Goal: Task Accomplishment & Management: Use online tool/utility

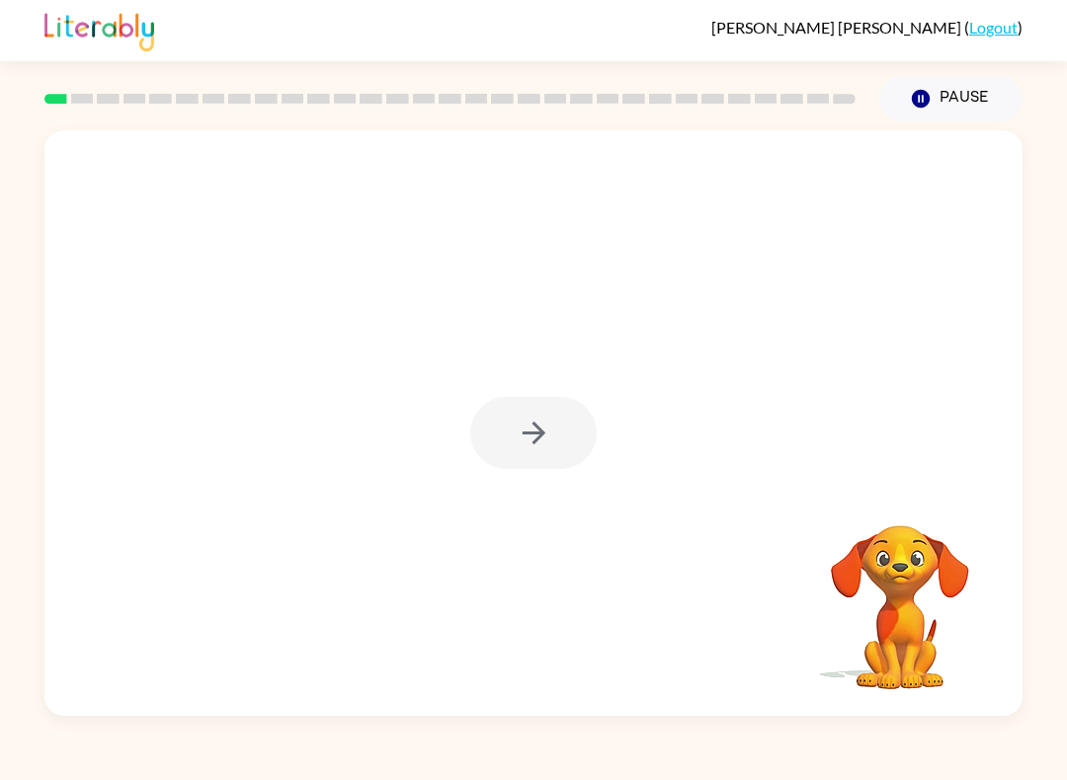
click at [569, 435] on div at bounding box center [533, 433] width 126 height 72
click at [569, 434] on div at bounding box center [533, 433] width 126 height 72
click at [528, 413] on div at bounding box center [533, 433] width 126 height 72
click at [540, 400] on button "button" at bounding box center [533, 433] width 126 height 72
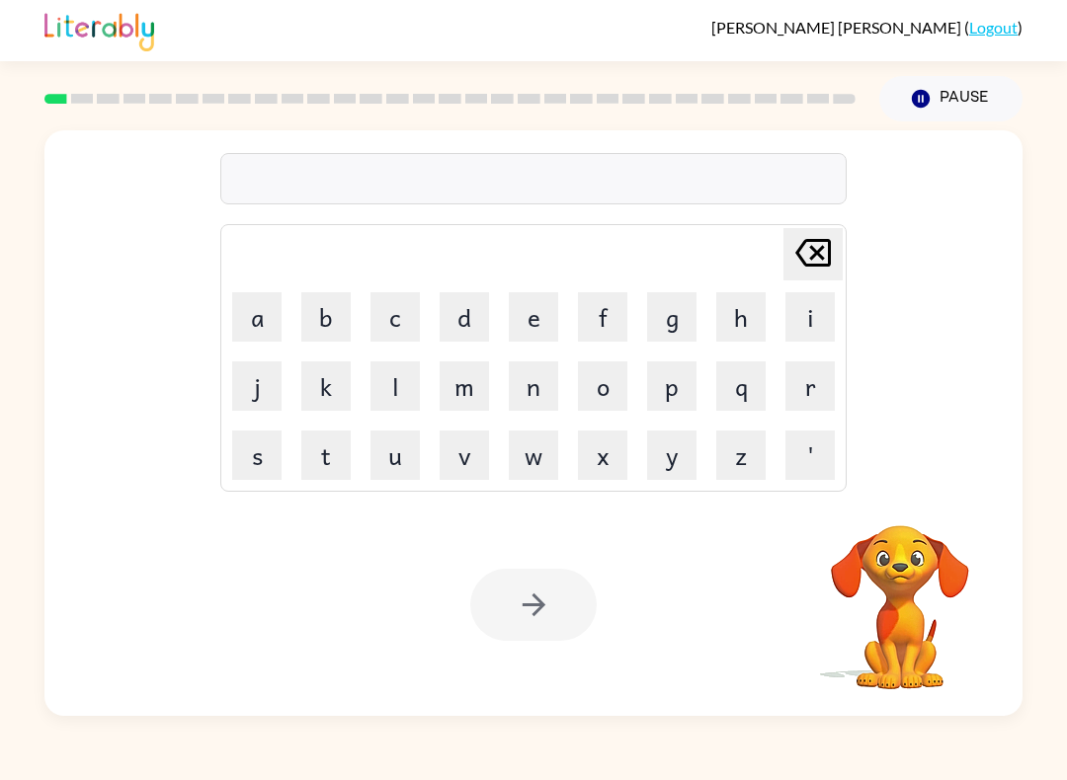
click at [276, 474] on button "s" at bounding box center [256, 455] width 49 height 49
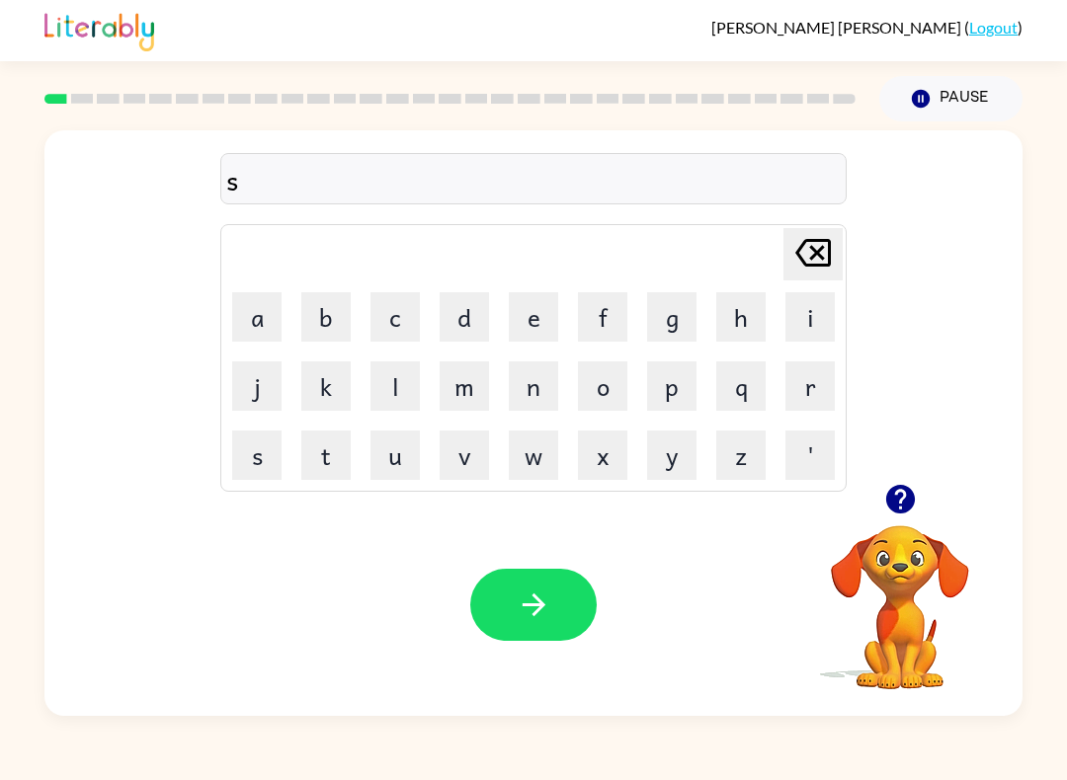
click at [723, 311] on button "h" at bounding box center [740, 316] width 49 height 49
click at [390, 472] on button "u" at bounding box center [394, 455] width 49 height 49
click at [242, 449] on button "s" at bounding box center [256, 455] width 49 height 49
click at [737, 323] on button "h" at bounding box center [740, 316] width 49 height 49
click at [553, 612] on button "button" at bounding box center [533, 605] width 126 height 72
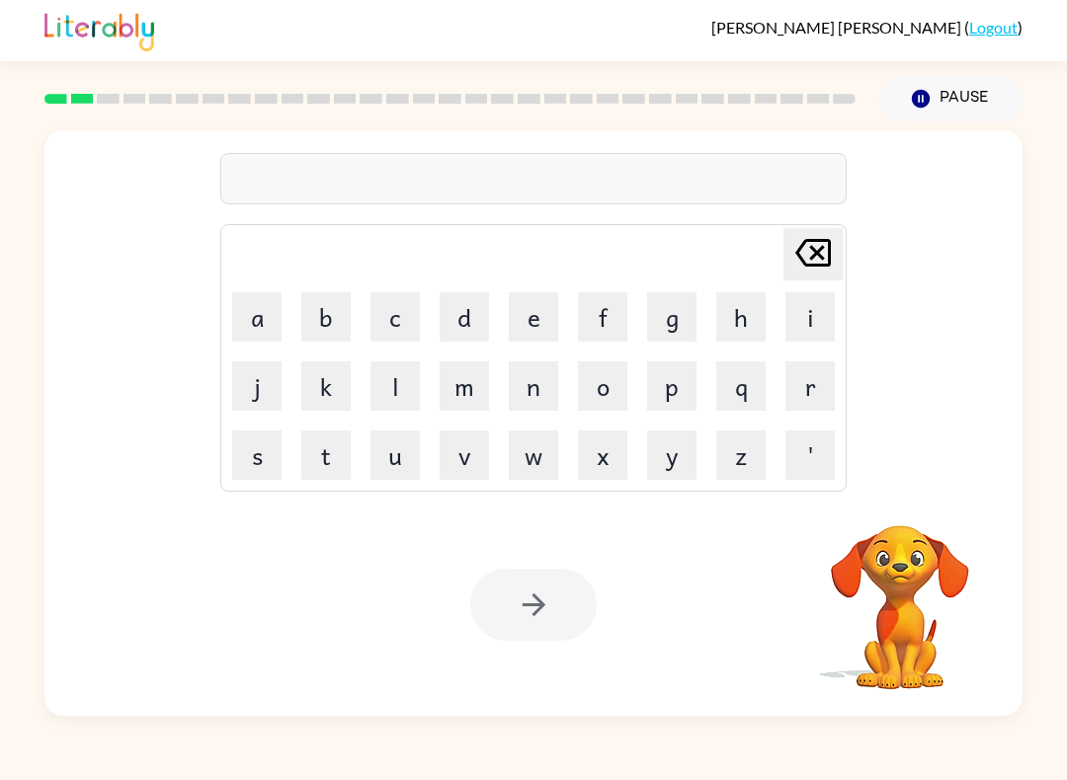
click at [261, 316] on button "a" at bounding box center [256, 316] width 49 height 49
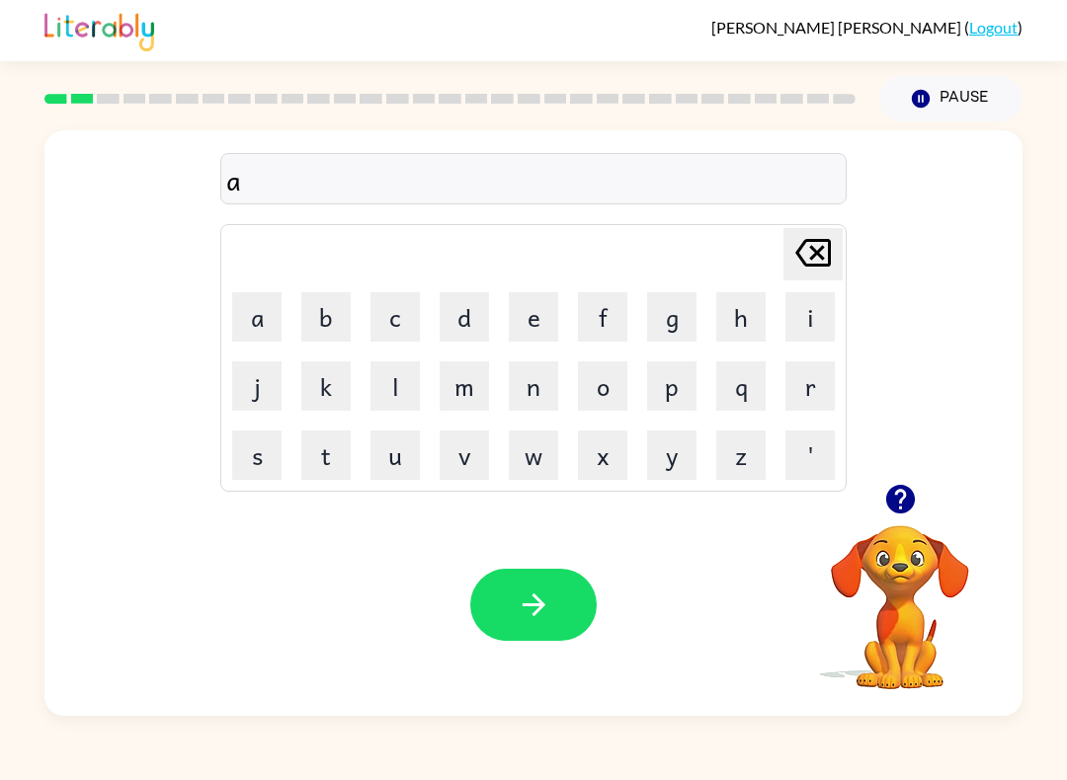
click at [677, 395] on button "p" at bounding box center [671, 386] width 49 height 49
click at [676, 394] on button "p" at bounding box center [671, 386] width 49 height 49
click at [523, 311] on button "e" at bounding box center [533, 316] width 49 height 49
click at [272, 330] on button "a" at bounding box center [256, 316] width 49 height 49
click at [814, 375] on button "r" at bounding box center [809, 386] width 49 height 49
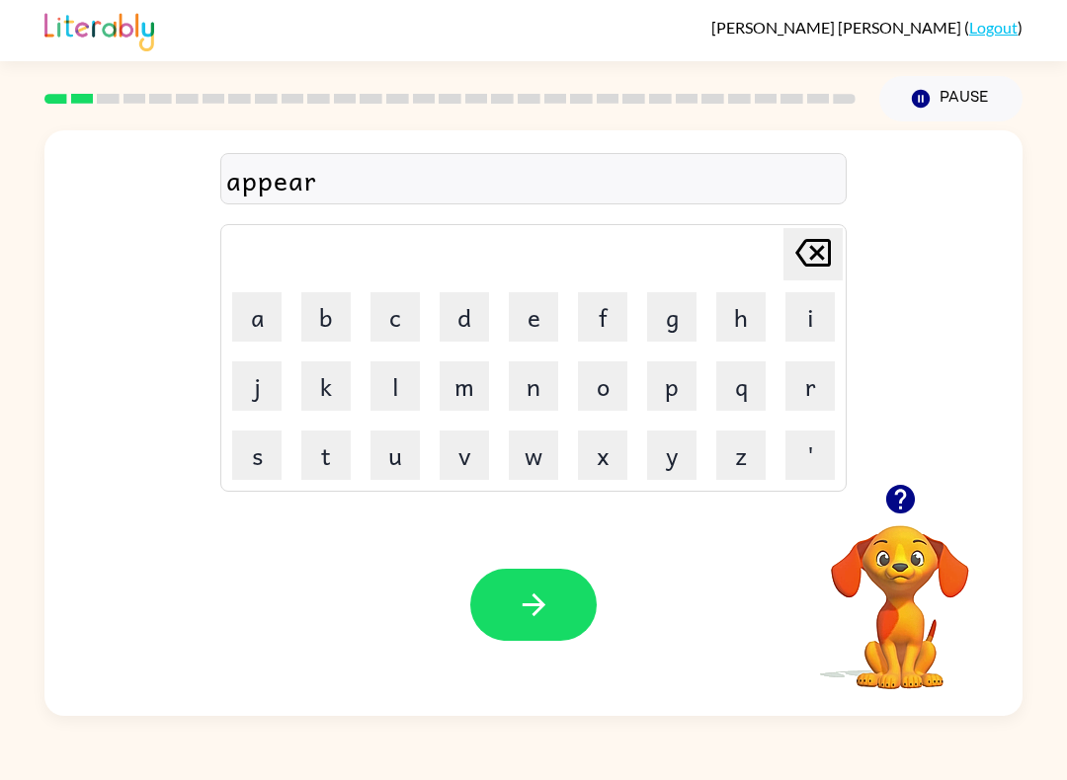
click at [524, 384] on button "n" at bounding box center [533, 386] width 49 height 49
click at [396, 330] on button "c" at bounding box center [394, 316] width 49 height 49
click at [525, 315] on button "e" at bounding box center [533, 316] width 49 height 49
click at [270, 453] on button "s" at bounding box center [256, 455] width 49 height 49
click at [547, 616] on icon "button" at bounding box center [534, 605] width 35 height 35
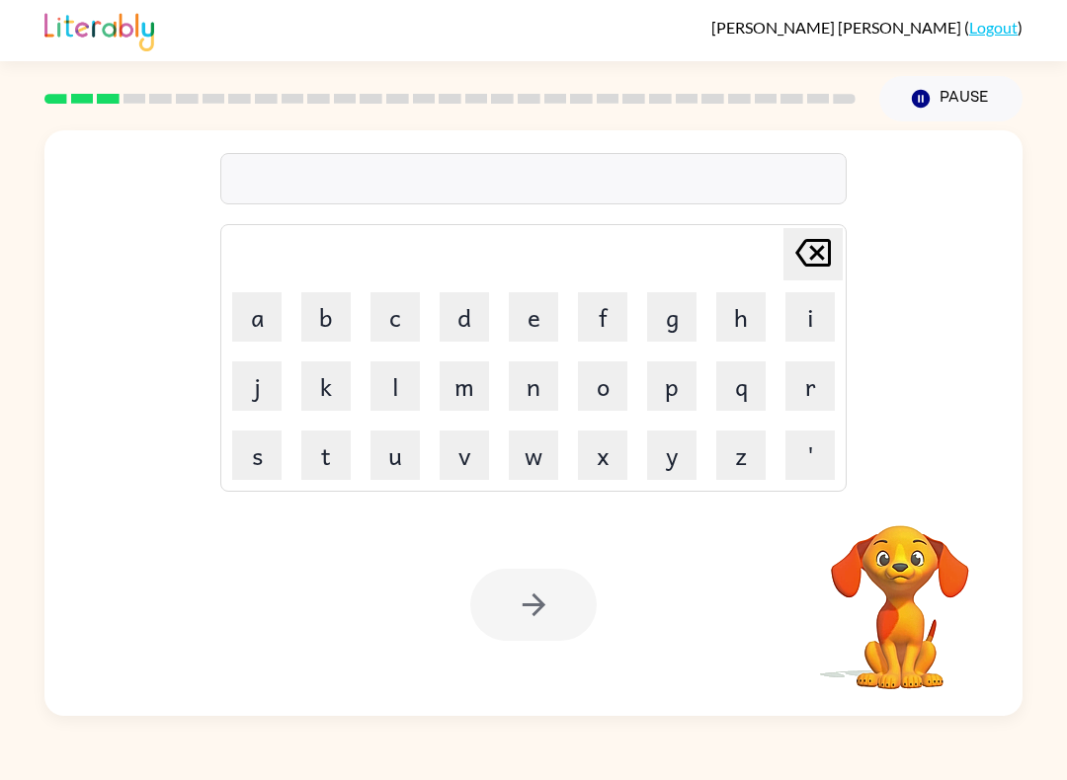
click at [802, 374] on button "r" at bounding box center [809, 386] width 49 height 49
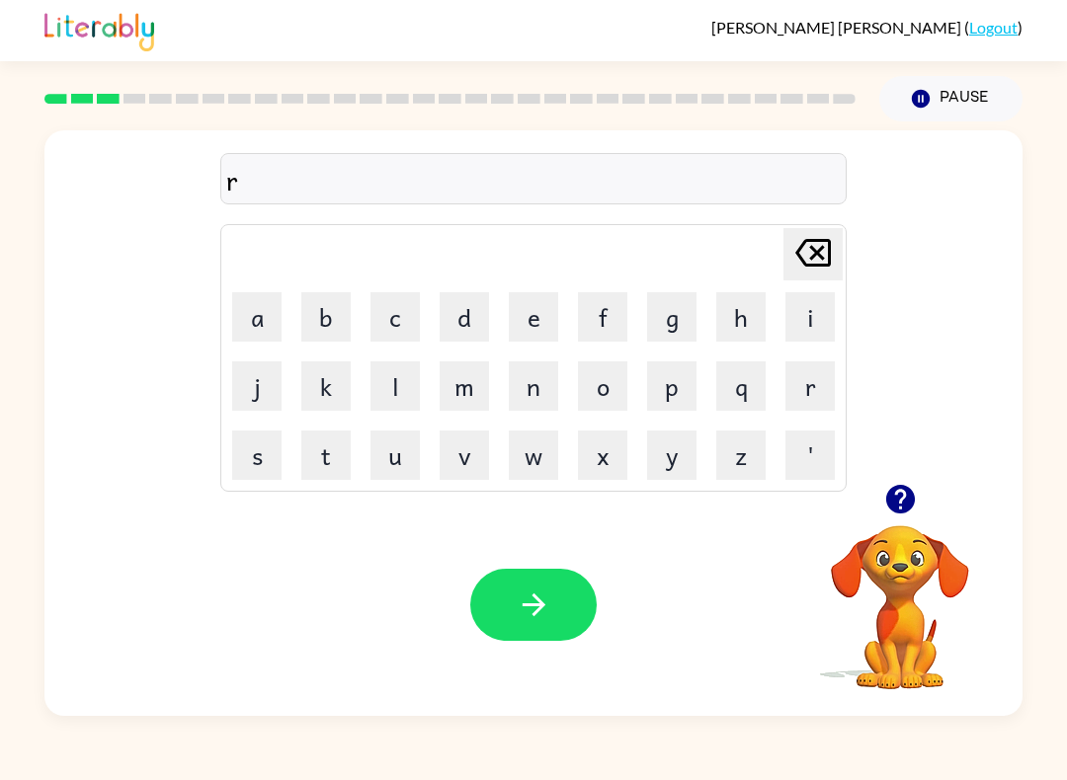
click at [521, 324] on button "e" at bounding box center [533, 316] width 49 height 49
click at [264, 323] on button "a" at bounding box center [256, 316] width 49 height 49
click at [416, 378] on button "l" at bounding box center [394, 386] width 49 height 49
click at [812, 312] on button "i" at bounding box center [809, 316] width 49 height 49
click at [336, 449] on button "t" at bounding box center [325, 455] width 49 height 49
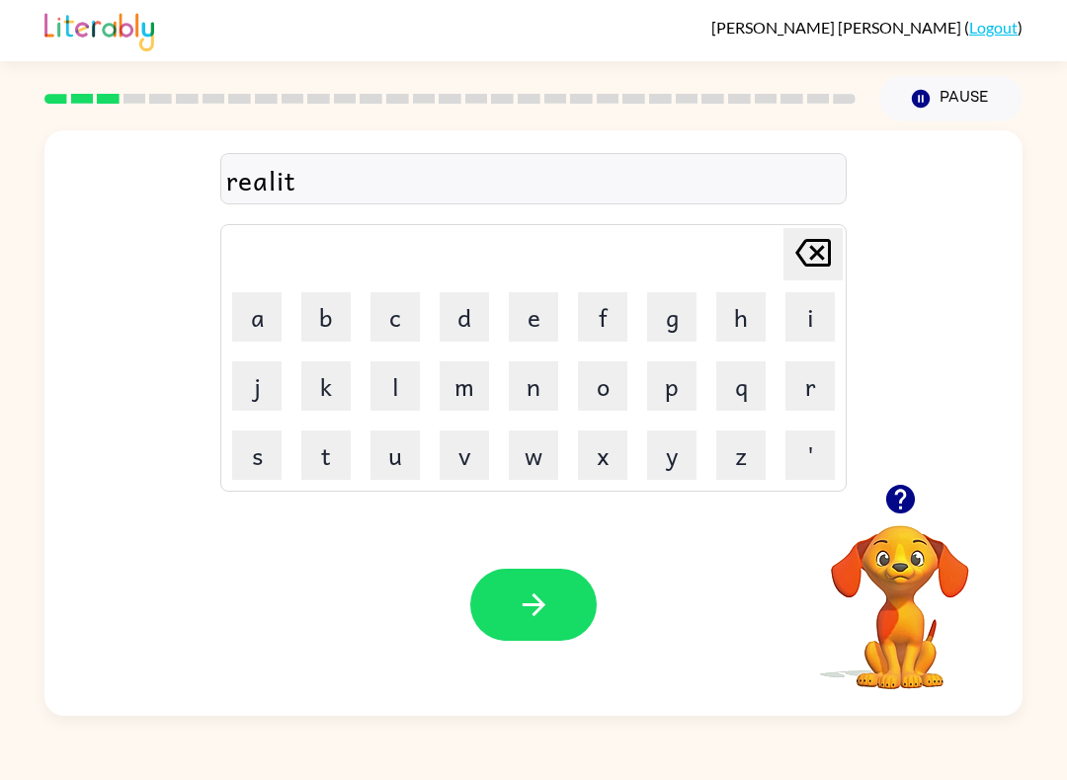
click at [680, 444] on button "y" at bounding box center [671, 455] width 49 height 49
click at [560, 609] on button "button" at bounding box center [533, 605] width 126 height 72
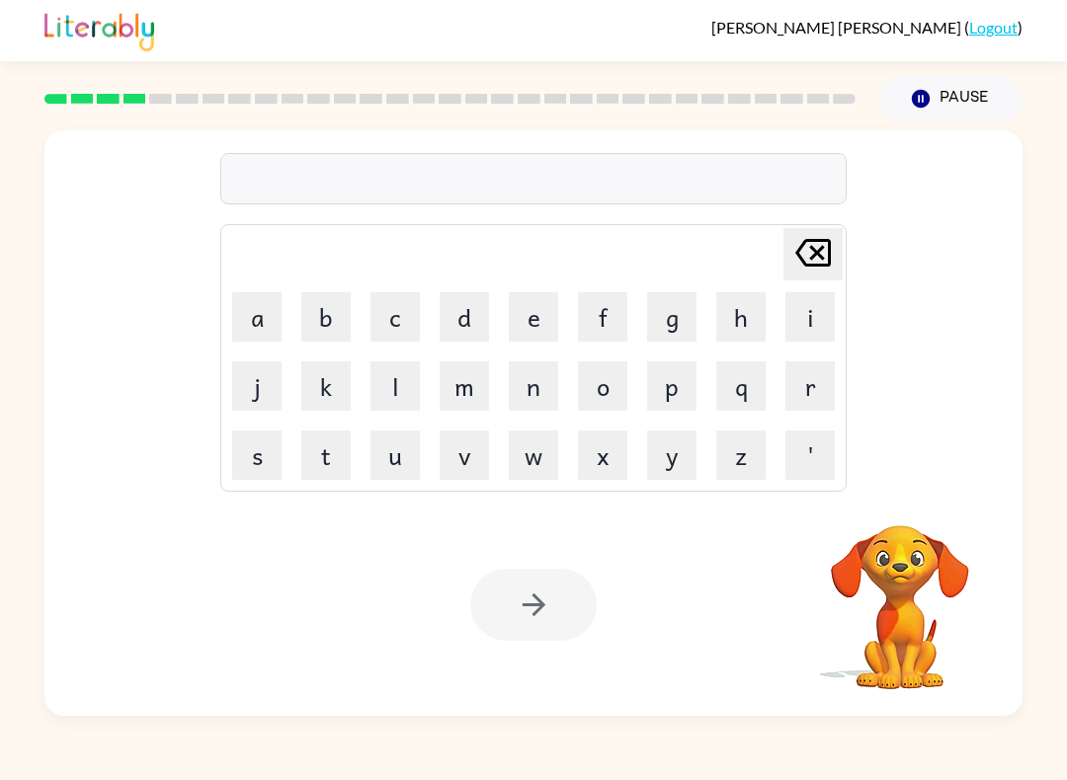
click at [521, 315] on button "e" at bounding box center [533, 316] width 49 height 49
click at [387, 375] on button "l" at bounding box center [394, 386] width 49 height 49
click at [535, 333] on button "e" at bounding box center [533, 316] width 49 height 49
click at [462, 398] on button "m" at bounding box center [464, 386] width 49 height 49
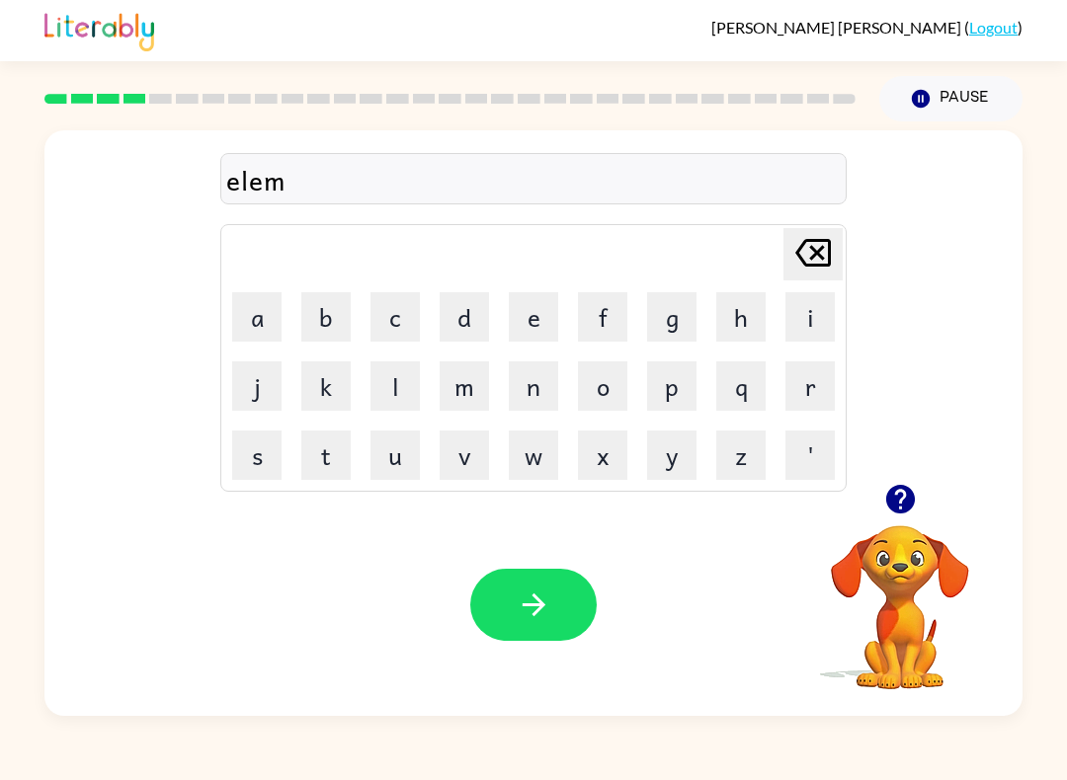
click at [811, 241] on icon at bounding box center [813, 253] width 36 height 28
click at [804, 249] on icon "Delete Delete last character input" at bounding box center [812, 252] width 47 height 47
click at [411, 371] on button "l" at bounding box center [394, 386] width 49 height 49
click at [788, 328] on button "i" at bounding box center [809, 316] width 49 height 49
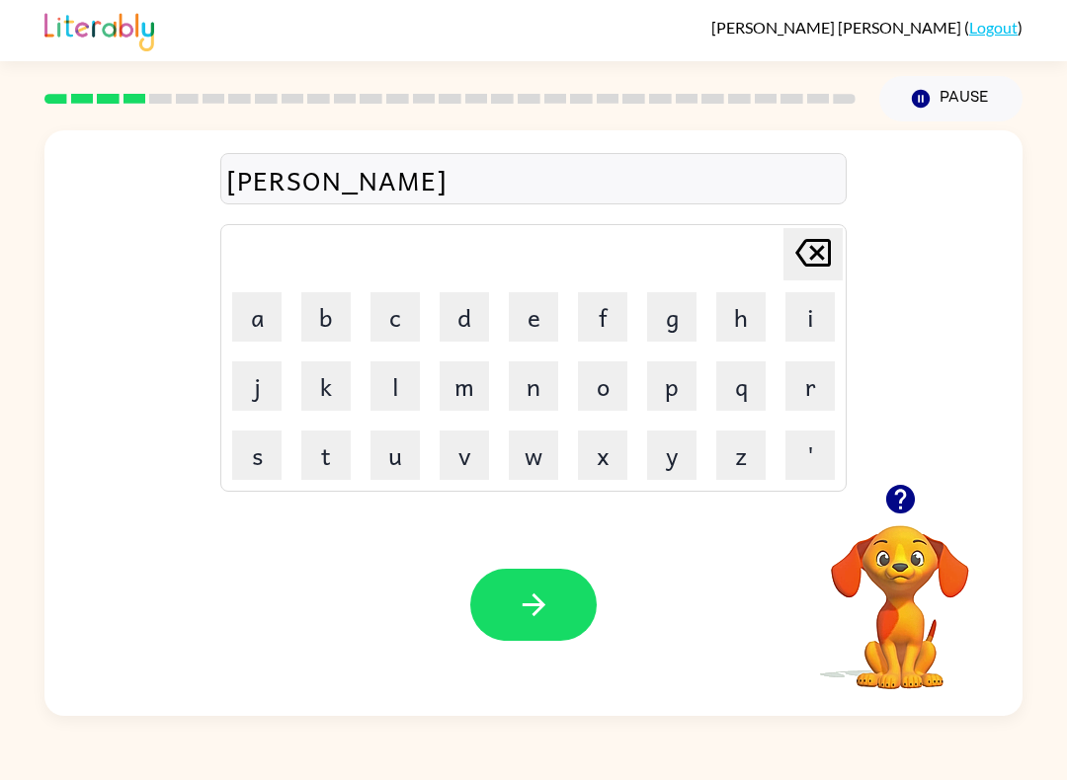
click at [488, 400] on button "m" at bounding box center [464, 386] width 49 height 49
click at [804, 315] on button "i" at bounding box center [809, 316] width 49 height 49
click at [528, 376] on button "n" at bounding box center [533, 386] width 49 height 49
click at [228, 307] on td "a" at bounding box center [256, 317] width 67 height 67
click at [266, 306] on button "a" at bounding box center [256, 316] width 49 height 49
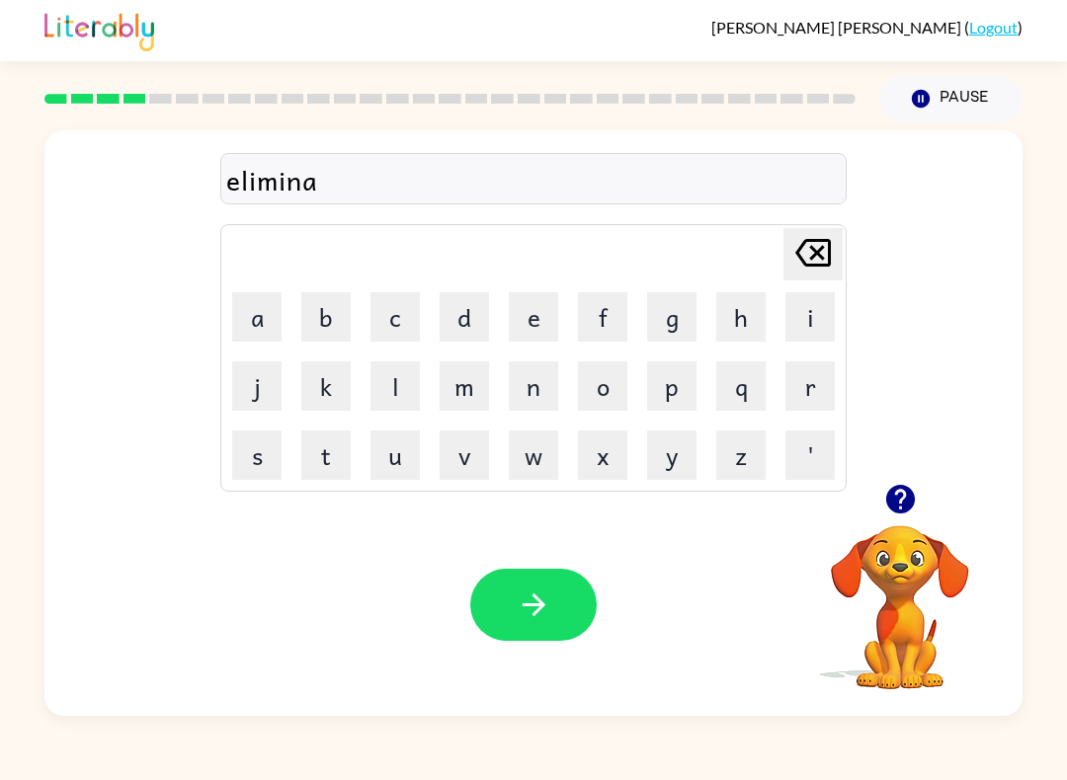
click at [902, 503] on icon "button" at bounding box center [899, 499] width 29 height 29
click at [336, 468] on button "t" at bounding box center [325, 455] width 49 height 49
click at [525, 321] on button "e" at bounding box center [533, 316] width 49 height 49
click at [555, 592] on button "button" at bounding box center [533, 605] width 126 height 72
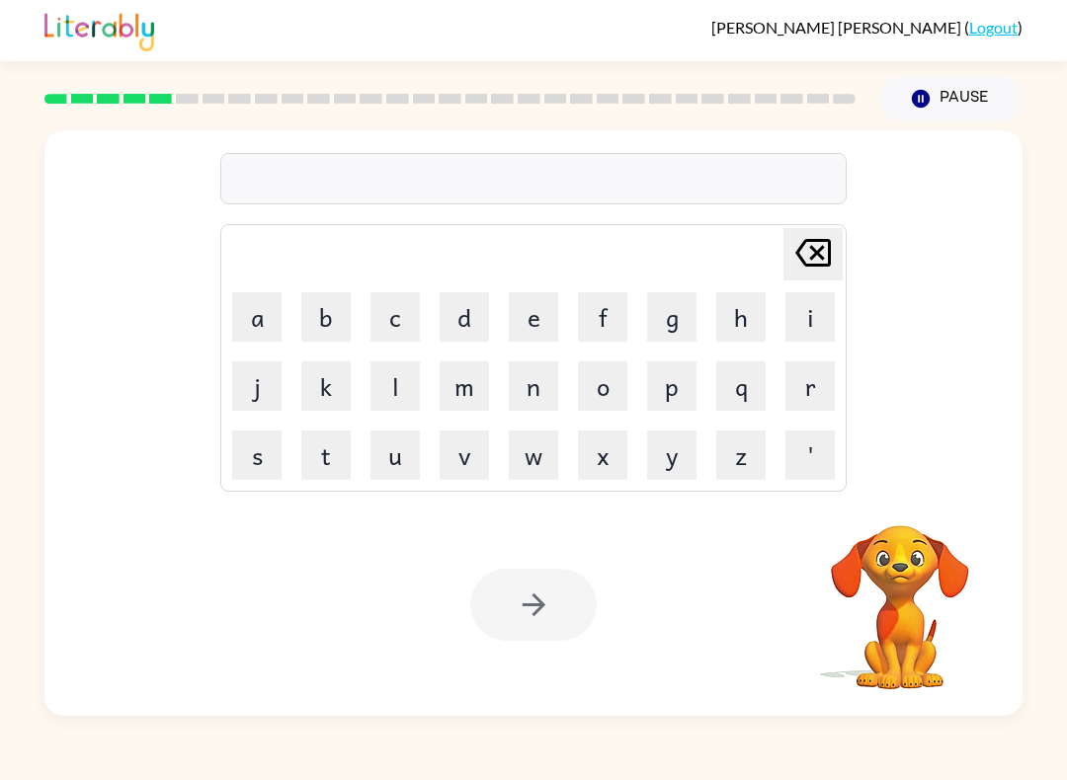
click at [466, 319] on button "d" at bounding box center [464, 316] width 49 height 49
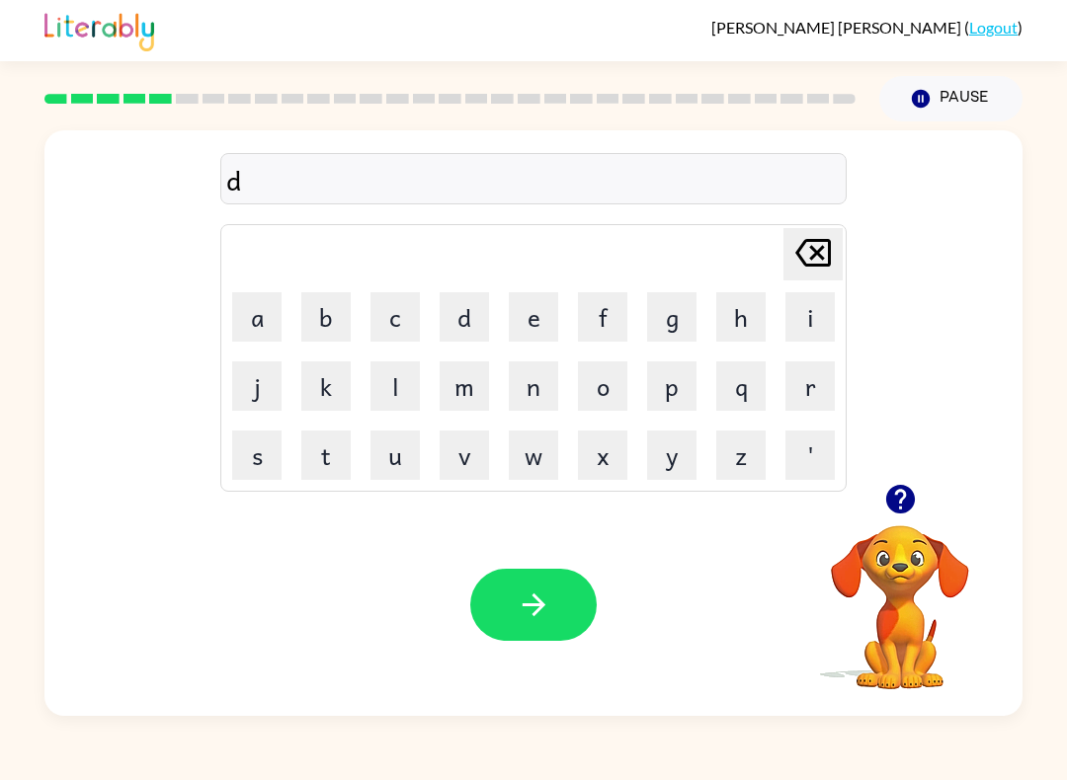
click at [401, 468] on button "u" at bounding box center [394, 455] width 49 height 49
click at [667, 384] on button "p" at bounding box center [671, 386] width 49 height 49
click at [412, 408] on button "l" at bounding box center [394, 386] width 49 height 49
click at [797, 323] on button "i" at bounding box center [809, 316] width 49 height 49
click at [391, 330] on button "c" at bounding box center [394, 316] width 49 height 49
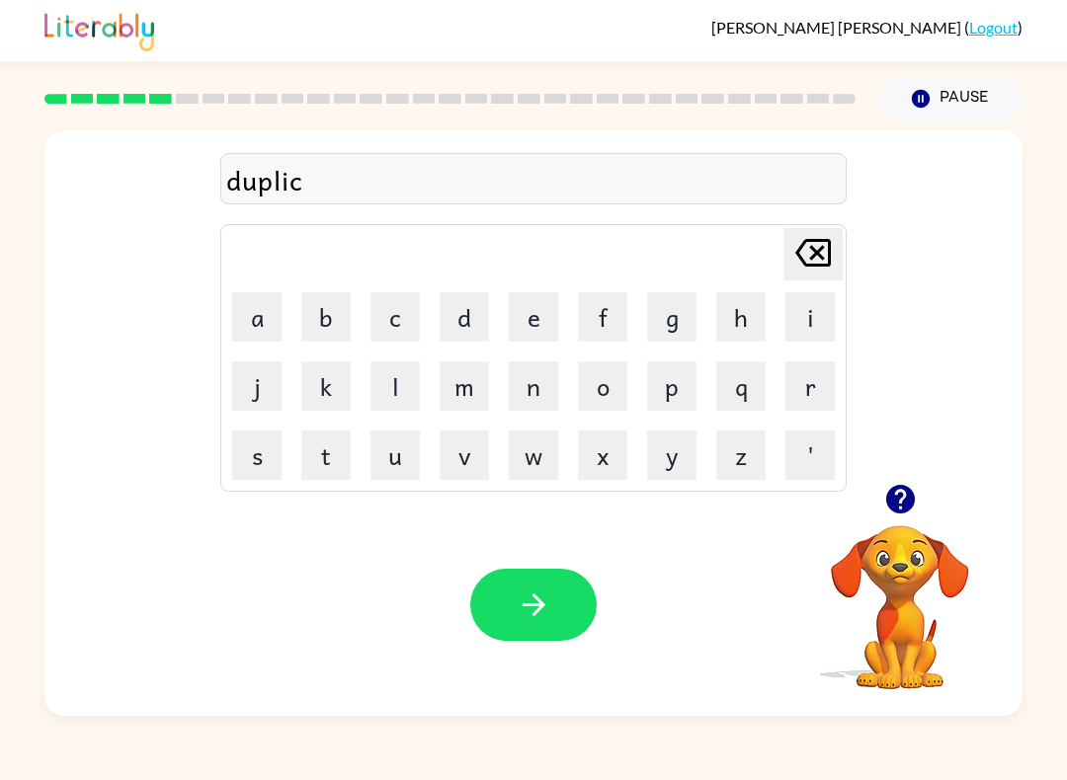
click at [267, 325] on button "a" at bounding box center [256, 316] width 49 height 49
click at [349, 464] on button "t" at bounding box center [325, 455] width 49 height 49
click at [523, 319] on button "e" at bounding box center [533, 316] width 49 height 49
click at [531, 574] on button "button" at bounding box center [533, 605] width 126 height 72
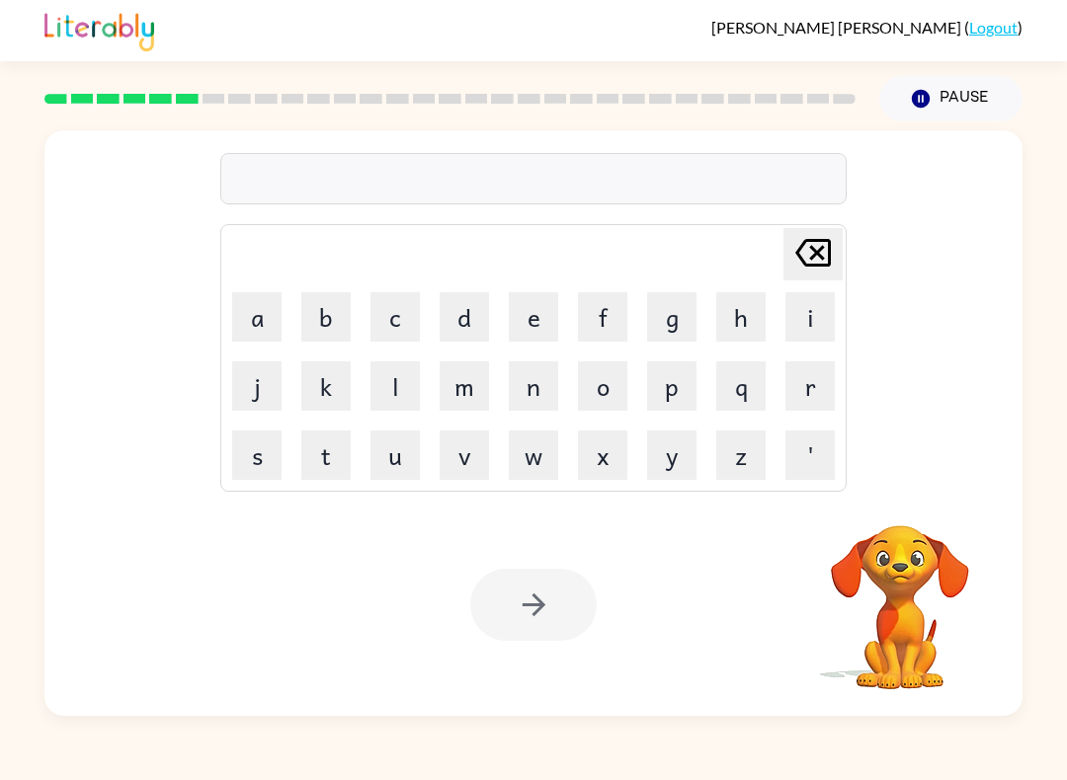
click at [460, 461] on button "v" at bounding box center [464, 455] width 49 height 49
click at [262, 317] on button "a" at bounding box center [256, 316] width 49 height 49
click at [407, 322] on button "c" at bounding box center [394, 316] width 49 height 49
click at [269, 315] on button "a" at bounding box center [256, 316] width 49 height 49
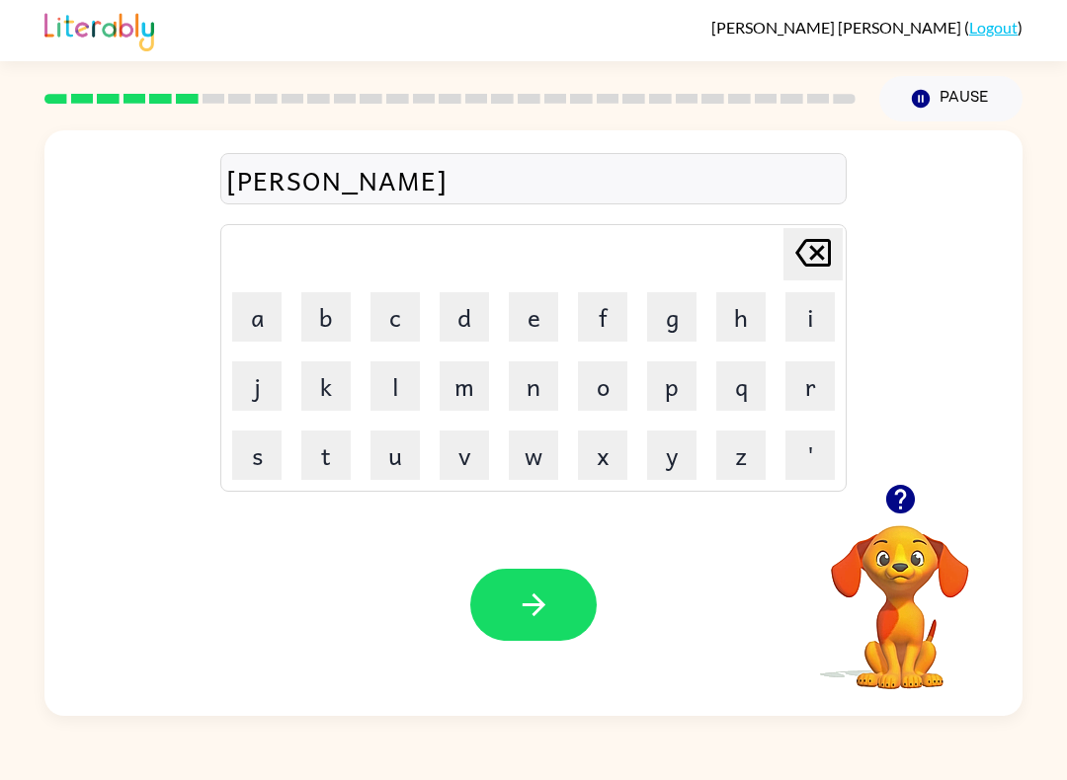
click at [348, 437] on button "t" at bounding box center [325, 455] width 49 height 49
click at [785, 336] on button "i" at bounding box center [809, 316] width 49 height 49
click at [603, 392] on button "o" at bounding box center [602, 386] width 49 height 49
click at [527, 376] on button "n" at bounding box center [533, 386] width 49 height 49
click at [551, 607] on button "button" at bounding box center [533, 605] width 126 height 72
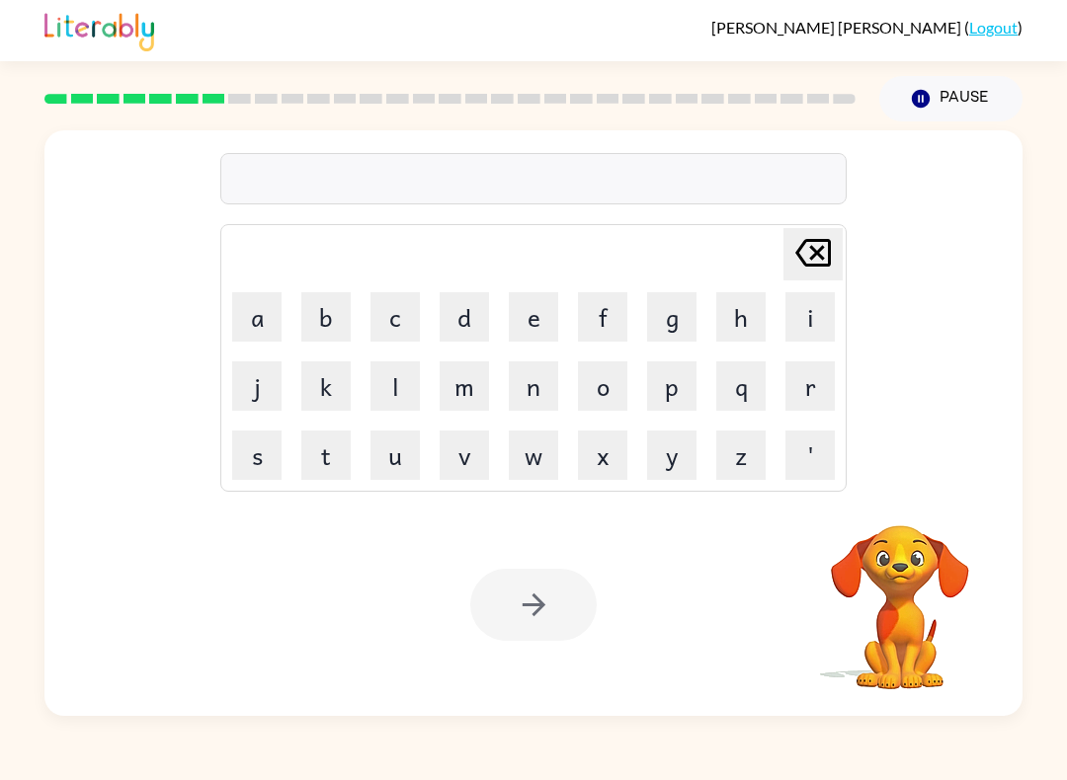
click at [79, 117] on div at bounding box center [450, 98] width 835 height 69
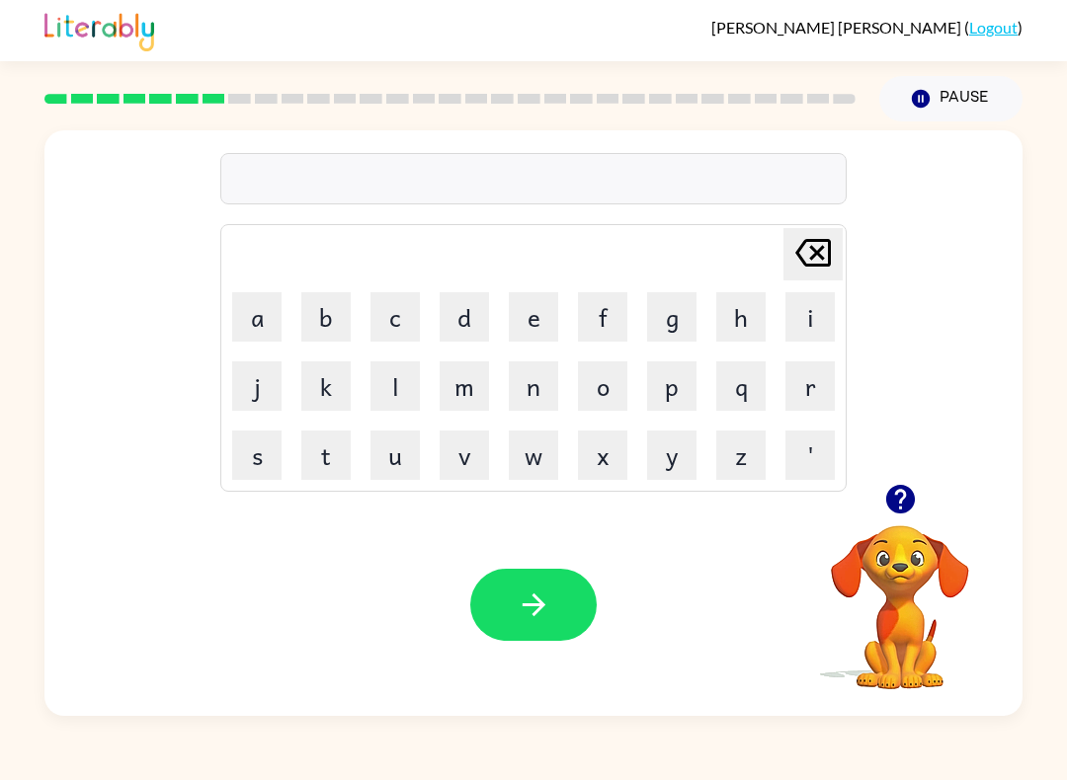
click at [680, 396] on button "p" at bounding box center [671, 386] width 49 height 49
click at [416, 454] on button "u" at bounding box center [394, 455] width 49 height 49
click at [444, 317] on button "d" at bounding box center [464, 316] width 49 height 49
click at [443, 316] on button "d" at bounding box center [464, 316] width 49 height 49
click at [716, 477] on button "z" at bounding box center [740, 455] width 49 height 49
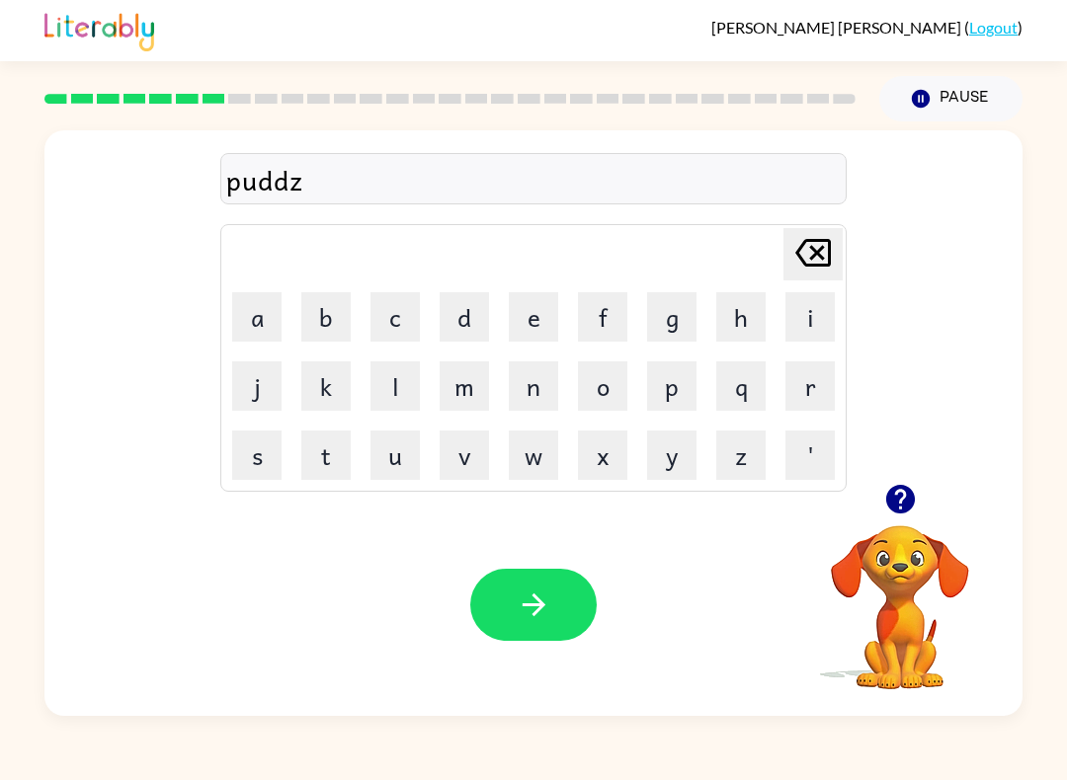
click at [811, 246] on icon "Delete Delete last character input" at bounding box center [812, 252] width 47 height 47
click at [389, 388] on button "l" at bounding box center [394, 386] width 49 height 49
click at [539, 324] on button "e" at bounding box center [533, 316] width 49 height 49
click at [533, 589] on icon "button" at bounding box center [534, 605] width 35 height 35
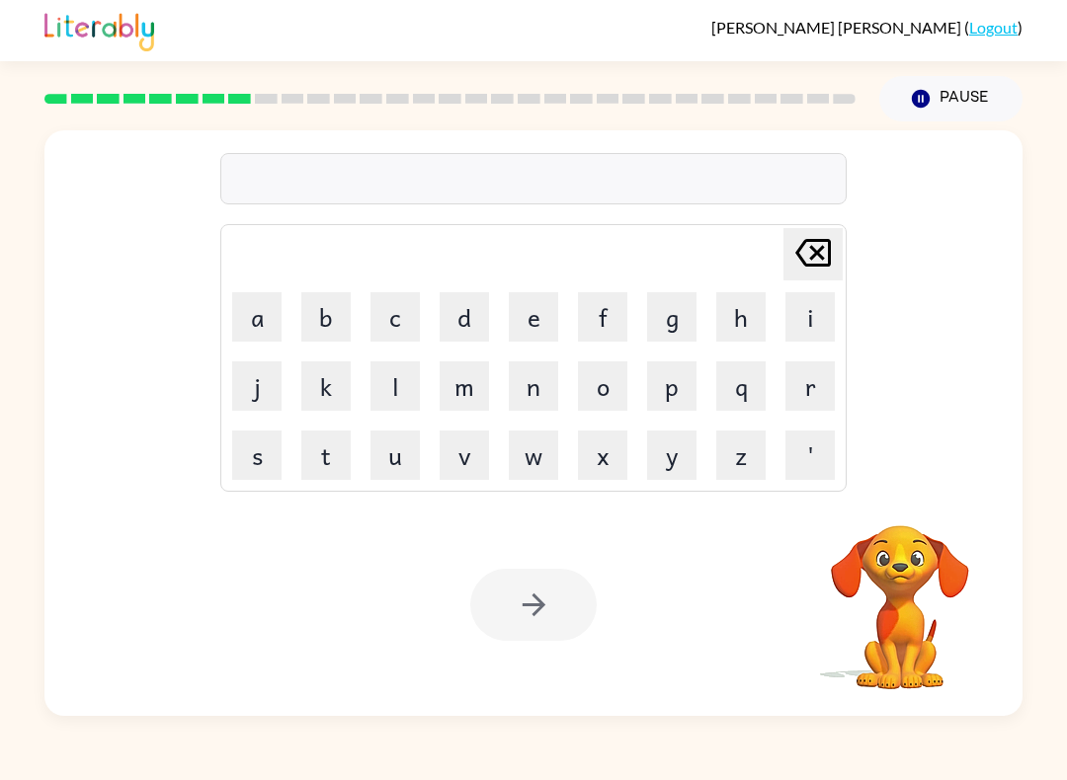
click at [679, 387] on button "p" at bounding box center [671, 386] width 49 height 49
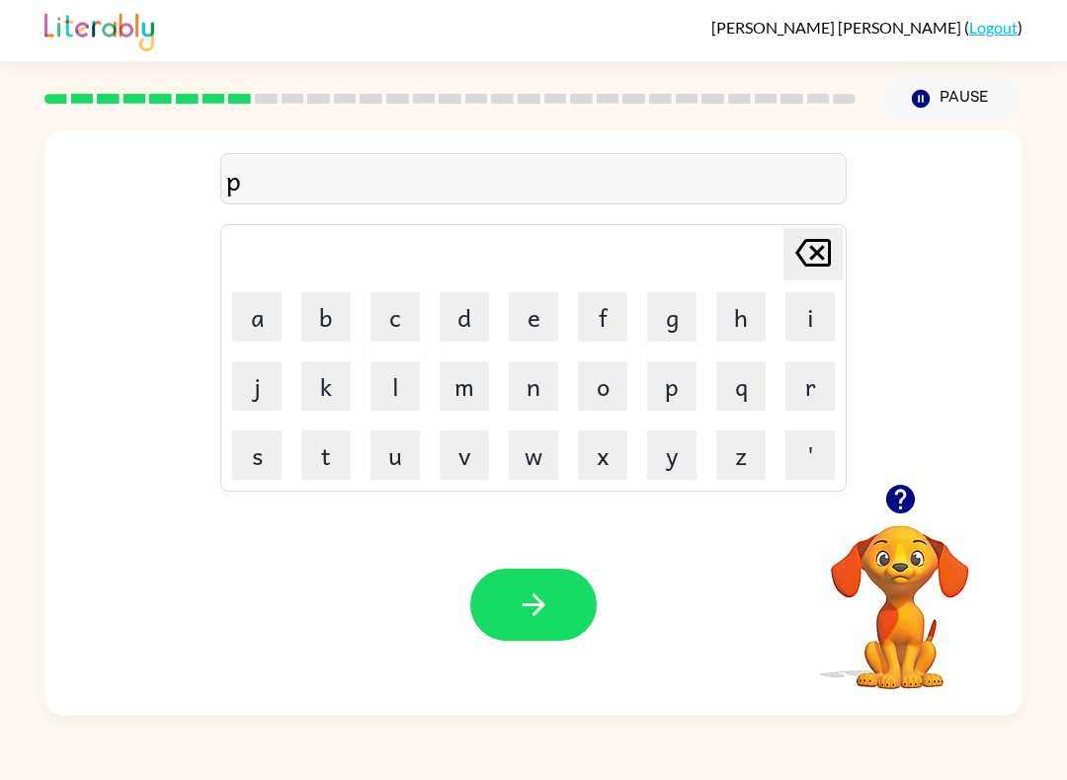
click at [271, 326] on button "a" at bounding box center [256, 316] width 49 height 49
click at [803, 381] on button "r" at bounding box center [809, 386] width 49 height 49
click at [333, 449] on button "t" at bounding box center [325, 455] width 49 height 49
click at [802, 307] on button "i" at bounding box center [809, 316] width 49 height 49
click at [391, 339] on button "c" at bounding box center [394, 316] width 49 height 49
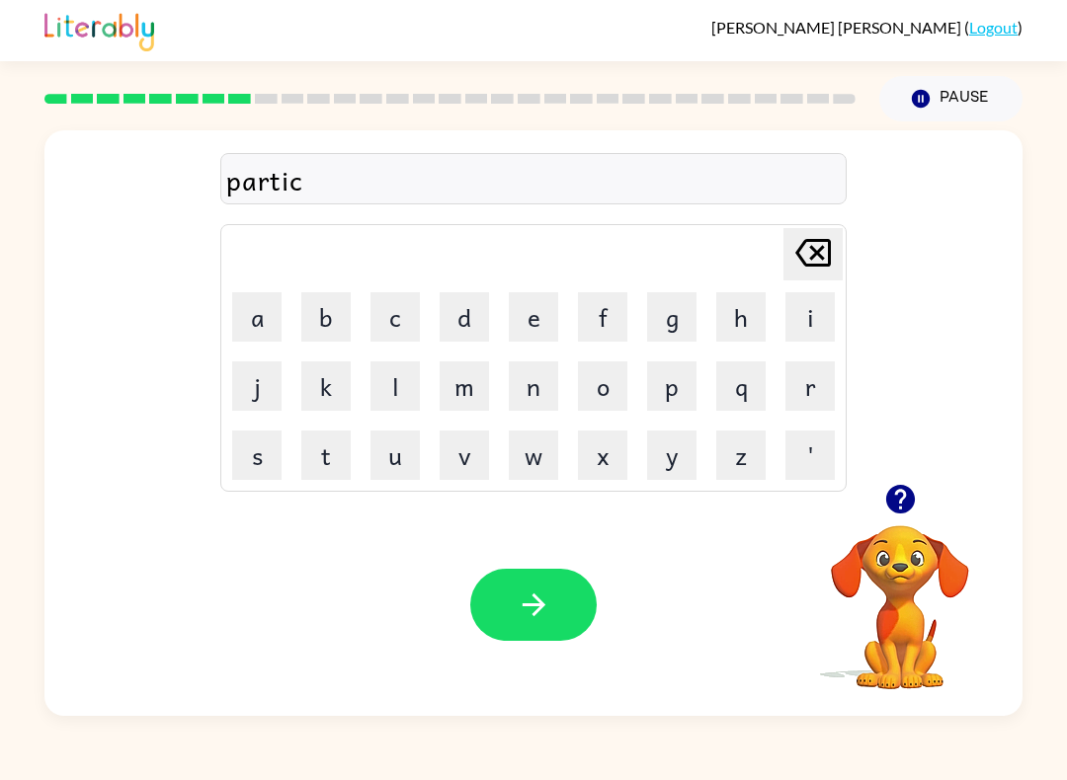
click at [399, 402] on button "l" at bounding box center [394, 386] width 49 height 49
click at [515, 338] on button "e" at bounding box center [533, 316] width 49 height 49
click at [559, 610] on button "button" at bounding box center [533, 605] width 126 height 72
click at [794, 376] on button "r" at bounding box center [809, 386] width 49 height 49
click at [542, 318] on button "e" at bounding box center [533, 316] width 49 height 49
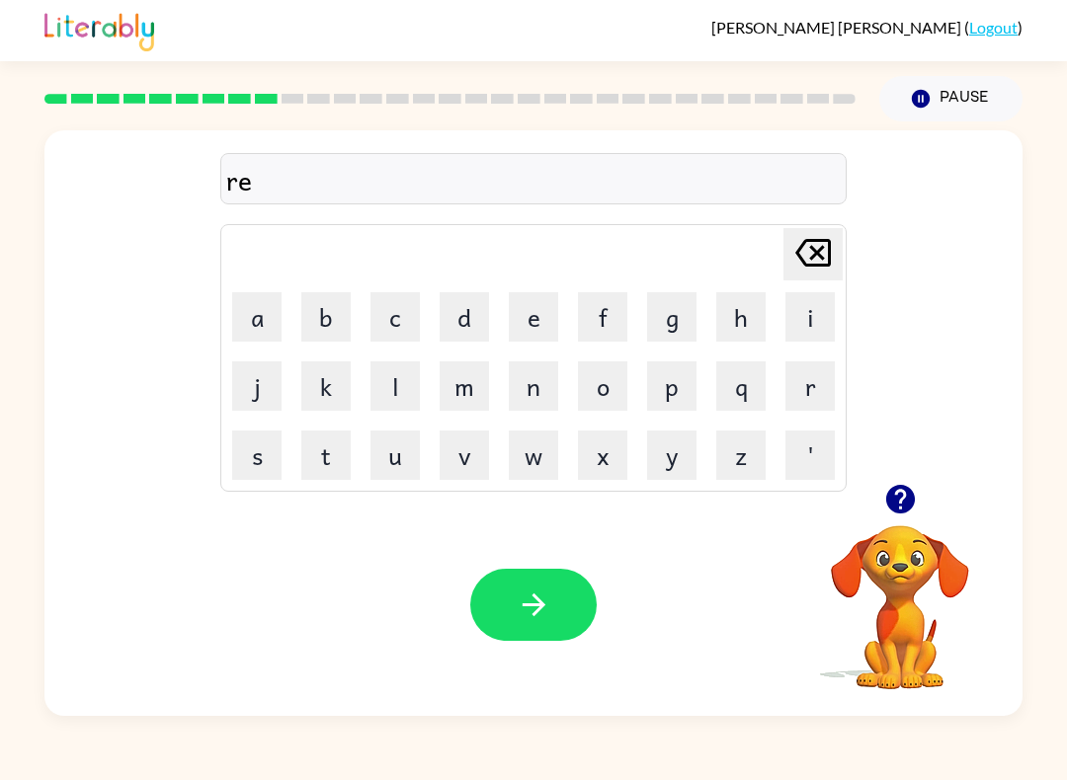
click at [399, 324] on button "c" at bounding box center [394, 316] width 49 height 49
click at [273, 312] on button "a" at bounding box center [256, 316] width 49 height 49
click at [679, 388] on button "p" at bounding box center [671, 386] width 49 height 49
click at [329, 453] on button "t" at bounding box center [325, 455] width 49 height 49
click at [416, 463] on button "u" at bounding box center [394, 455] width 49 height 49
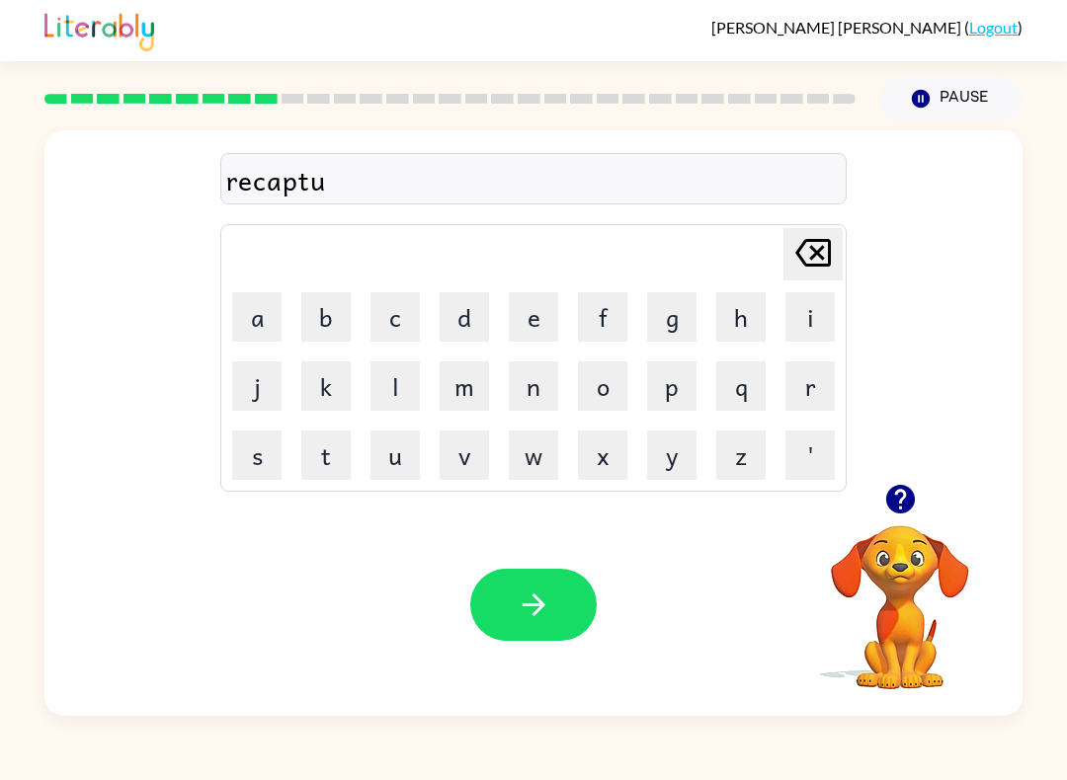
click at [806, 401] on button "r" at bounding box center [809, 386] width 49 height 49
click at [555, 326] on button "e" at bounding box center [533, 316] width 49 height 49
click at [533, 610] on icon "button" at bounding box center [534, 605] width 35 height 35
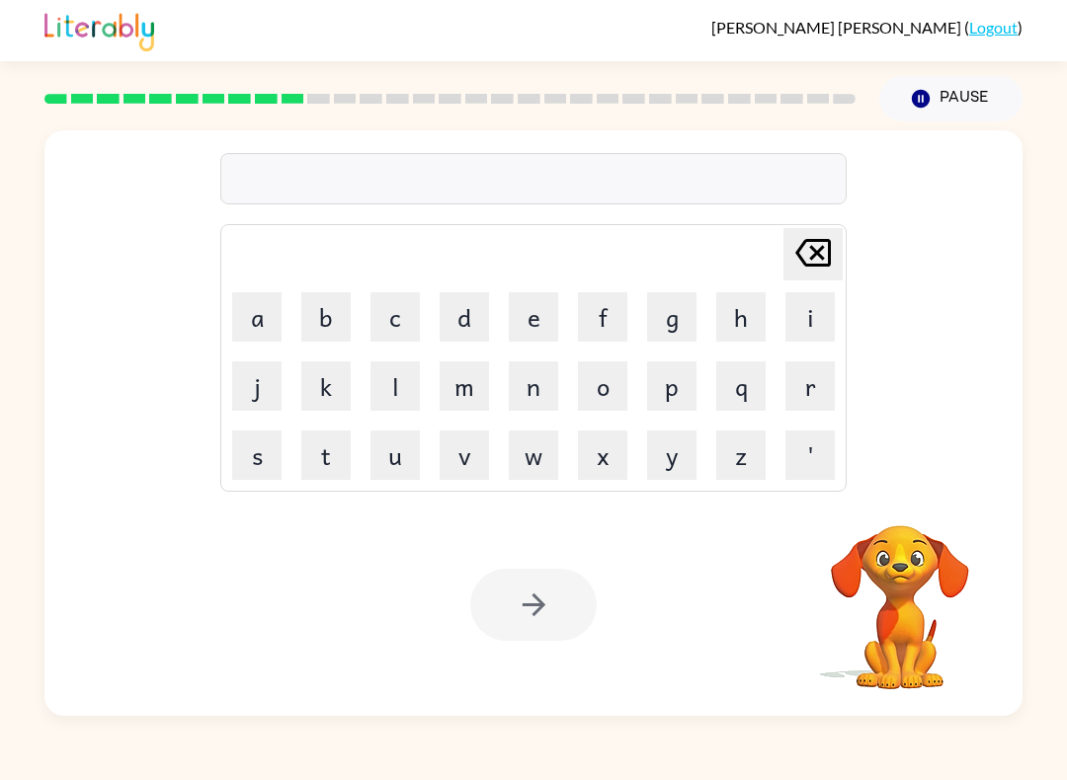
click at [668, 396] on button "p" at bounding box center [671, 386] width 49 height 49
click at [814, 387] on button "r" at bounding box center [809, 386] width 49 height 49
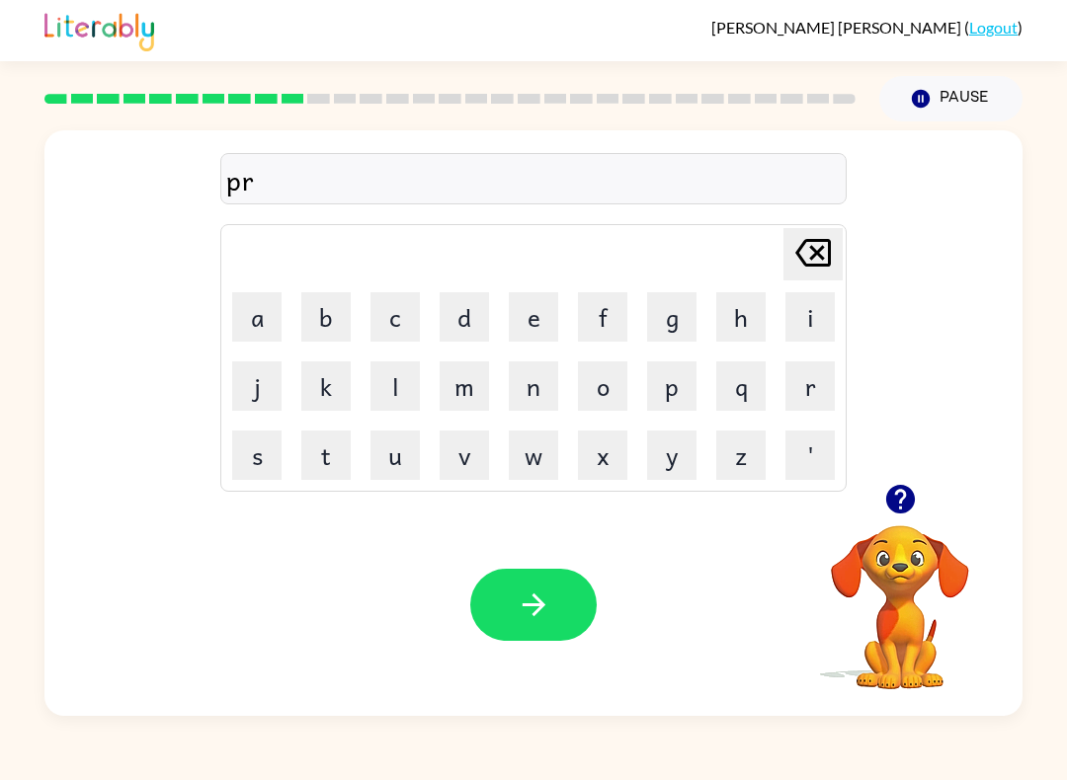
click at [526, 324] on button "e" at bounding box center [533, 316] width 49 height 49
click at [525, 323] on button "e" at bounding box center [533, 316] width 49 height 49
click at [248, 432] on button "s" at bounding box center [256, 455] width 49 height 49
click at [383, 324] on button "c" at bounding box center [394, 316] width 49 height 49
click at [737, 314] on button "h" at bounding box center [740, 316] width 49 height 49
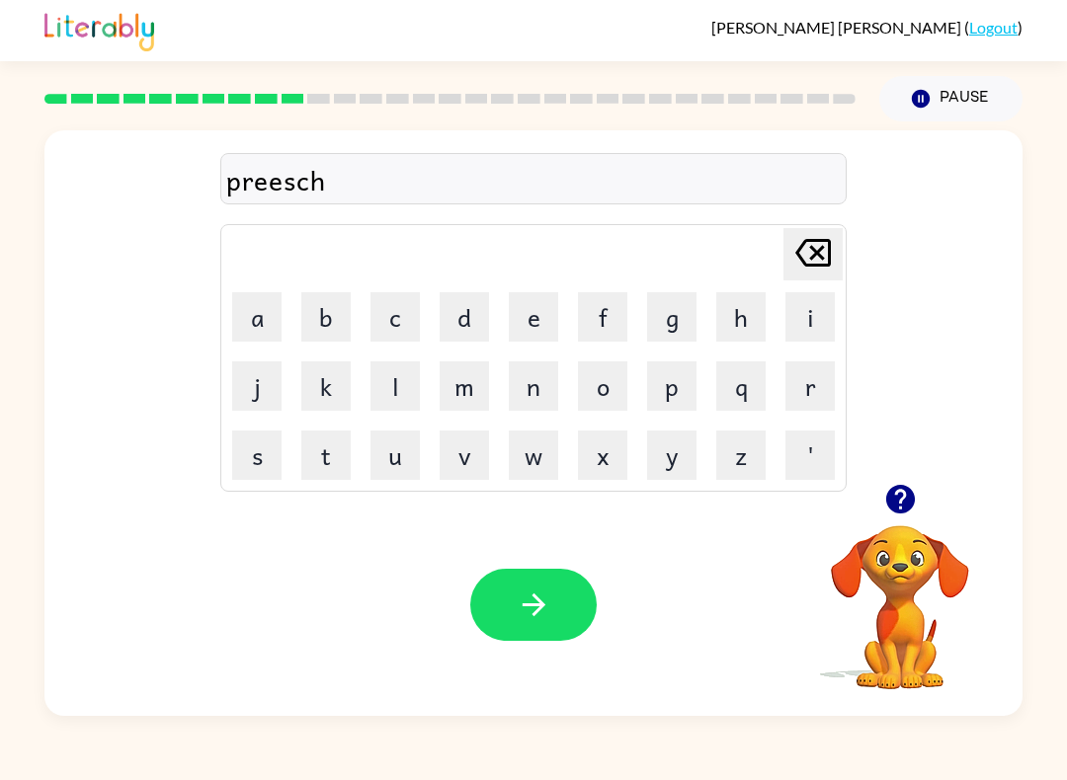
click at [600, 369] on button "o" at bounding box center [602, 386] width 49 height 49
click at [599, 369] on button "o" at bounding box center [602, 386] width 49 height 49
click at [408, 384] on button "l" at bounding box center [394, 386] width 49 height 49
click at [542, 624] on button "button" at bounding box center [533, 605] width 126 height 72
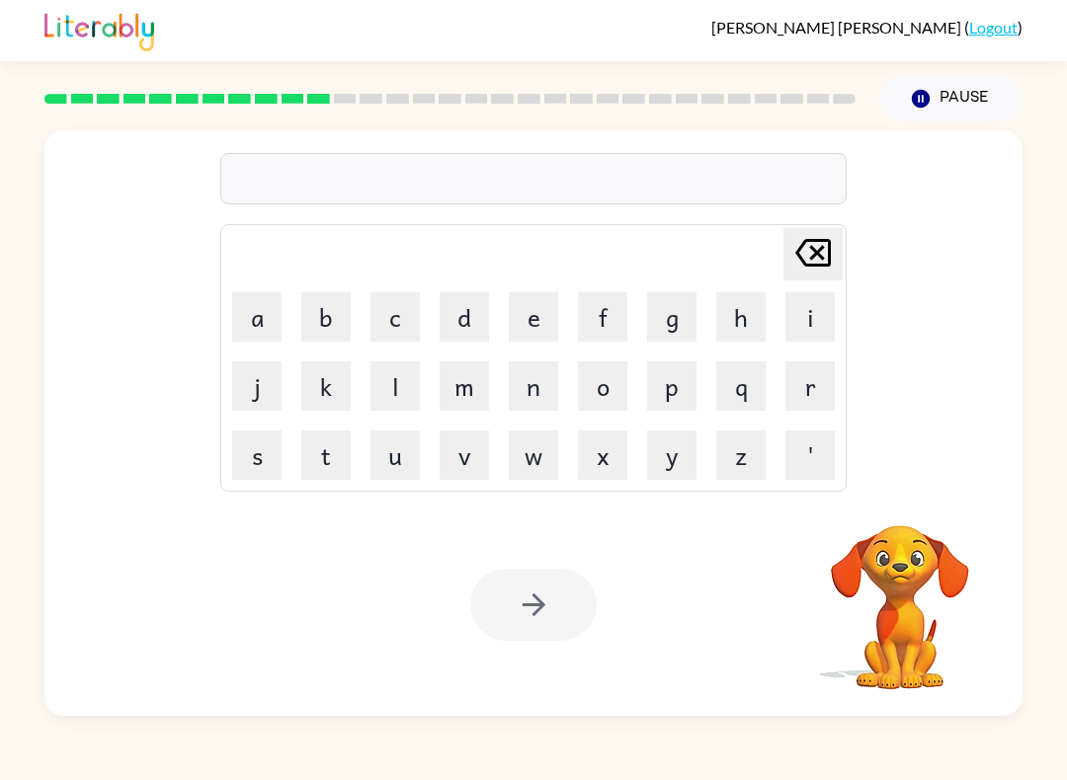
click at [48, 52] on link at bounding box center [99, 47] width 110 height 12
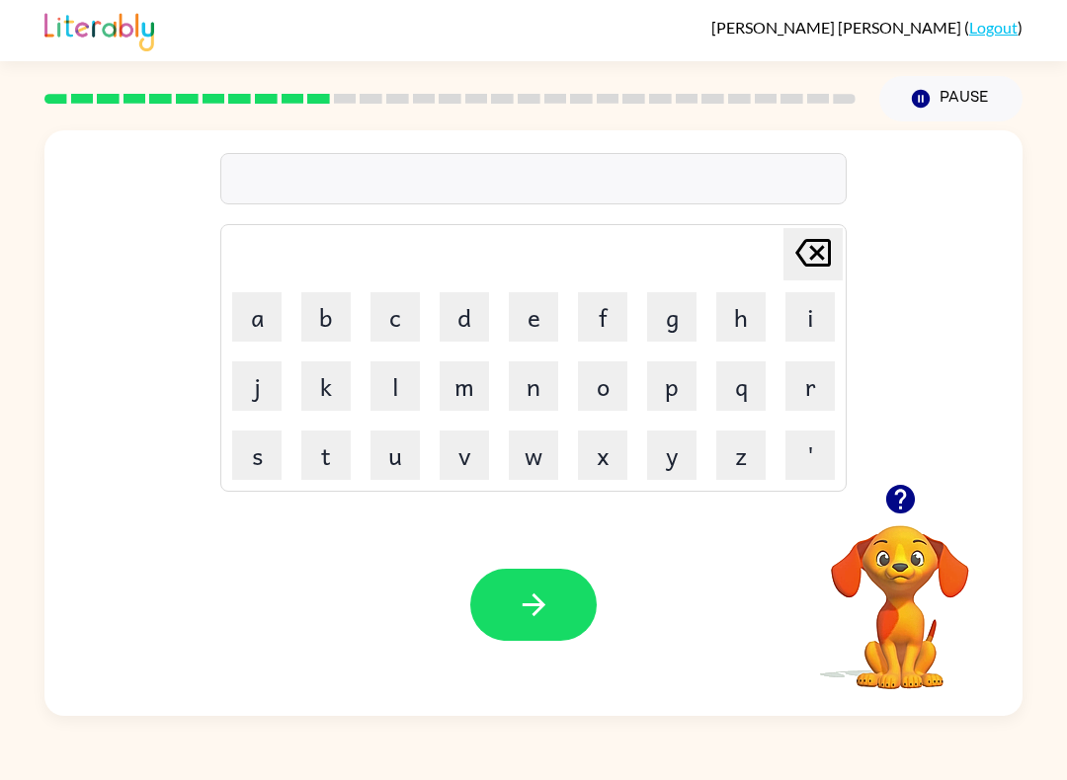
click at [896, 562] on video "Your browser must support playing .mp4 files to use Literably. Please try using…" at bounding box center [900, 594] width 198 height 198
click at [895, 519] on button "button" at bounding box center [900, 499] width 50 height 50
click at [885, 556] on video "Your browser must support playing .mp4 files to use Literably. Please try using…" at bounding box center [900, 594] width 198 height 198
click at [895, 512] on icon "button" at bounding box center [899, 499] width 29 height 29
click at [406, 331] on button "c" at bounding box center [394, 316] width 49 height 49
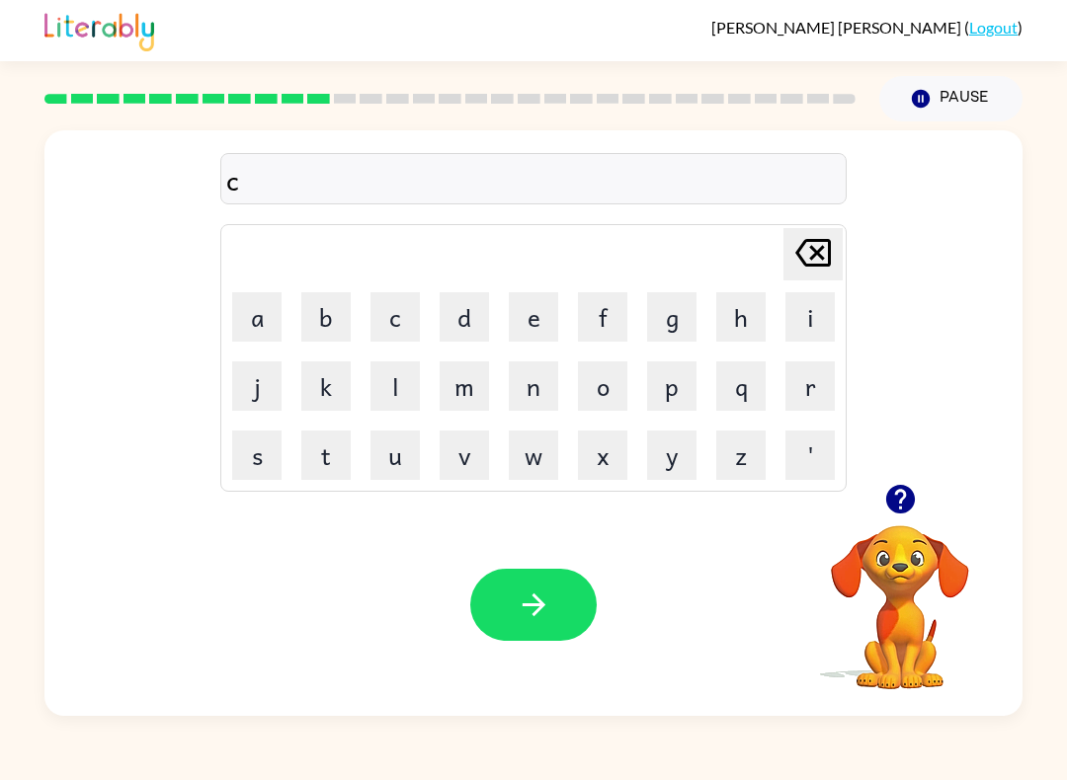
click at [809, 384] on button "r" at bounding box center [809, 386] width 49 height 49
click at [273, 315] on button "a" at bounding box center [256, 316] width 49 height 49
click at [470, 492] on div "cra Delete Delete last character input a b c d e f g h i j k l m n o p q r s t …" at bounding box center [533, 423] width 978 height 586
click at [477, 453] on button "v" at bounding box center [464, 455] width 49 height 49
click at [536, 330] on button "e" at bounding box center [533, 316] width 49 height 49
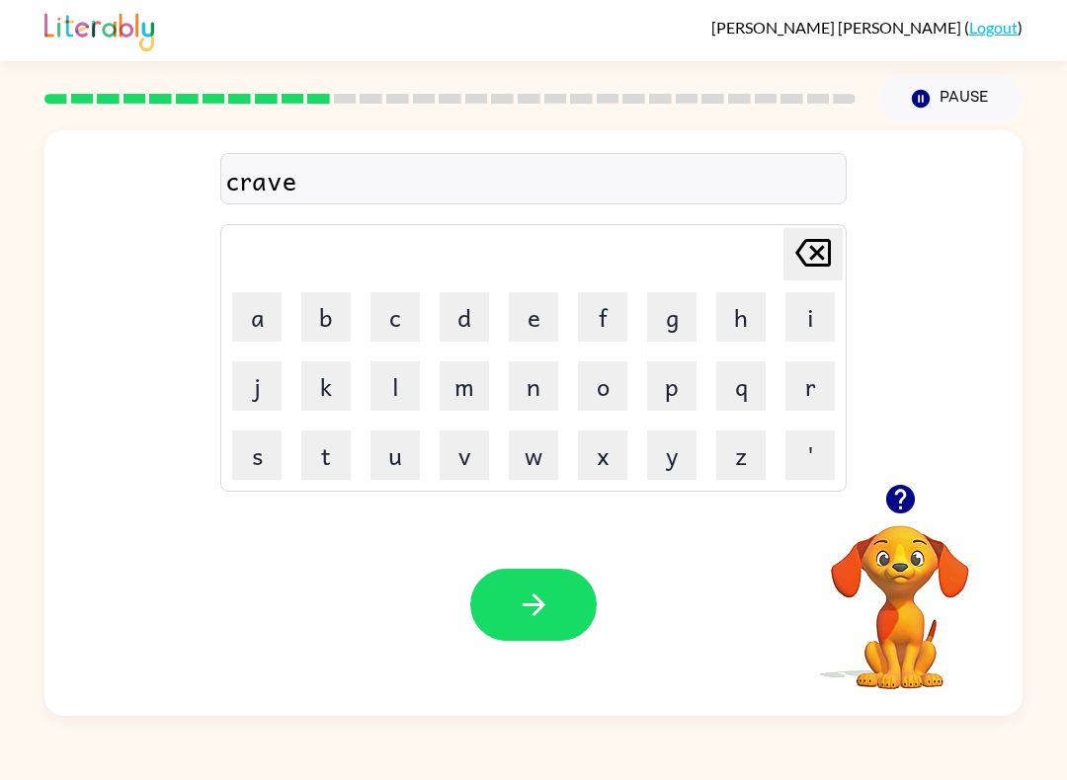
click at [543, 605] on icon "button" at bounding box center [533, 605] width 23 height 23
click at [452, 335] on button "d" at bounding box center [464, 316] width 49 height 49
click at [795, 318] on button "i" at bounding box center [809, 316] width 49 height 49
click at [894, 499] on icon "button" at bounding box center [899, 499] width 29 height 29
click at [907, 452] on div "di Delete Delete last character input a b c d e f g h i j k l m n o p q r s t u…" at bounding box center [533, 307] width 978 height 354
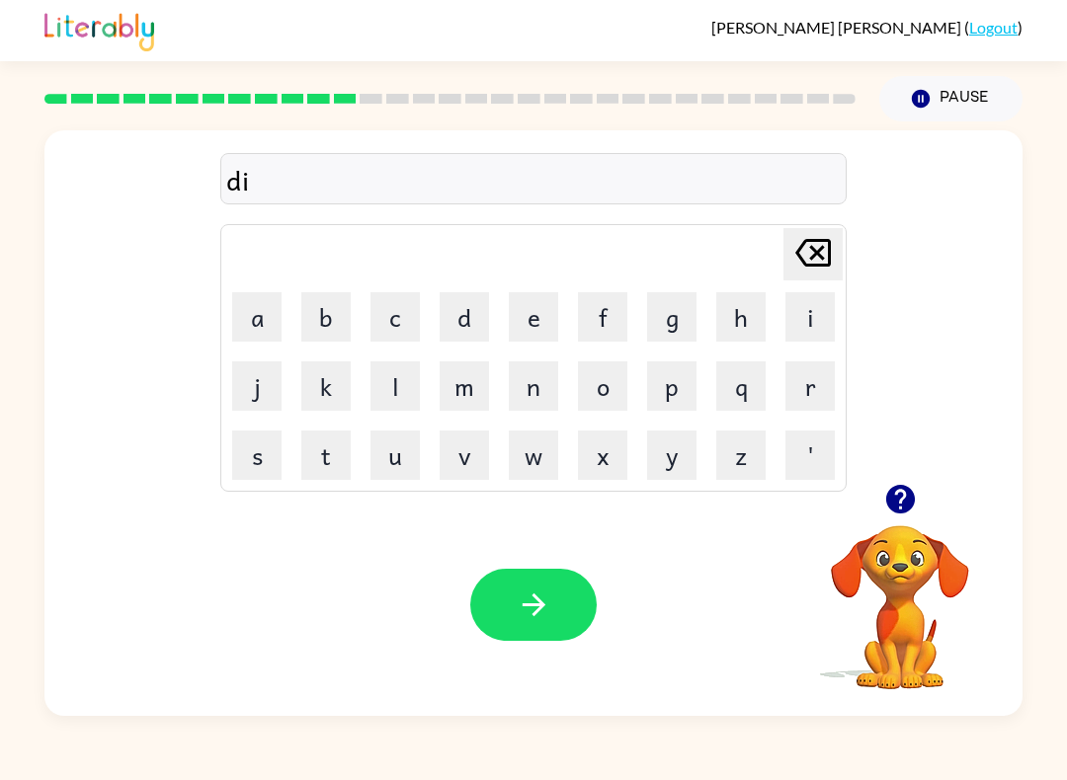
click at [909, 427] on div "di Delete Delete last character input a b c d e f g h i j k l m n o p q r s t u…" at bounding box center [533, 307] width 978 height 354
click at [883, 471] on div "di Delete Delete last character input a b c d e f g h i j k l m n o p q r s t u…" at bounding box center [533, 307] width 978 height 354
click at [893, 498] on icon "button" at bounding box center [899, 499] width 29 height 29
click at [698, 7] on div "Adriana Santos-Lopez ( Logout )" at bounding box center [533, 30] width 978 height 61
click at [378, 315] on button "c" at bounding box center [394, 316] width 49 height 49
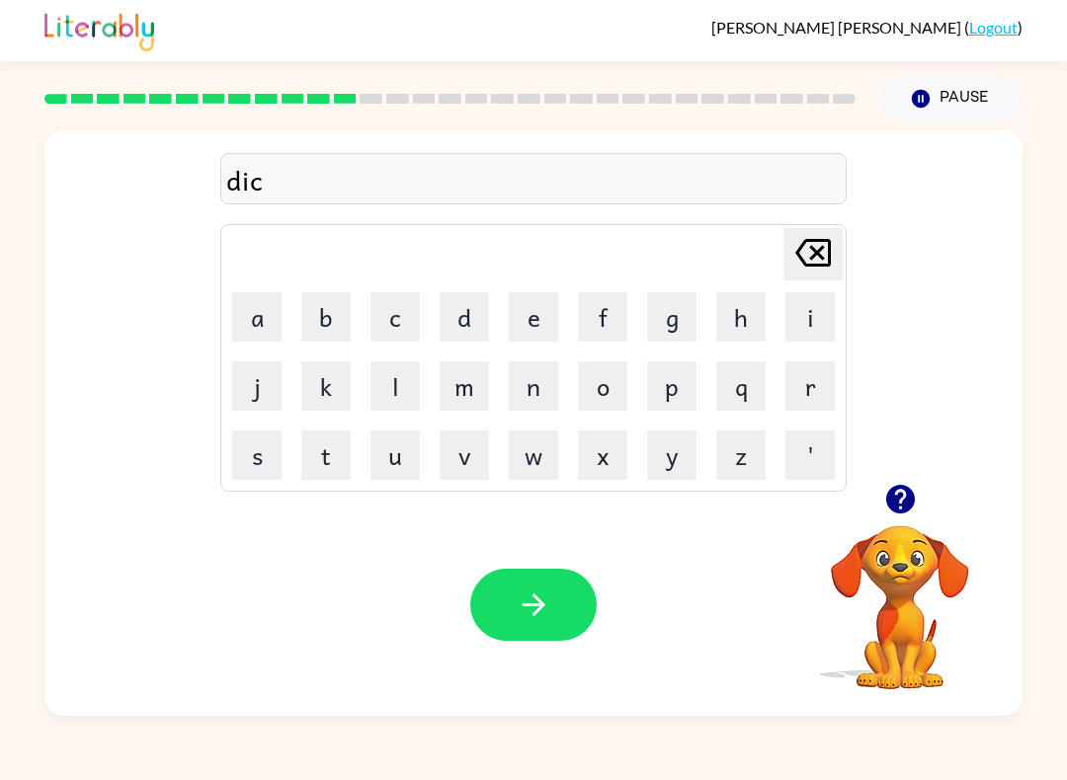
click at [898, 525] on button "button" at bounding box center [900, 499] width 50 height 50
click at [349, 431] on button "t" at bounding box center [325, 455] width 49 height 49
click at [275, 314] on button "a" at bounding box center [256, 316] width 49 height 49
click at [344, 456] on button "t" at bounding box center [325, 455] width 49 height 49
click at [521, 311] on button "e" at bounding box center [533, 316] width 49 height 49
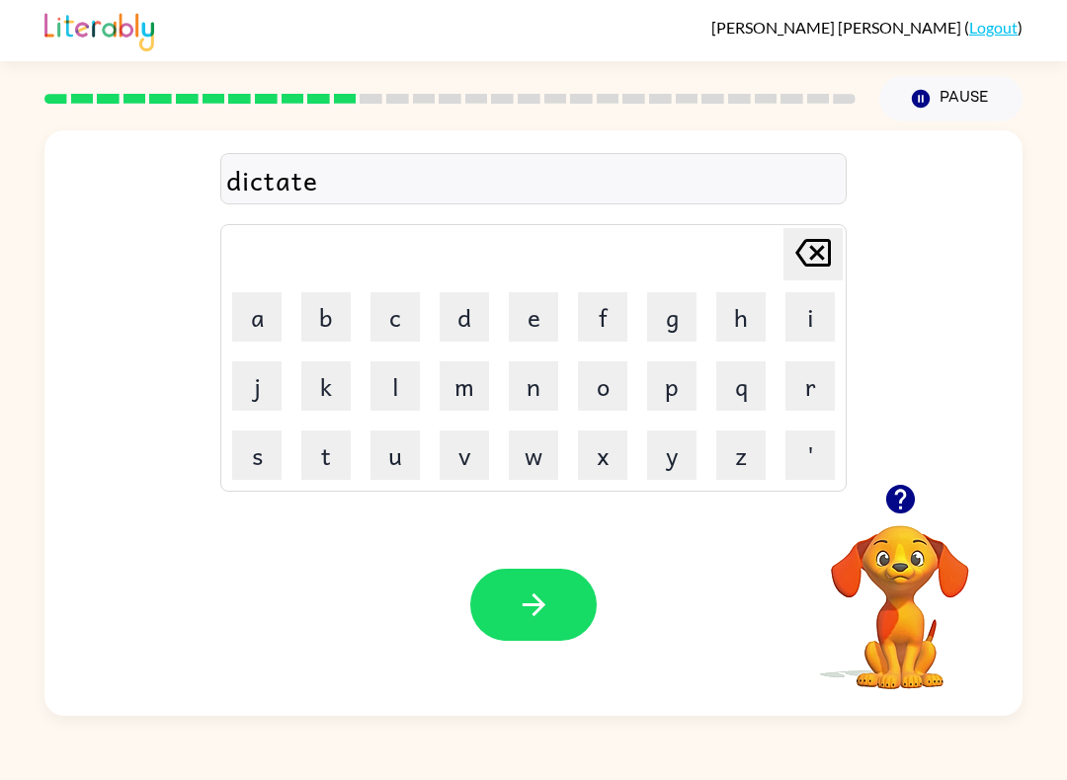
click at [539, 615] on icon "button" at bounding box center [534, 605] width 35 height 35
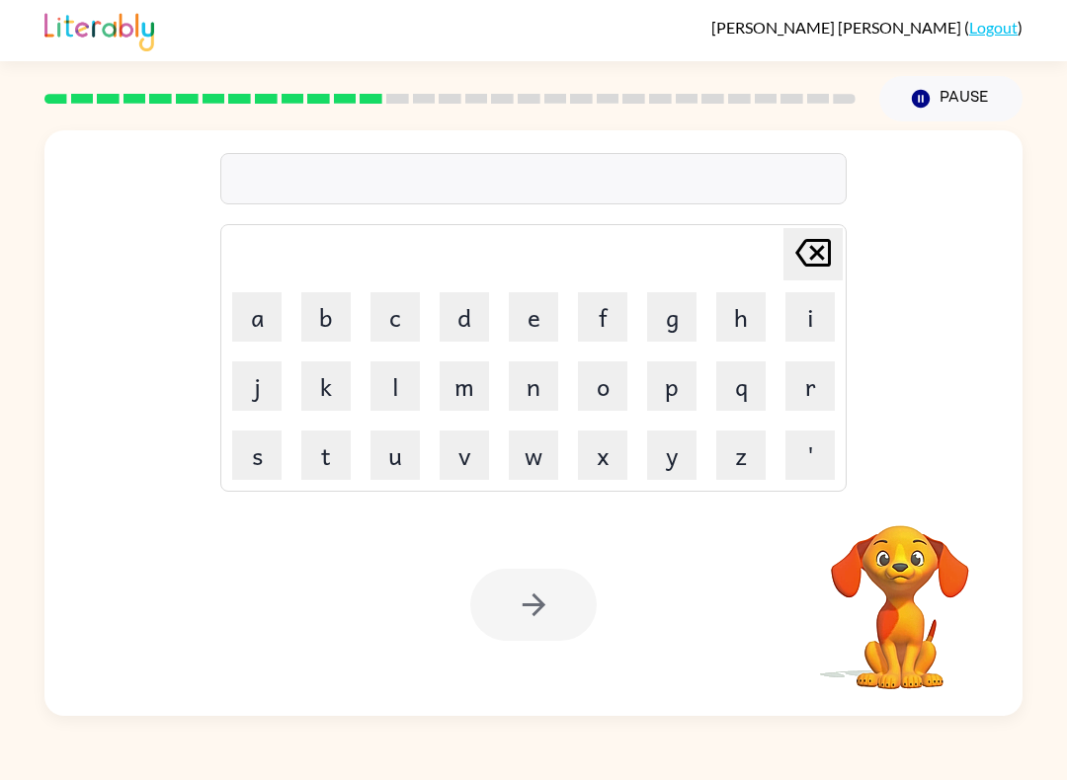
click at [657, 393] on button "p" at bounding box center [671, 386] width 49 height 49
click at [253, 327] on button "a" at bounding box center [256, 316] width 49 height 49
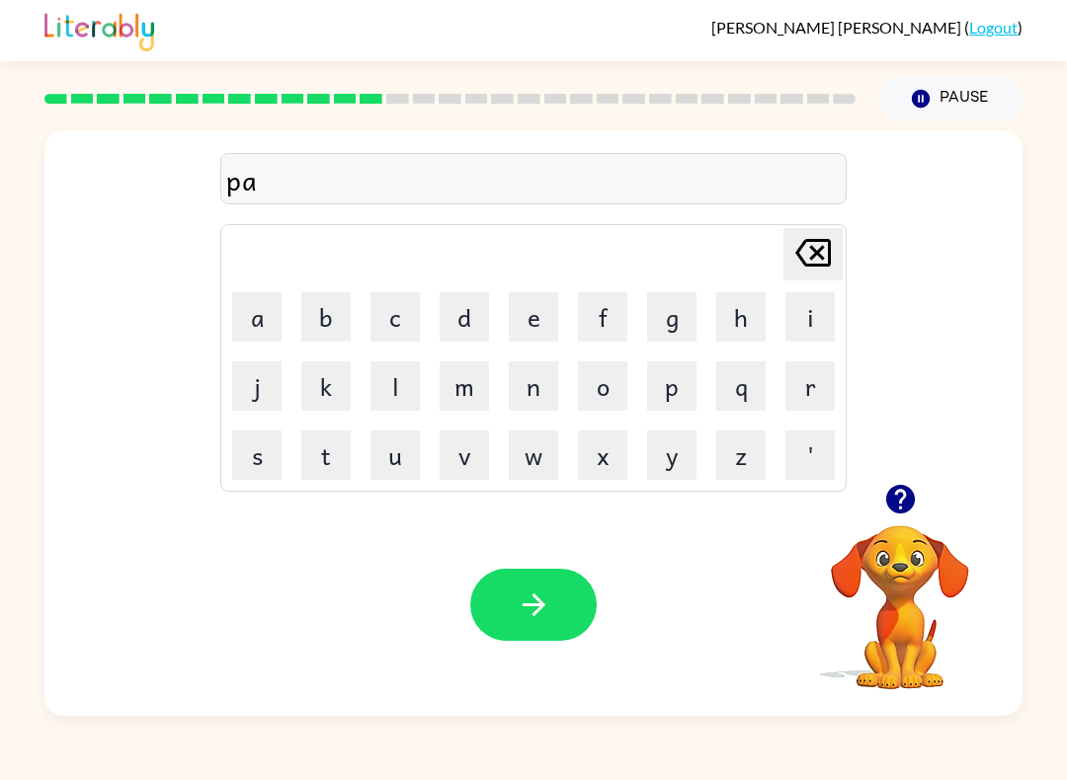
click at [899, 510] on icon "button" at bounding box center [900, 499] width 35 height 35
click at [677, 444] on button "y" at bounding box center [671, 455] width 49 height 49
click at [523, 315] on button "e" at bounding box center [533, 316] width 49 height 49
click at [537, 385] on button "n" at bounding box center [533, 386] width 49 height 49
click at [335, 437] on button "t" at bounding box center [325, 455] width 49 height 49
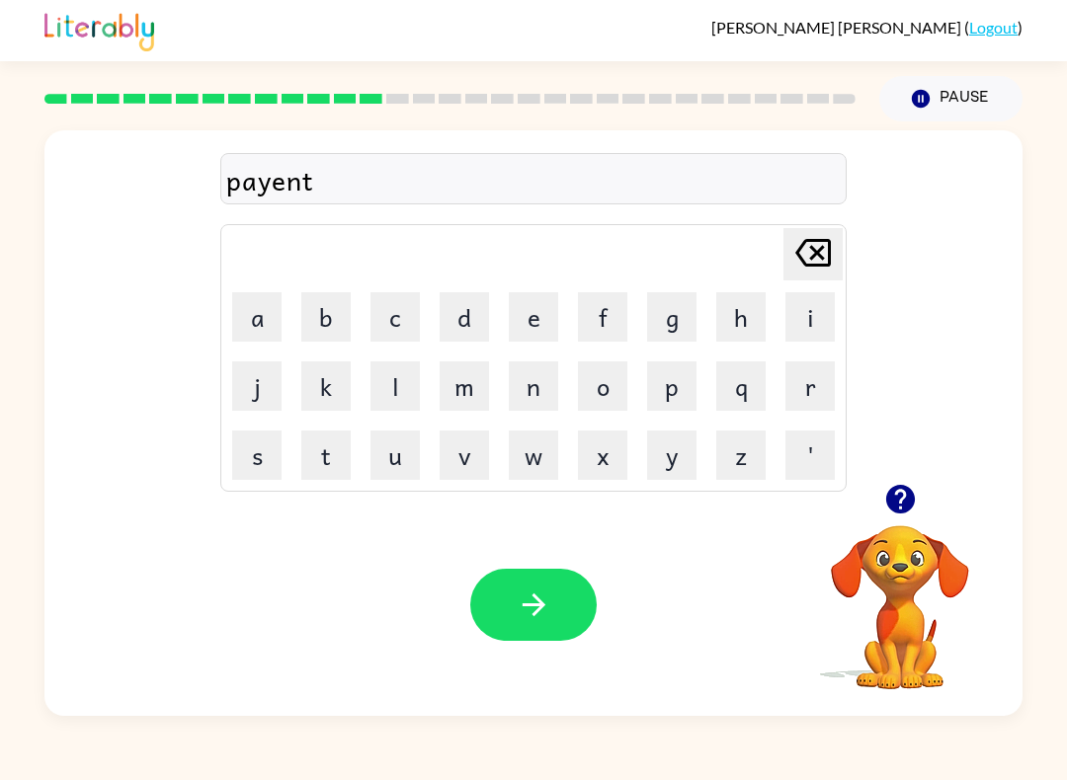
click at [816, 259] on icon "Delete Delete last character input" at bounding box center [812, 252] width 47 height 47
click at [816, 258] on icon "Delete Delete last character input" at bounding box center [812, 252] width 47 height 47
click at [465, 396] on button "m" at bounding box center [464, 386] width 49 height 49
click at [521, 314] on button "e" at bounding box center [533, 316] width 49 height 49
click at [534, 380] on button "n" at bounding box center [533, 386] width 49 height 49
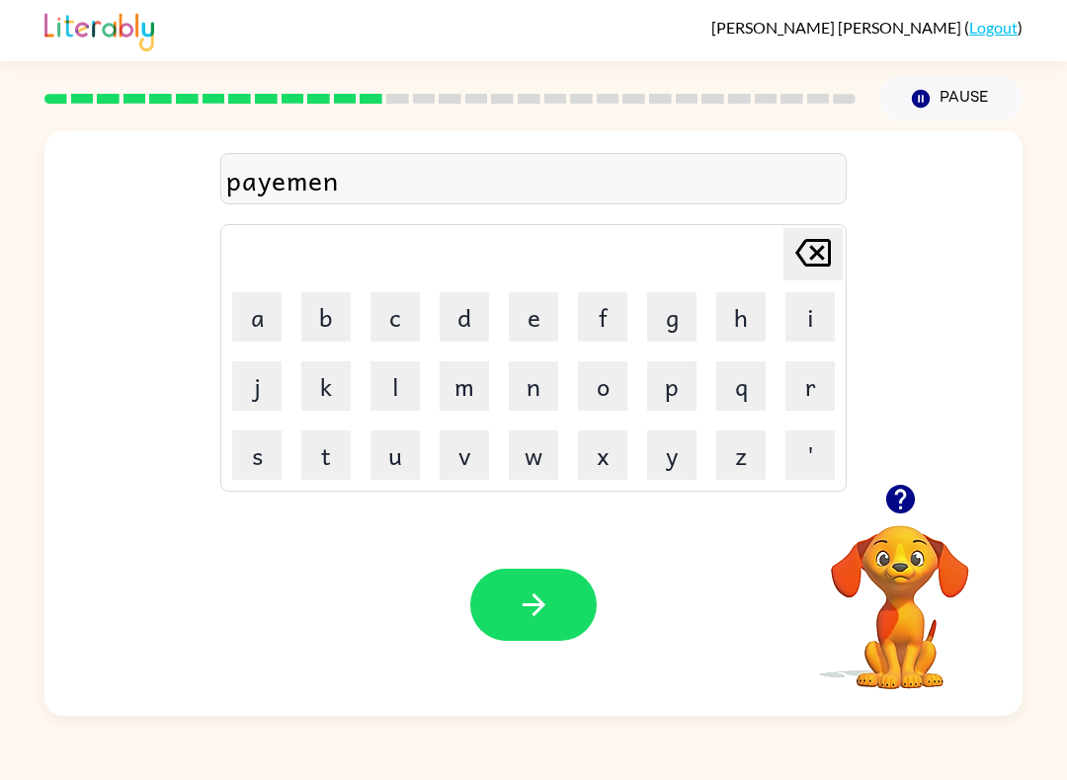
click at [346, 449] on button "t" at bounding box center [325, 455] width 49 height 49
click at [550, 590] on icon "button" at bounding box center [534, 605] width 35 height 35
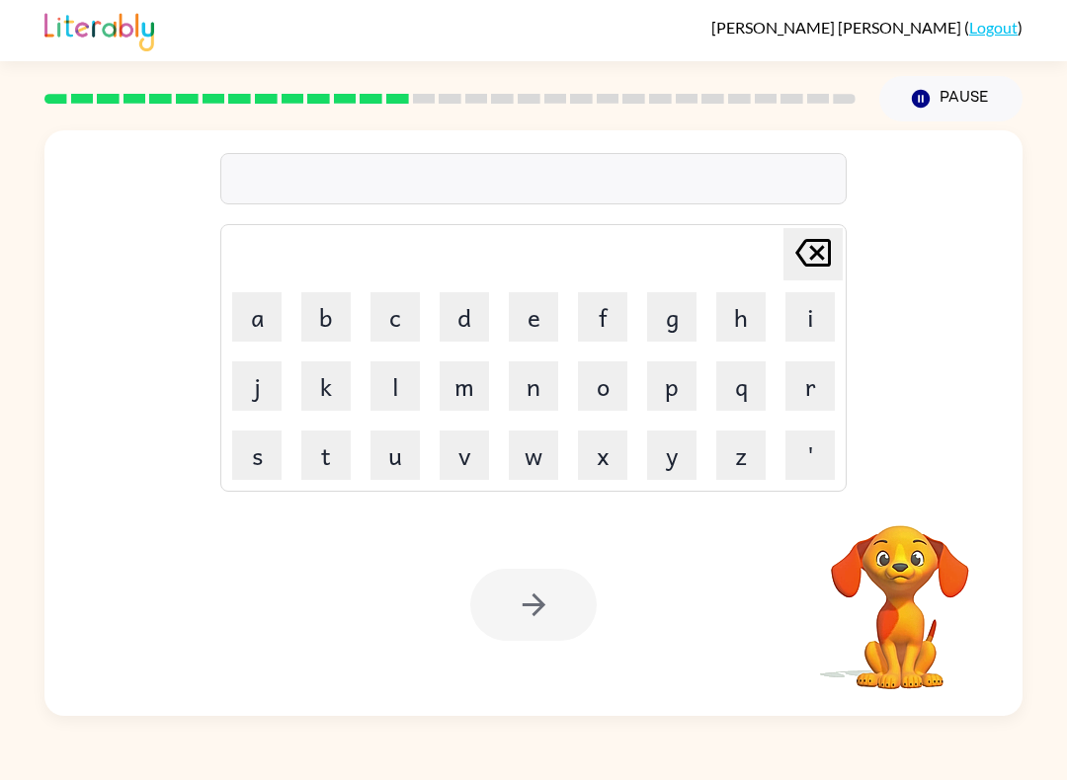
click at [483, 391] on button "m" at bounding box center [464, 386] width 49 height 49
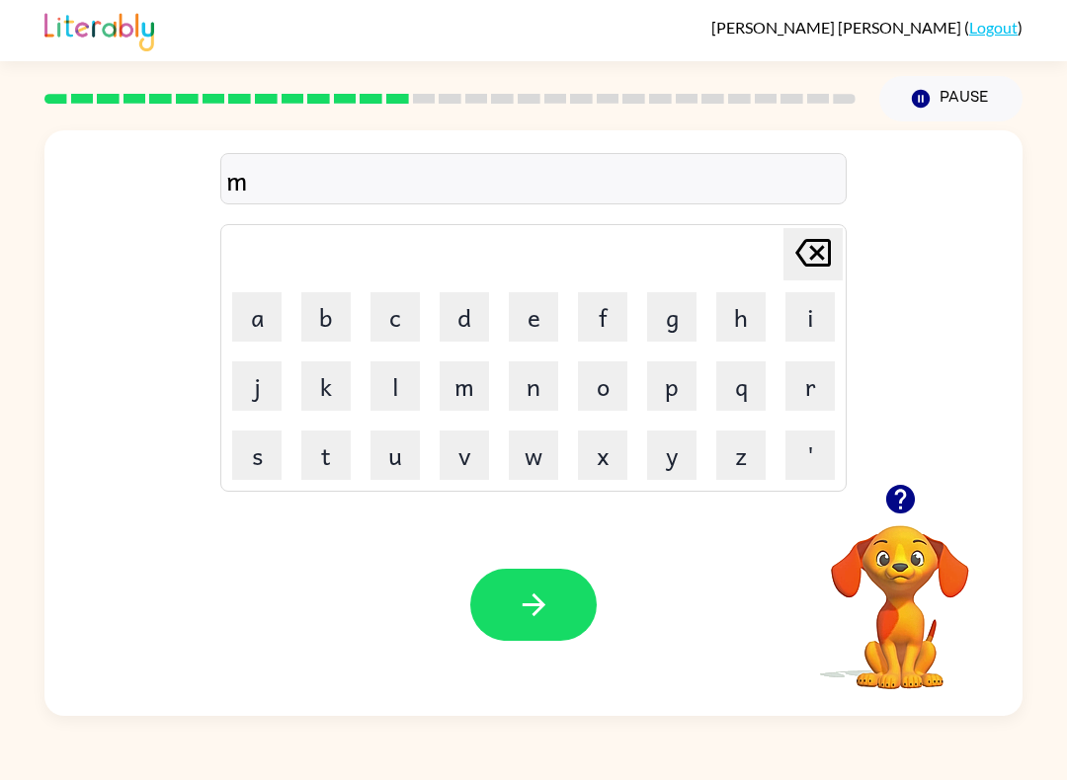
click at [263, 309] on button "a" at bounding box center [256, 316] width 49 height 49
click at [278, 368] on button "j" at bounding box center [256, 386] width 49 height 49
click at [615, 379] on button "o" at bounding box center [602, 386] width 49 height 49
click at [806, 379] on button "r" at bounding box center [809, 386] width 49 height 49
click at [556, 583] on button "button" at bounding box center [533, 605] width 126 height 72
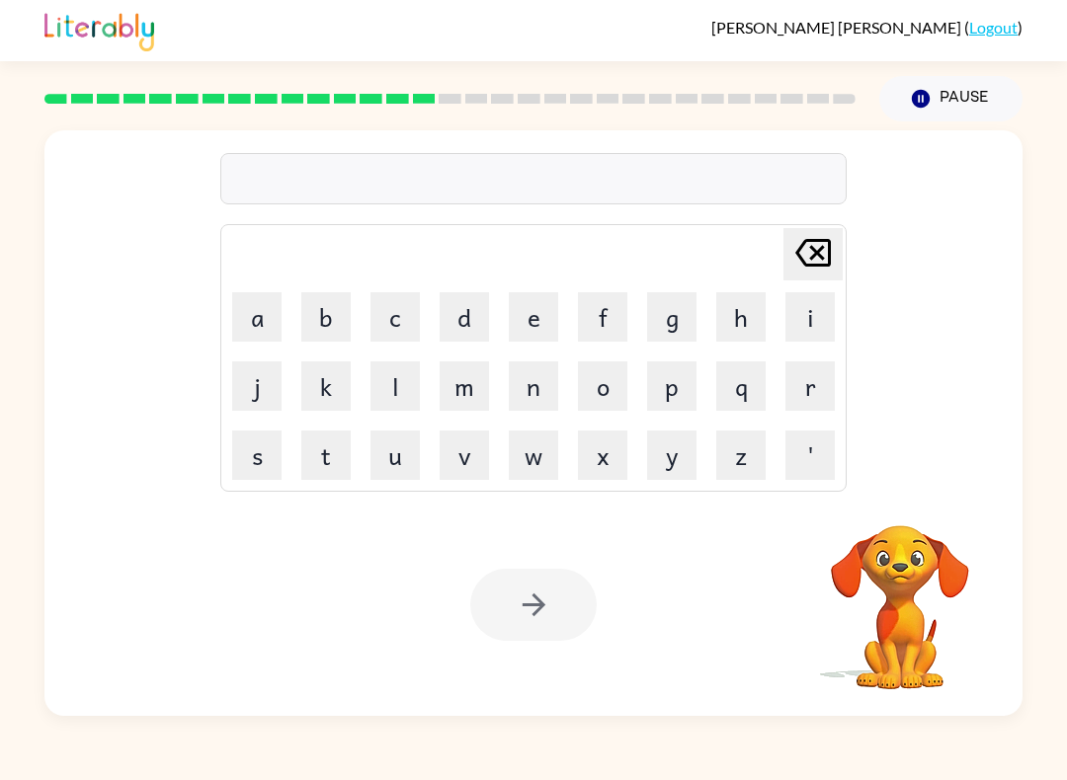
click at [270, 449] on button "s" at bounding box center [256, 455] width 49 height 49
click at [765, 328] on button "h" at bounding box center [740, 316] width 49 height 49
click at [810, 259] on icon at bounding box center [813, 253] width 36 height 28
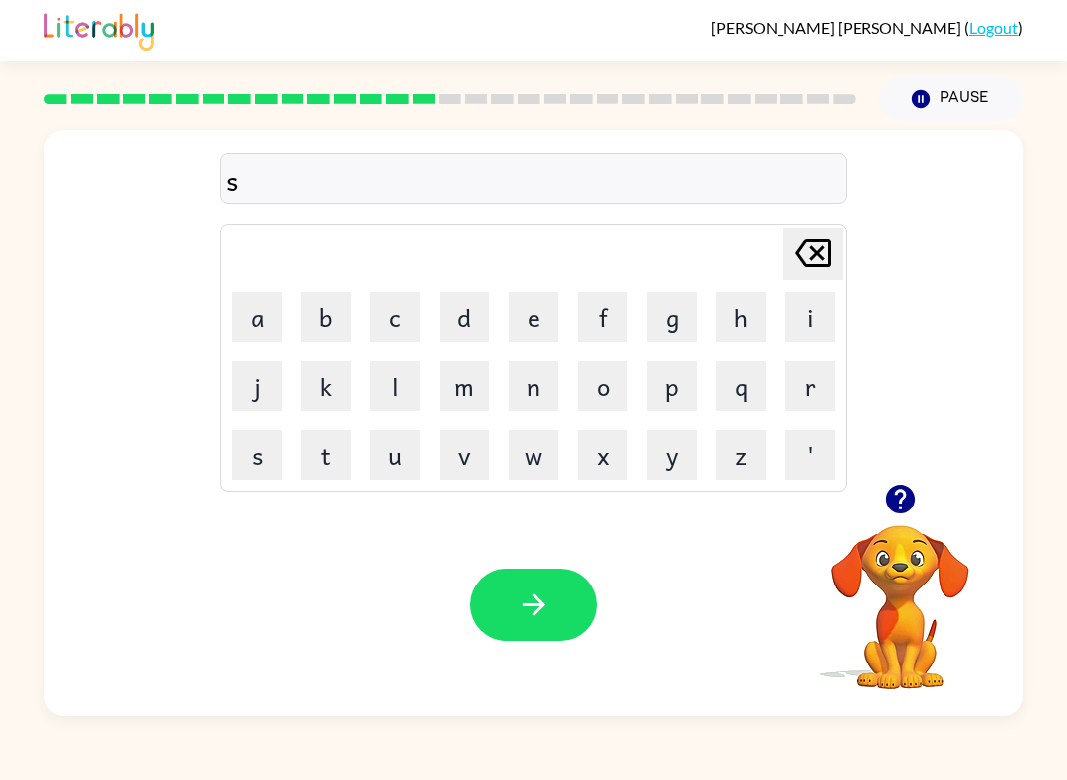
click at [885, 494] on icon "button" at bounding box center [900, 499] width 35 height 35
click at [887, 489] on icon "button" at bounding box center [900, 499] width 35 height 35
click at [484, 394] on button "m" at bounding box center [464, 386] width 49 height 49
click at [612, 382] on button "o" at bounding box center [602, 386] width 49 height 49
click at [330, 386] on button "k" at bounding box center [325, 386] width 49 height 49
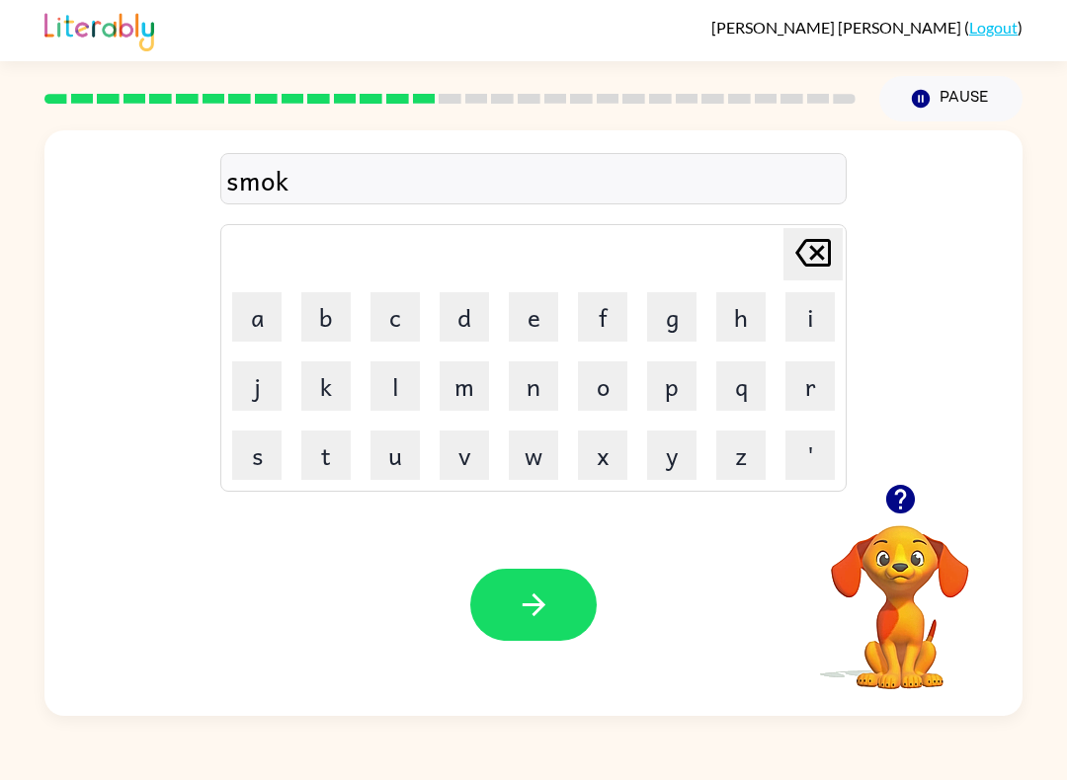
click at [518, 319] on button "e" at bounding box center [533, 316] width 49 height 49
click at [533, 596] on icon "button" at bounding box center [534, 605] width 35 height 35
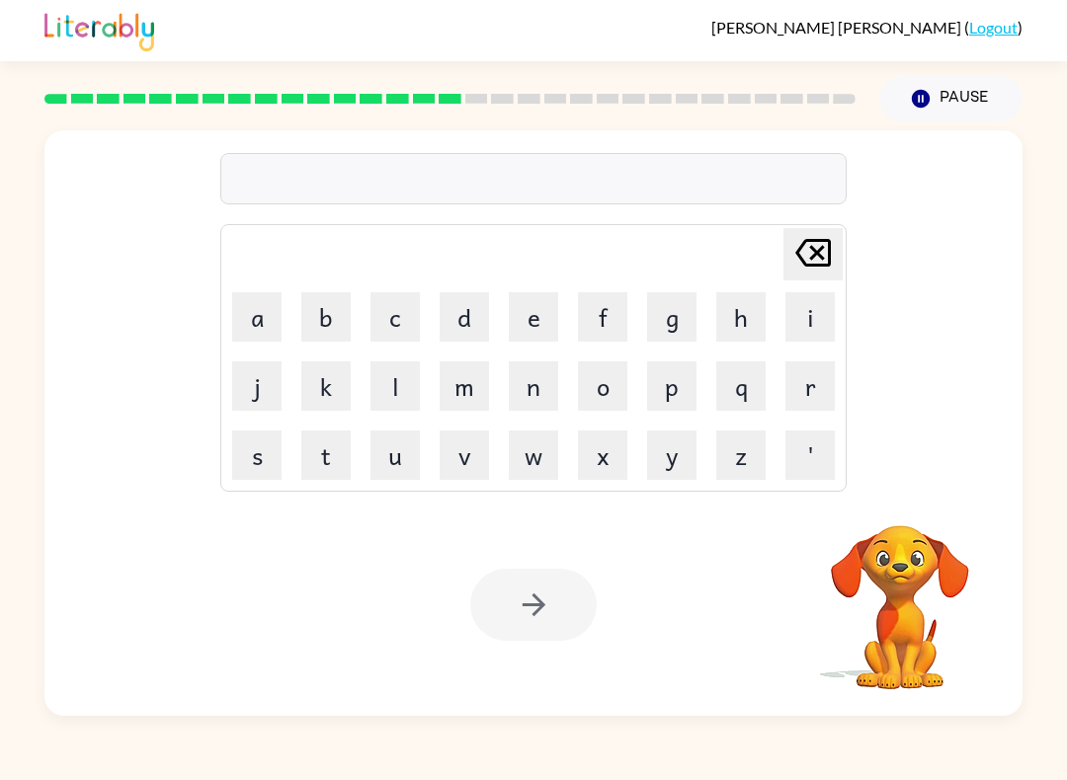
click at [678, 379] on button "p" at bounding box center [671, 386] width 49 height 49
click at [259, 316] on button "a" at bounding box center [256, 316] width 49 height 49
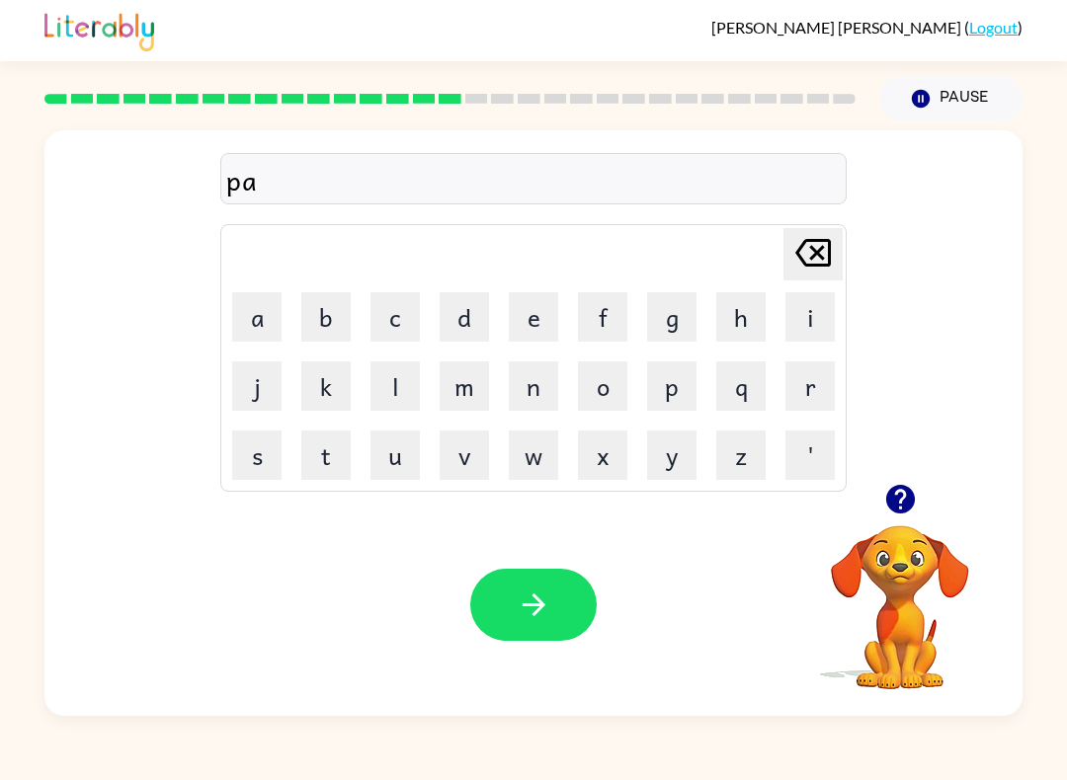
click at [399, 401] on button "l" at bounding box center [394, 386] width 49 height 49
click at [539, 615] on icon "button" at bounding box center [534, 605] width 35 height 35
click at [894, 489] on icon "button" at bounding box center [899, 499] width 29 height 29
click at [268, 466] on button "s" at bounding box center [256, 455] width 49 height 49
click at [672, 374] on button "p" at bounding box center [671, 386] width 49 height 49
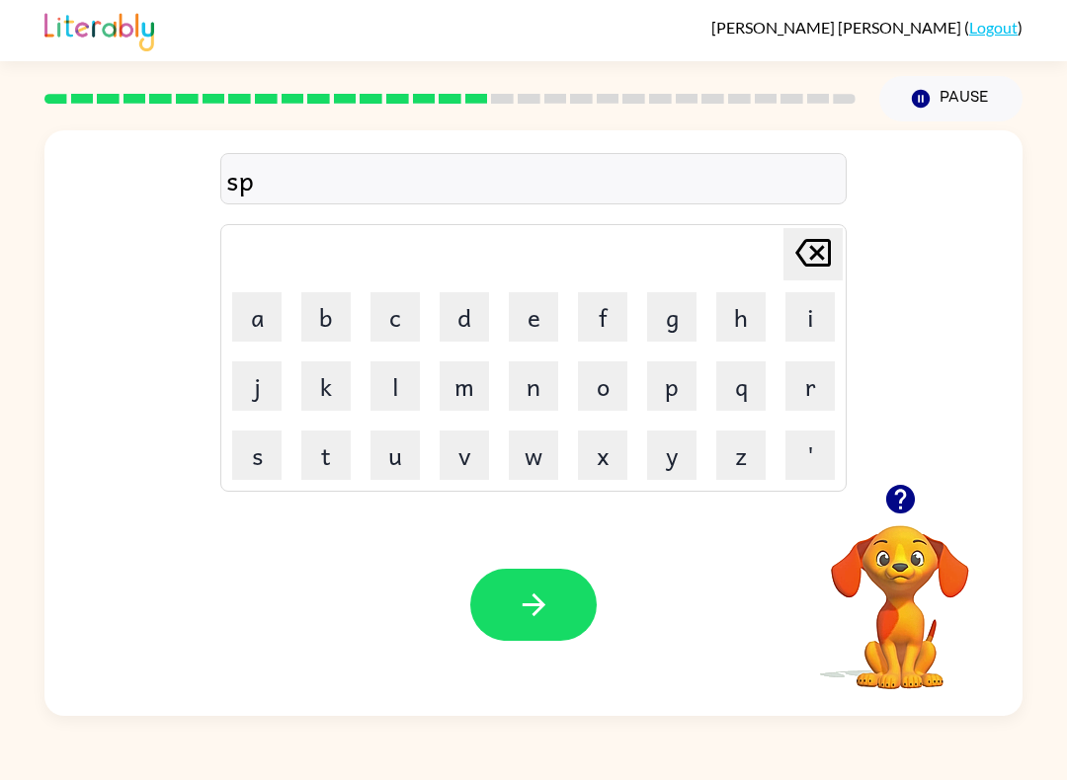
click at [666, 376] on button "p" at bounding box center [671, 386] width 49 height 49
click at [814, 231] on icon "Delete Delete last character input" at bounding box center [812, 252] width 47 height 47
click at [796, 321] on button "i" at bounding box center [809, 316] width 49 height 49
click at [531, 380] on button "n" at bounding box center [533, 386] width 49 height 49
click at [542, 369] on button "n" at bounding box center [533, 386] width 49 height 49
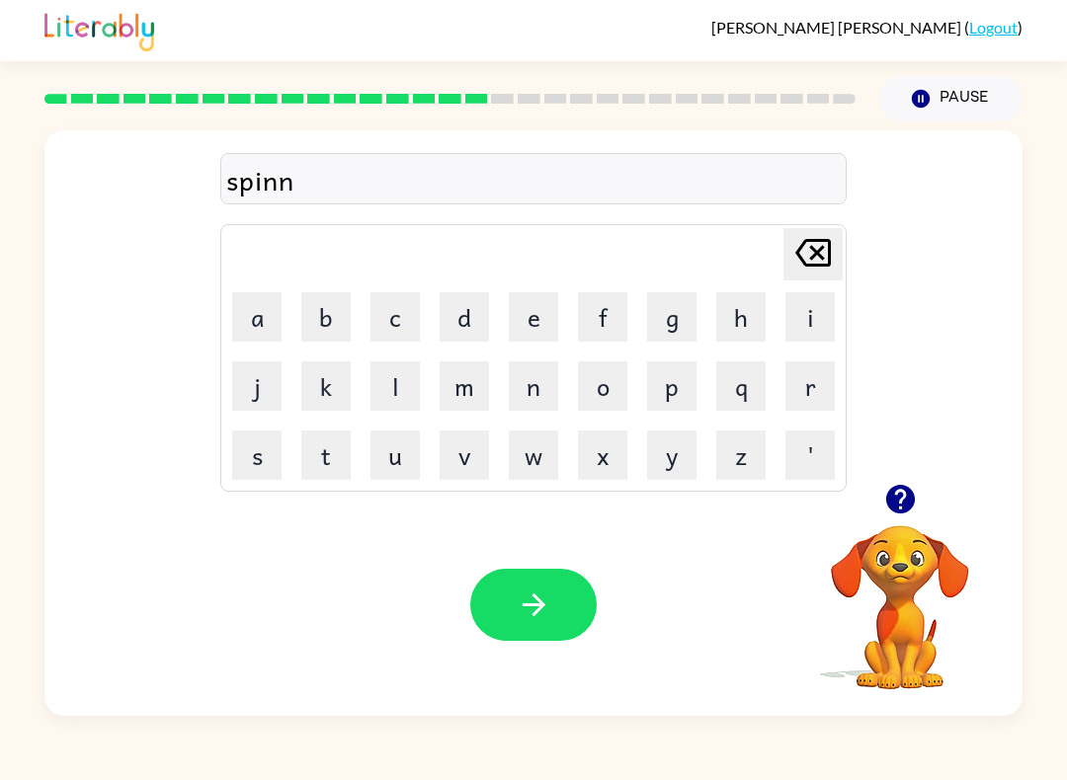
click at [794, 311] on button "i" at bounding box center [809, 316] width 49 height 49
click at [530, 374] on button "n" at bounding box center [533, 386] width 49 height 49
click at [654, 324] on button "g" at bounding box center [671, 316] width 49 height 49
click at [533, 618] on icon "button" at bounding box center [534, 605] width 35 height 35
click at [674, 328] on button "g" at bounding box center [671, 316] width 49 height 49
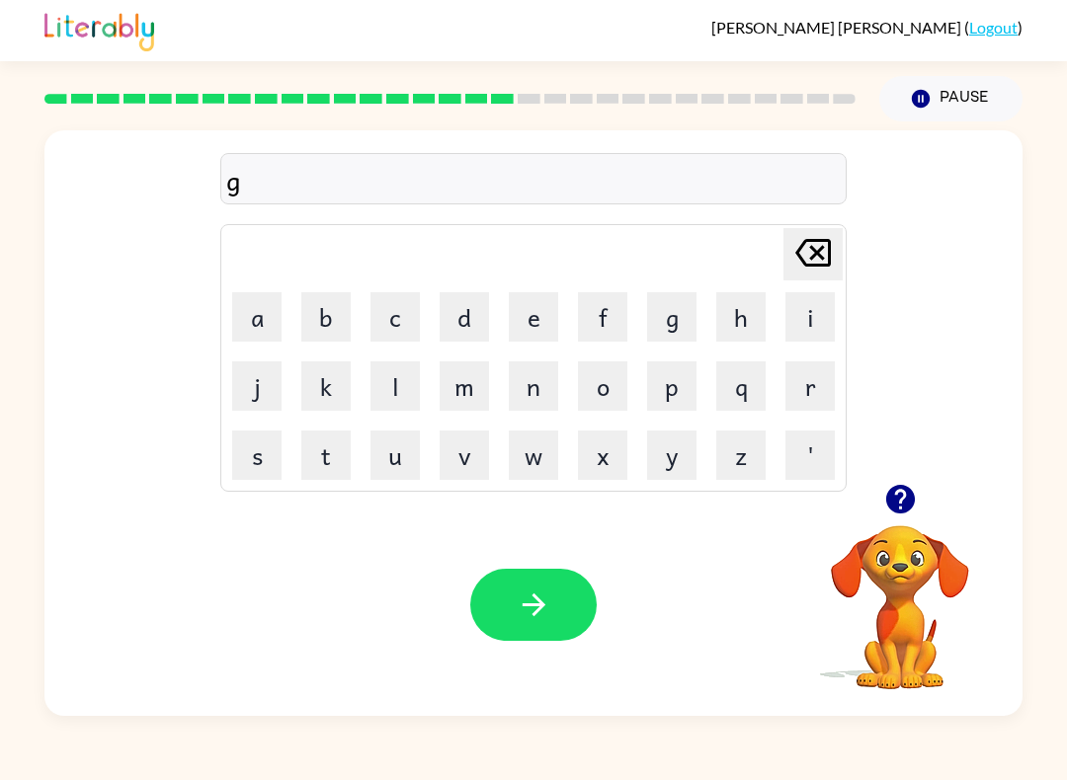
click at [816, 377] on button "r" at bounding box center [809, 386] width 49 height 49
click at [404, 445] on button "u" at bounding box center [394, 455] width 49 height 49
click at [473, 379] on button "m" at bounding box center [464, 386] width 49 height 49
click at [678, 387] on button "p" at bounding box center [671, 386] width 49 height 49
click at [805, 322] on button "i" at bounding box center [809, 316] width 49 height 49
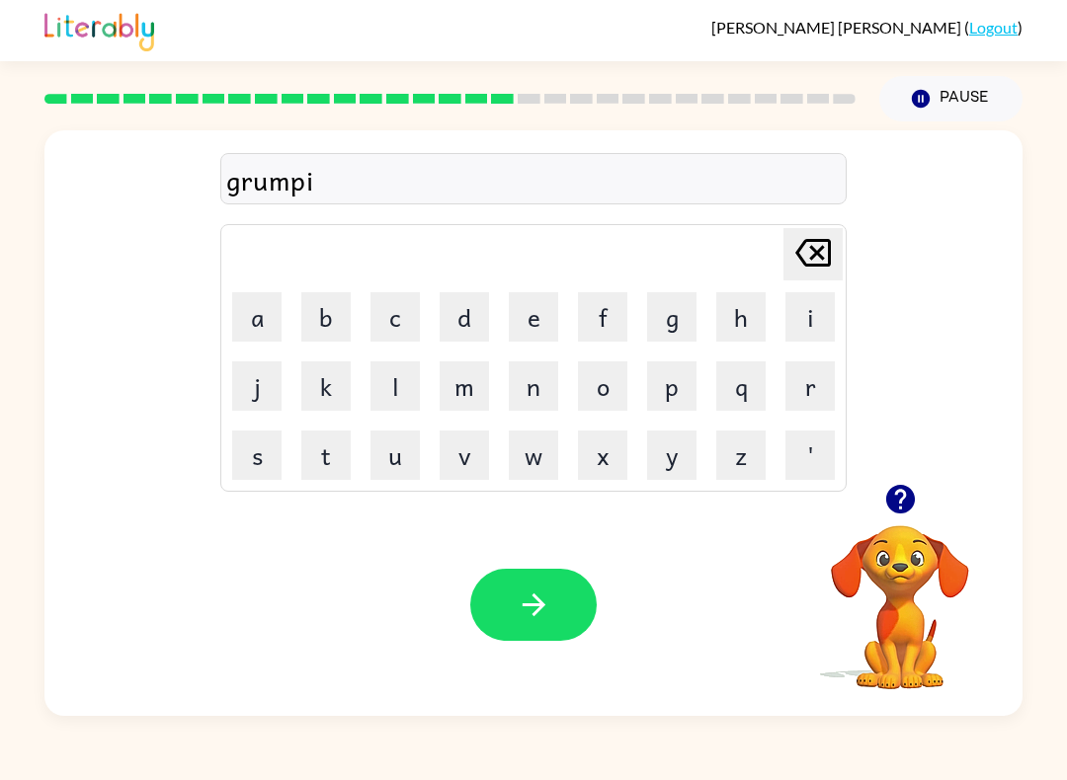
click at [521, 324] on button "e" at bounding box center [533, 316] width 49 height 49
click at [262, 458] on button "s" at bounding box center [256, 455] width 49 height 49
click at [333, 450] on button "t" at bounding box center [325, 455] width 49 height 49
click at [537, 601] on icon "button" at bounding box center [533, 605] width 23 height 23
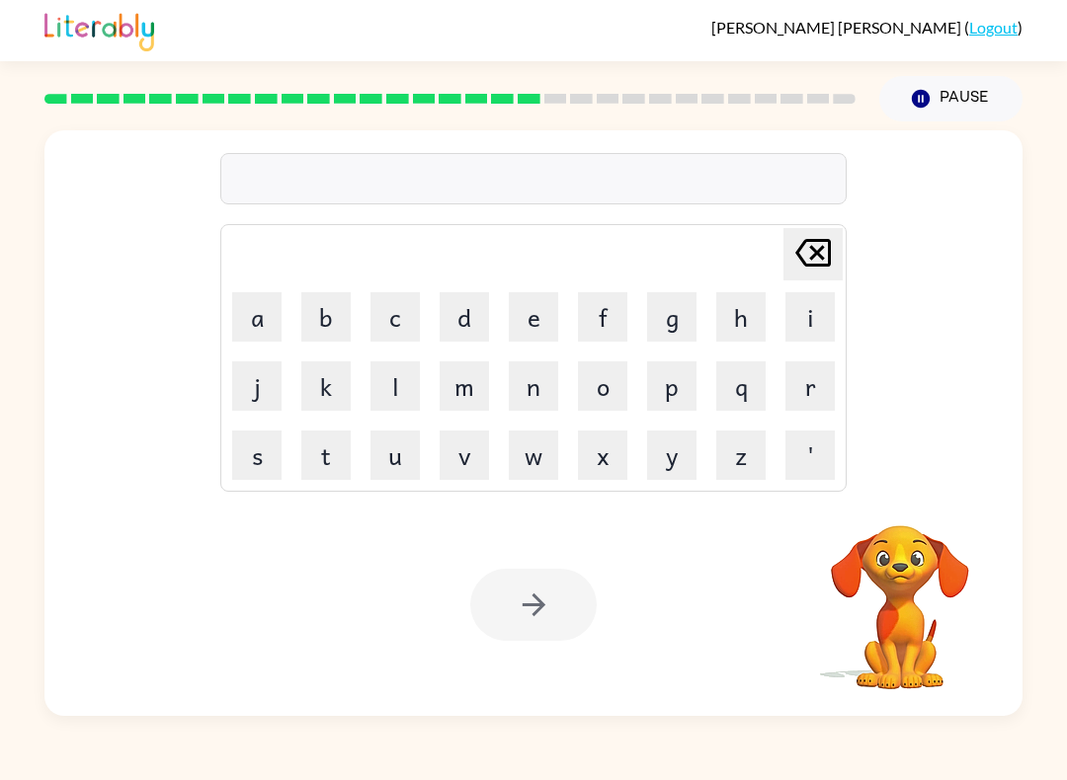
click at [809, 306] on button "i" at bounding box center [809, 316] width 49 height 49
click at [531, 385] on button "n" at bounding box center [533, 386] width 49 height 49
click at [396, 309] on button "c" at bounding box center [394, 316] width 49 height 49
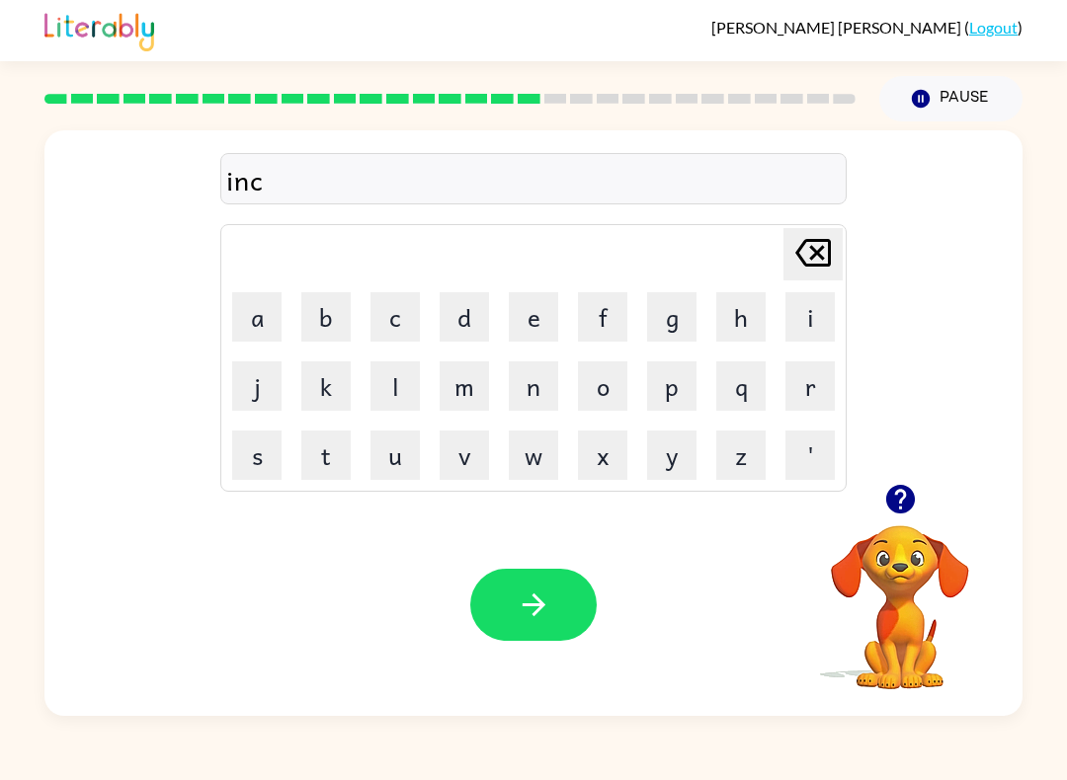
click at [787, 398] on button "r" at bounding box center [809, 386] width 49 height 49
click at [528, 323] on button "e" at bounding box center [533, 316] width 49 height 49
click at [469, 317] on button "d" at bounding box center [464, 316] width 49 height 49
click at [806, 322] on button "i" at bounding box center [809, 316] width 49 height 49
click at [342, 315] on button "b" at bounding box center [325, 316] width 49 height 49
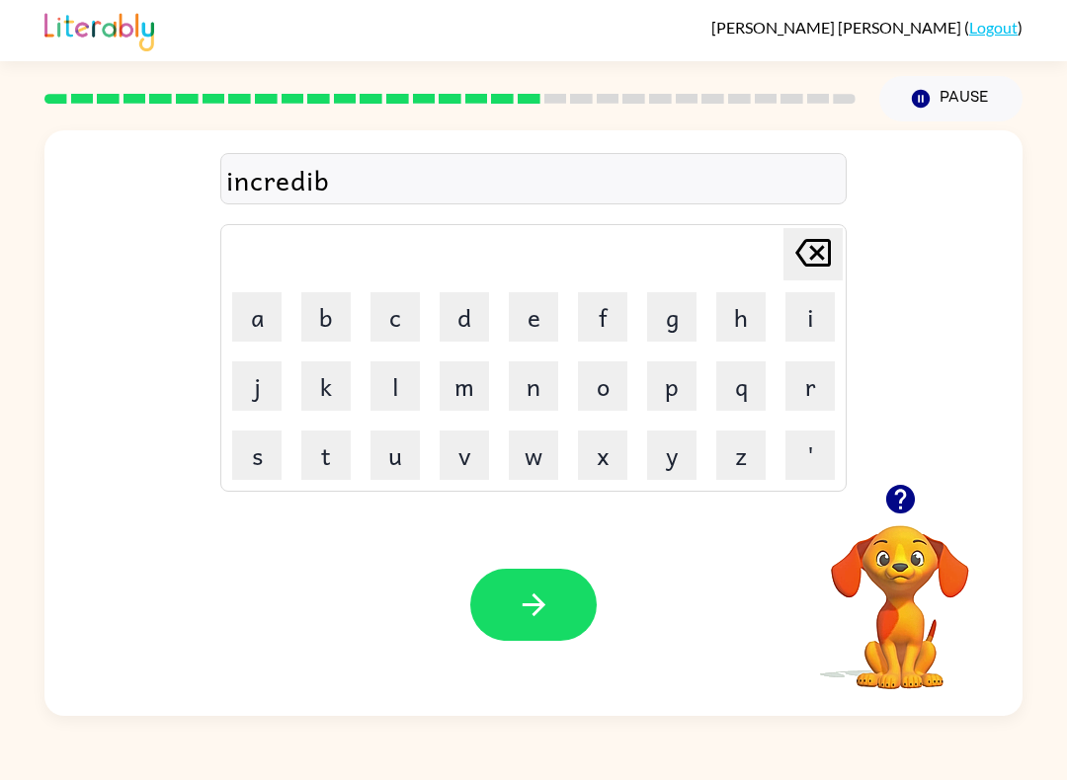
click at [403, 379] on button "l" at bounding box center [394, 386] width 49 height 49
click at [520, 315] on button "e" at bounding box center [533, 316] width 49 height 49
click at [514, 583] on button "button" at bounding box center [533, 605] width 126 height 72
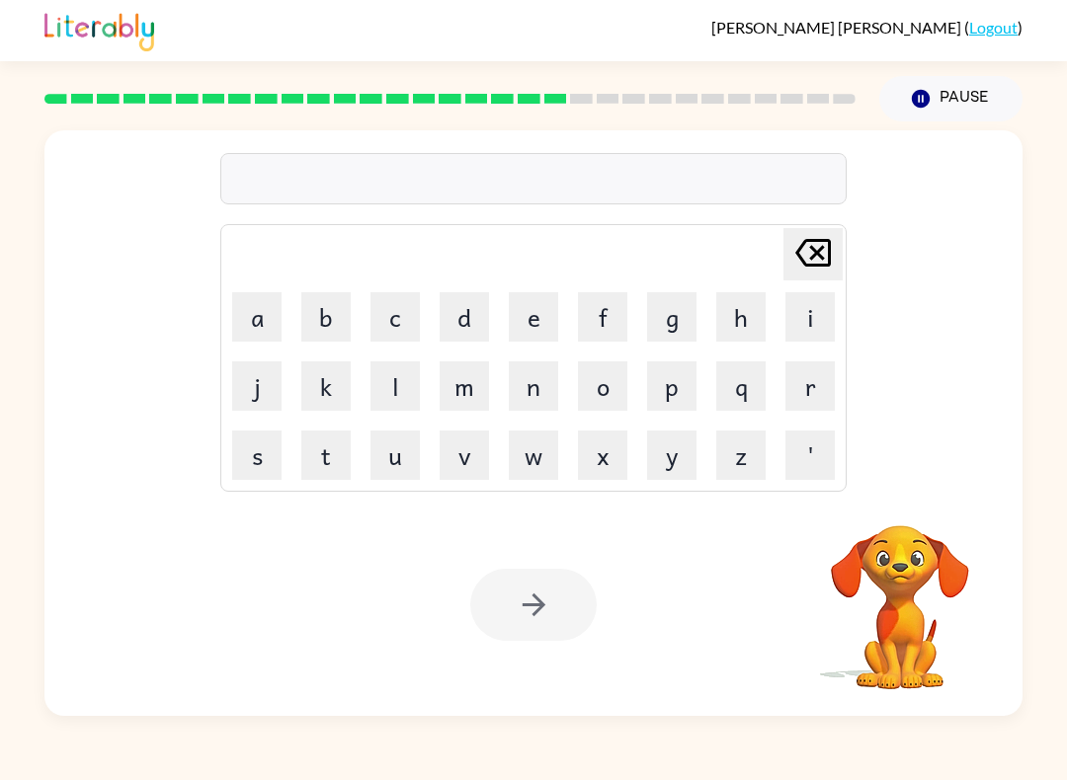
click at [392, 388] on button "l" at bounding box center [394, 386] width 49 height 49
click at [805, 302] on button "i" at bounding box center [809, 316] width 49 height 49
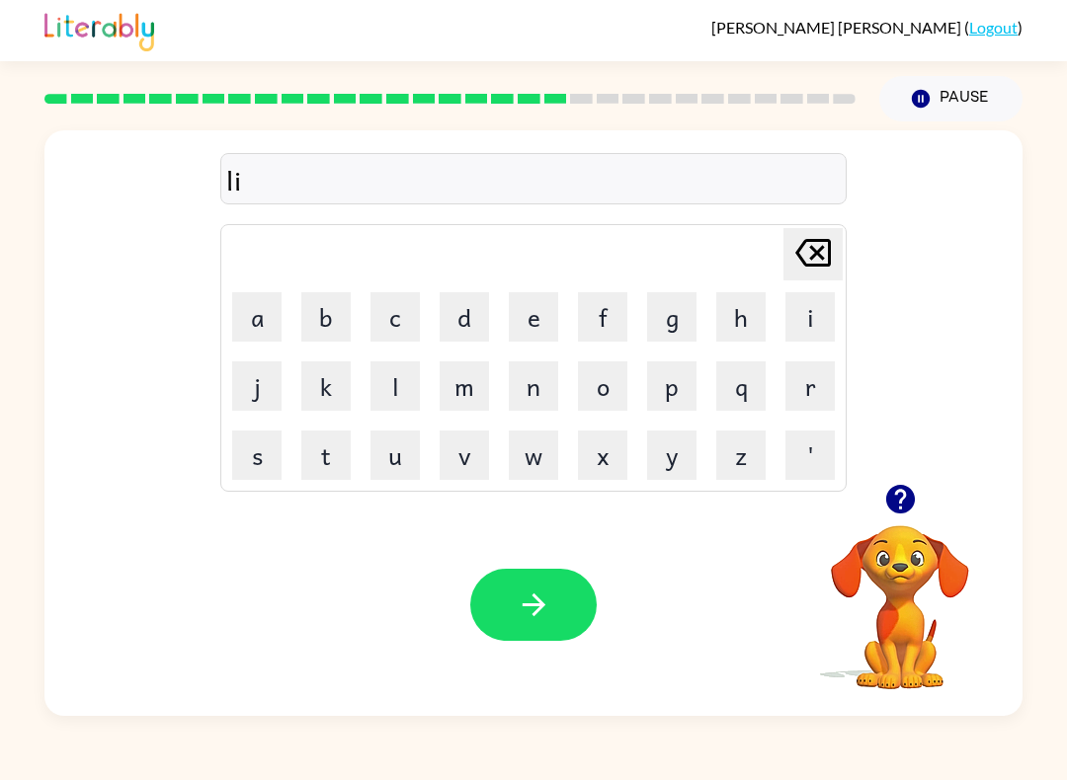
click at [257, 463] on button "s" at bounding box center [256, 455] width 49 height 49
click at [533, 313] on button "e" at bounding box center [533, 316] width 49 height 49
click at [537, 386] on button "n" at bounding box center [533, 386] width 49 height 49
click at [525, 307] on button "e" at bounding box center [533, 316] width 49 height 49
click at [458, 319] on button "d" at bounding box center [464, 316] width 49 height 49
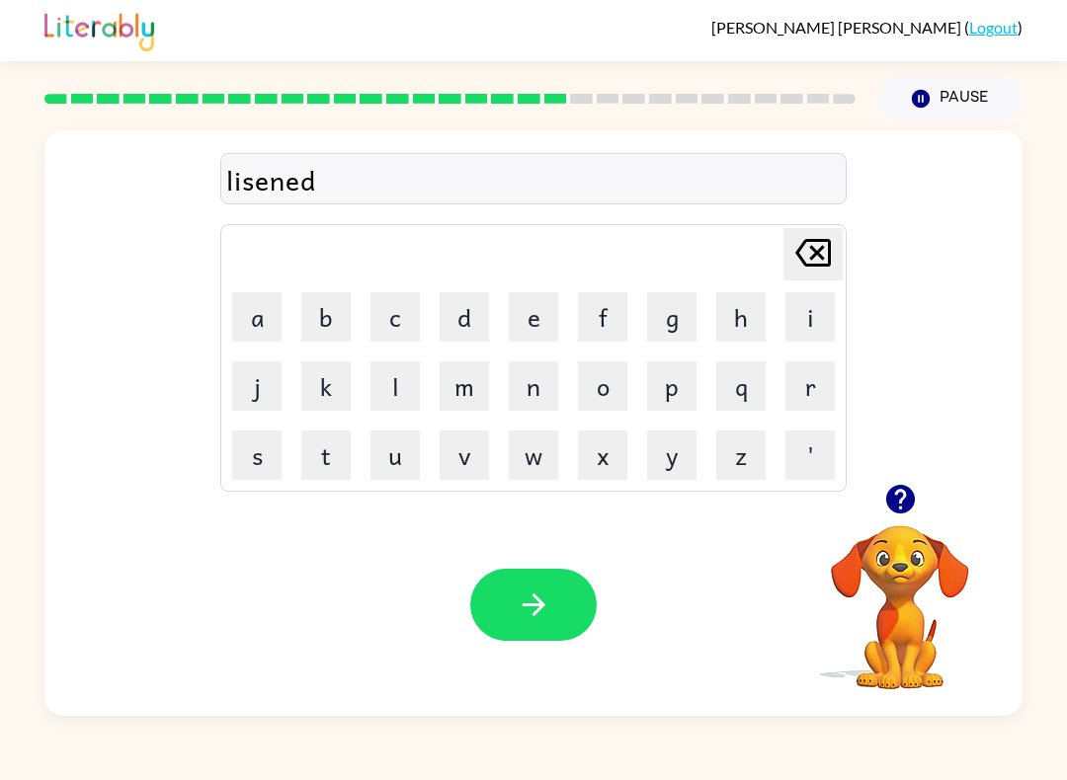
click at [810, 260] on icon "Delete Delete last character input" at bounding box center [812, 252] width 47 height 47
click at [809, 260] on icon "Delete Delete last character input" at bounding box center [812, 252] width 47 height 47
click at [811, 260] on icon at bounding box center [813, 253] width 36 height 28
click at [810, 260] on icon "Delete Delete last character input" at bounding box center [812, 252] width 47 height 47
click at [537, 309] on button "e" at bounding box center [533, 316] width 49 height 49
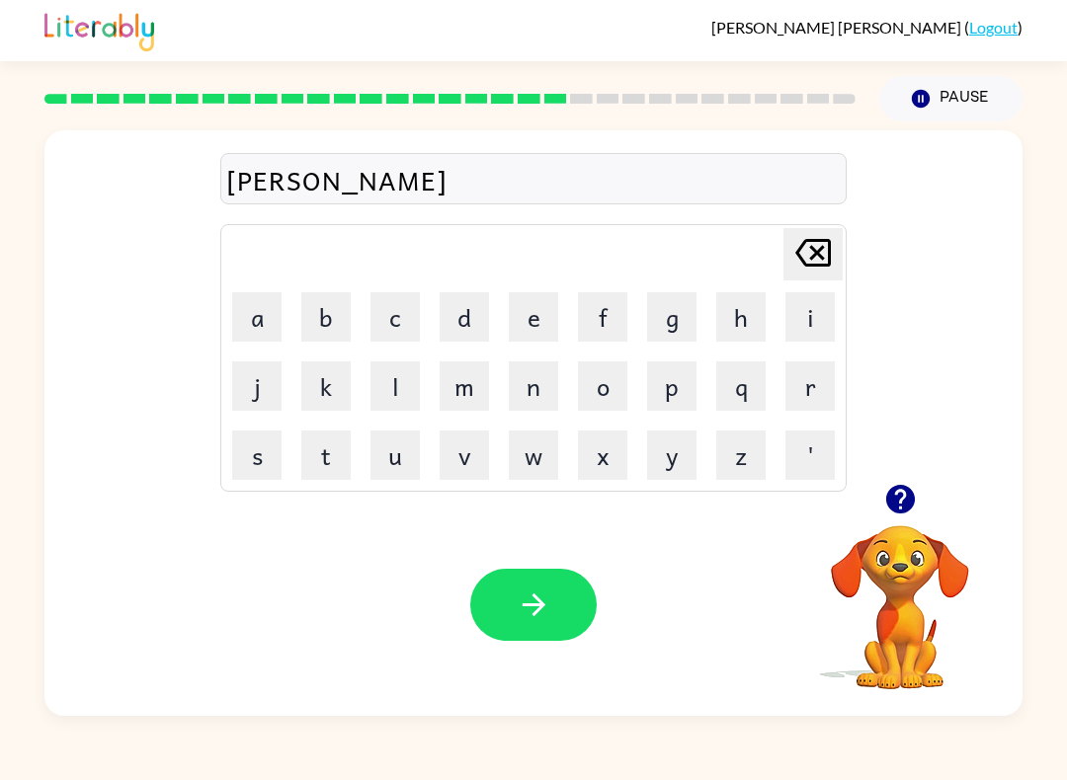
click at [544, 388] on button "n" at bounding box center [533, 386] width 49 height 49
click at [337, 435] on button "t" at bounding box center [325, 455] width 49 height 49
click at [530, 321] on button "e" at bounding box center [533, 316] width 49 height 49
click at [459, 311] on button "d" at bounding box center [464, 316] width 49 height 49
click at [815, 251] on icon at bounding box center [813, 253] width 36 height 28
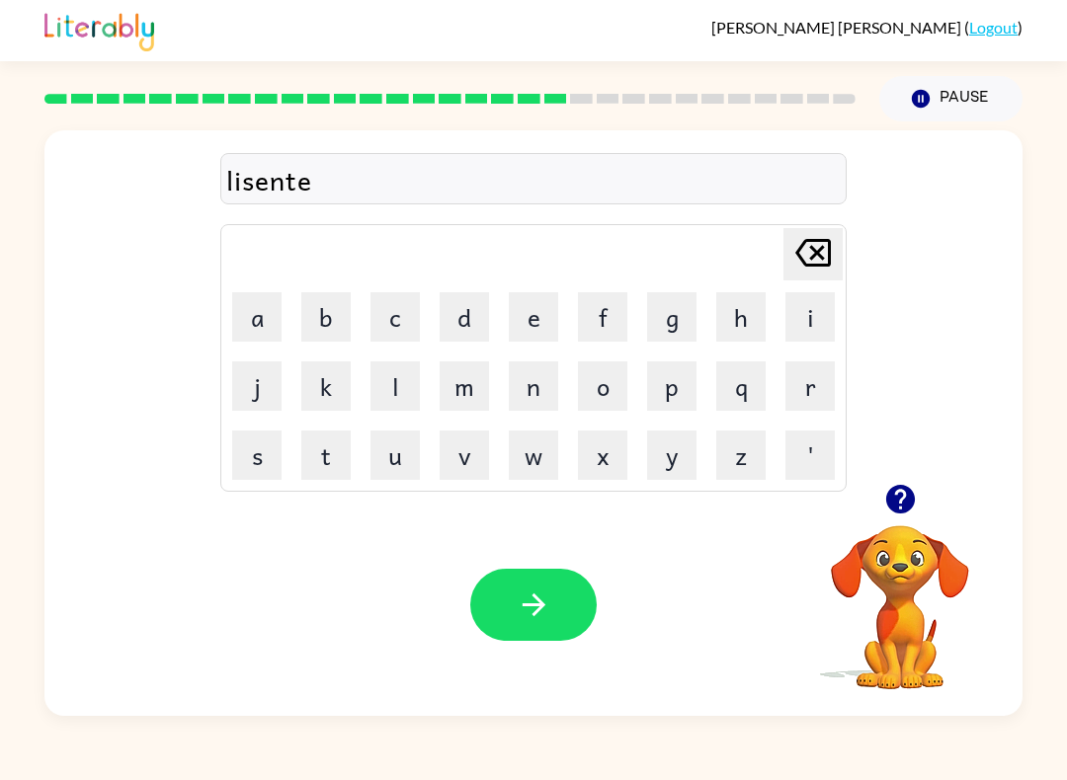
click at [814, 251] on icon at bounding box center [813, 253] width 36 height 28
click at [806, 260] on icon "Delete Delete last character input" at bounding box center [812, 252] width 47 height 47
click at [806, 259] on icon "Delete Delete last character input" at bounding box center [812, 252] width 47 height 47
click at [531, 393] on button "n" at bounding box center [533, 386] width 49 height 49
click at [343, 444] on button "t" at bounding box center [325, 455] width 49 height 49
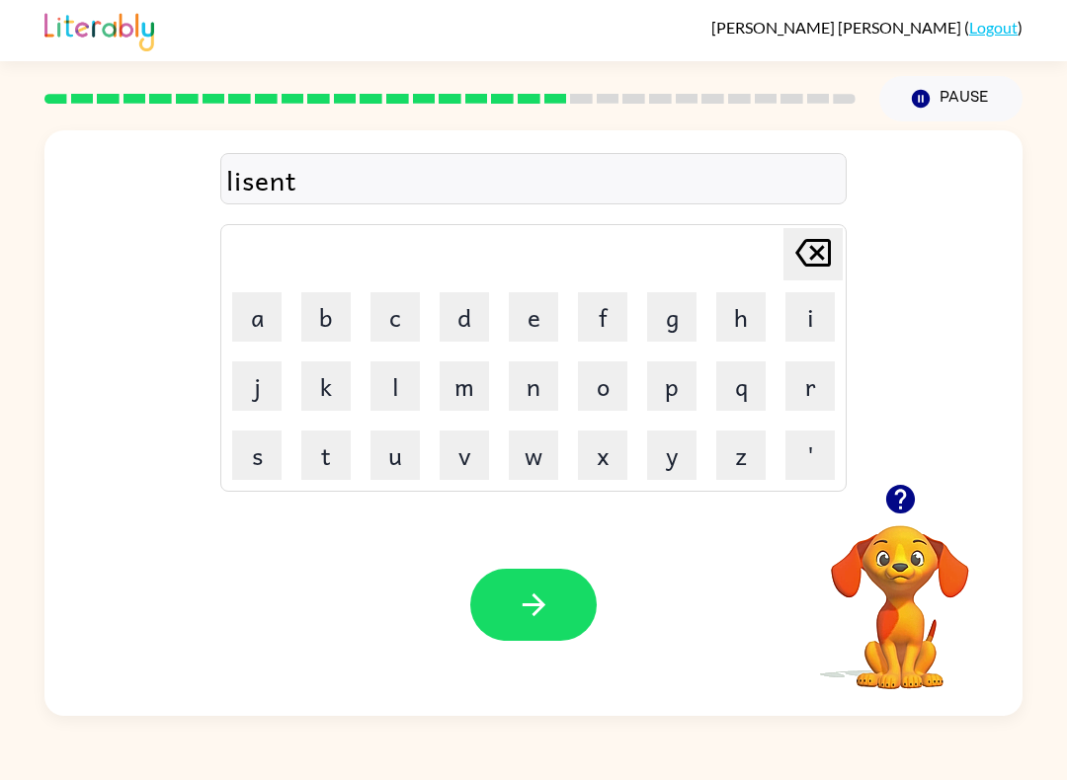
click at [531, 323] on button "e" at bounding box center [533, 316] width 49 height 49
click at [481, 327] on button "d" at bounding box center [464, 316] width 49 height 49
click at [530, 611] on icon "button" at bounding box center [534, 605] width 35 height 35
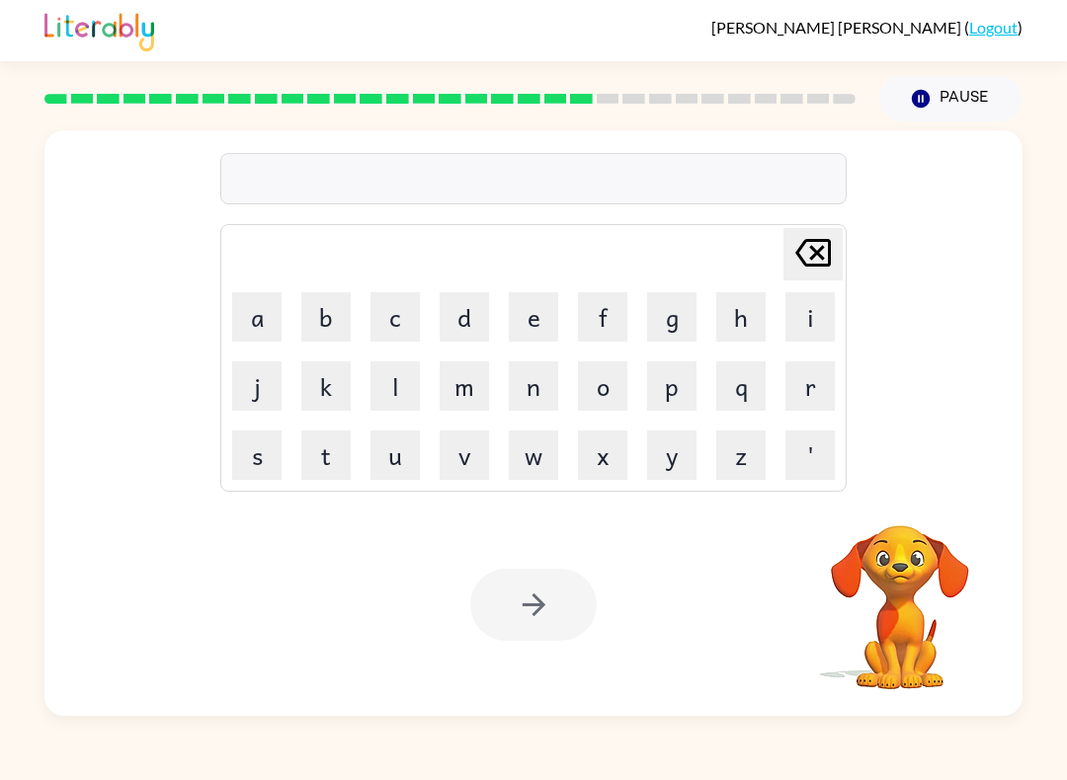
click at [552, 384] on button "n" at bounding box center [533, 386] width 49 height 49
click at [619, 386] on button "o" at bounding box center [602, 386] width 49 height 49
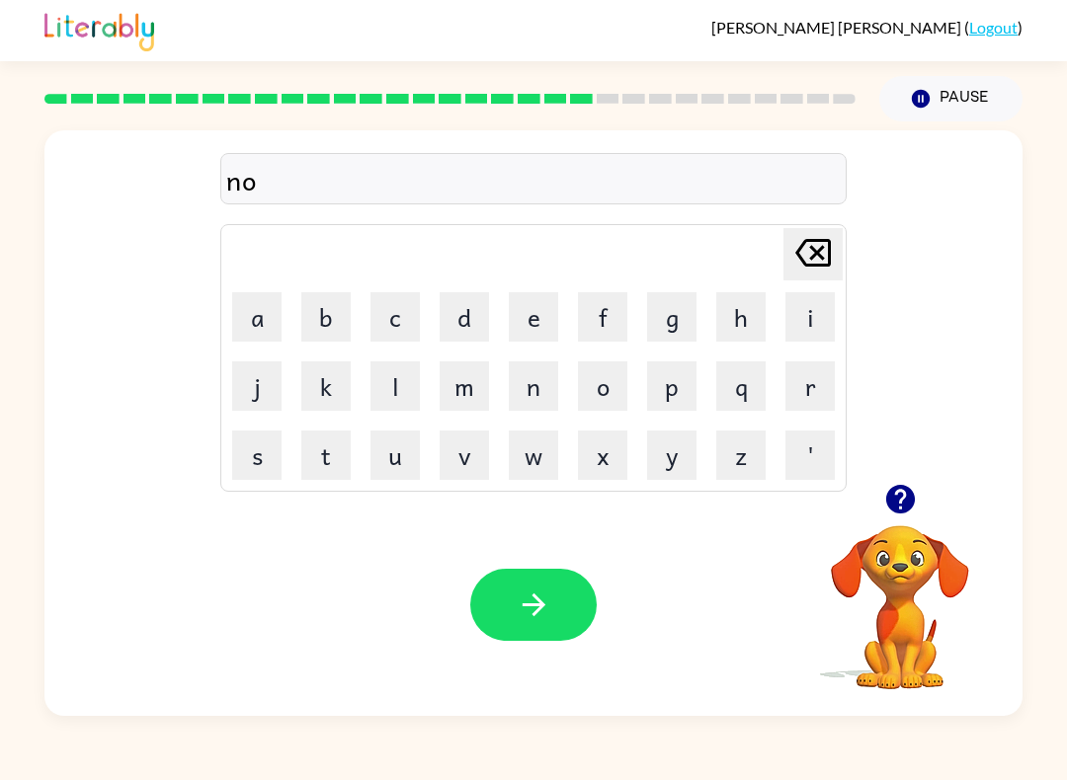
click at [481, 375] on button "m" at bounding box center [464, 386] width 49 height 49
click at [800, 310] on button "i" at bounding box center [809, 316] width 49 height 49
click at [531, 386] on button "n" at bounding box center [533, 386] width 49 height 49
click at [261, 320] on button "a" at bounding box center [256, 316] width 49 height 49
click at [336, 445] on button "t" at bounding box center [325, 455] width 49 height 49
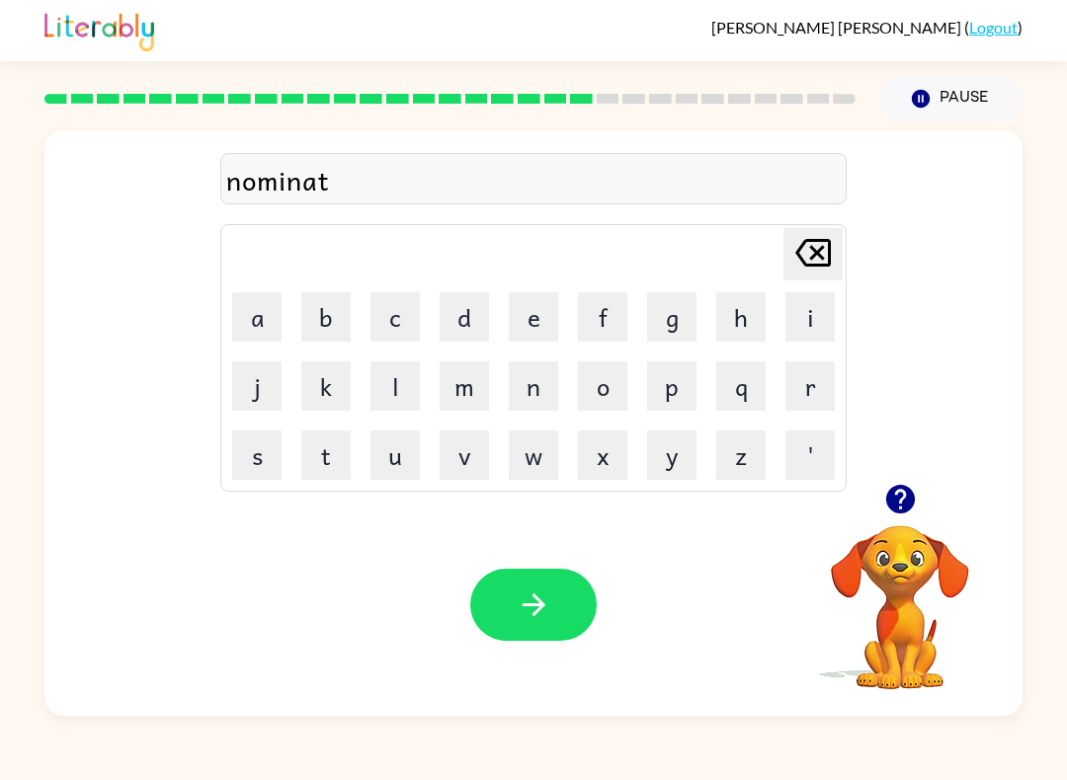
click at [515, 321] on button "e" at bounding box center [533, 316] width 49 height 49
click at [528, 584] on button "button" at bounding box center [533, 605] width 126 height 72
click at [267, 465] on button "s" at bounding box center [256, 455] width 49 height 49
click at [397, 456] on button "u" at bounding box center [394, 455] width 49 height 49
click at [281, 440] on button "s" at bounding box center [256, 455] width 49 height 49
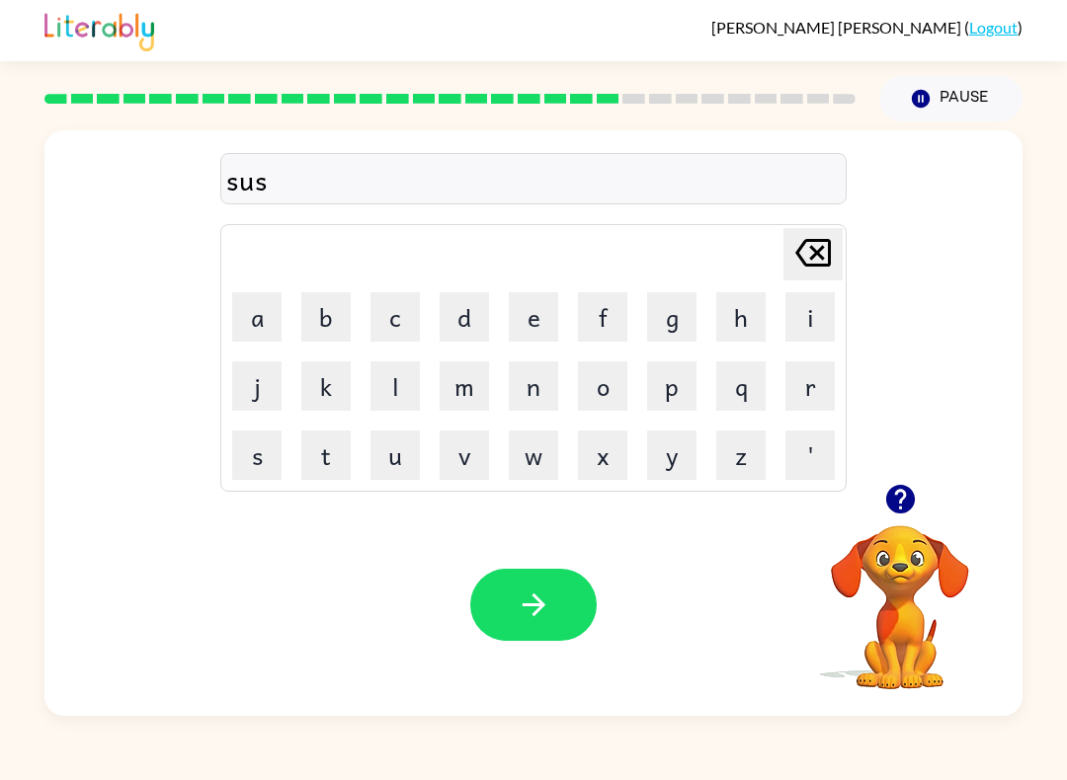
click at [321, 463] on button "t" at bounding box center [325, 455] width 49 height 49
click at [270, 321] on button "a" at bounding box center [256, 316] width 49 height 49
click at [814, 318] on button "i" at bounding box center [809, 316] width 49 height 49
click at [537, 388] on button "n" at bounding box center [533, 386] width 49 height 49
click at [551, 609] on button "button" at bounding box center [533, 605] width 126 height 72
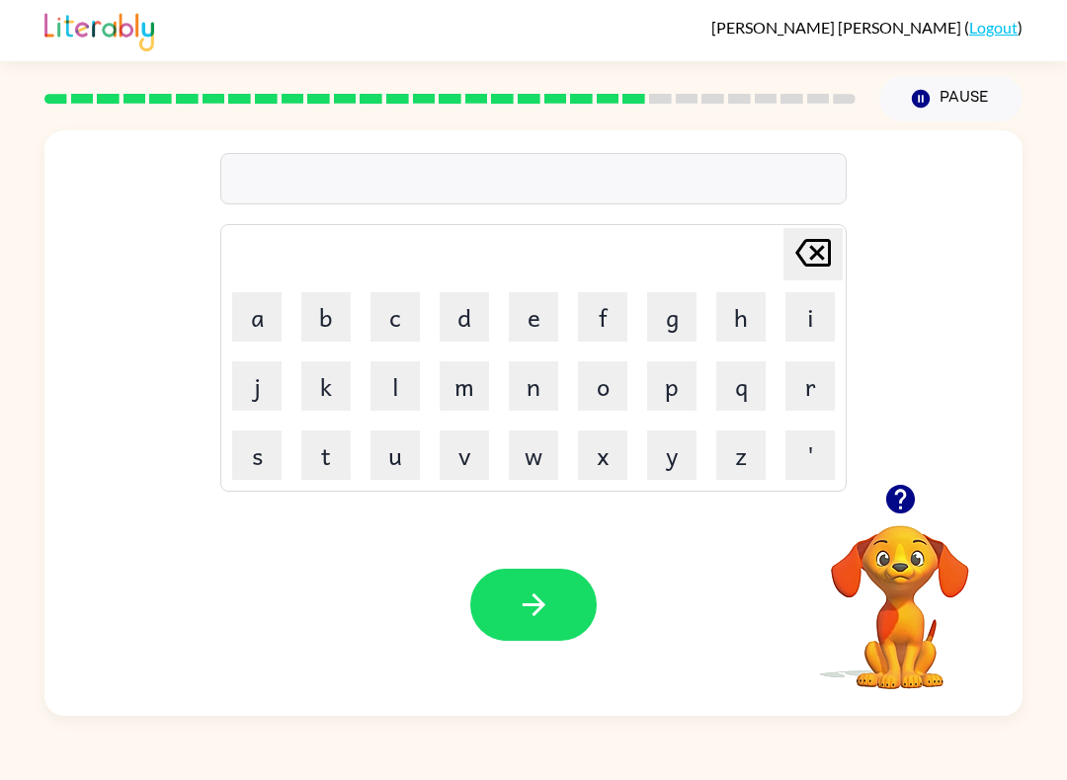
click at [886, 519] on button "button" at bounding box center [900, 499] width 50 height 50
click at [554, 449] on button "w" at bounding box center [533, 455] width 49 height 49
click at [607, 386] on button "o" at bounding box center [602, 386] width 49 height 49
click at [799, 383] on button "r" at bounding box center [809, 386] width 49 height 49
click at [463, 315] on button "d" at bounding box center [464, 316] width 49 height 49
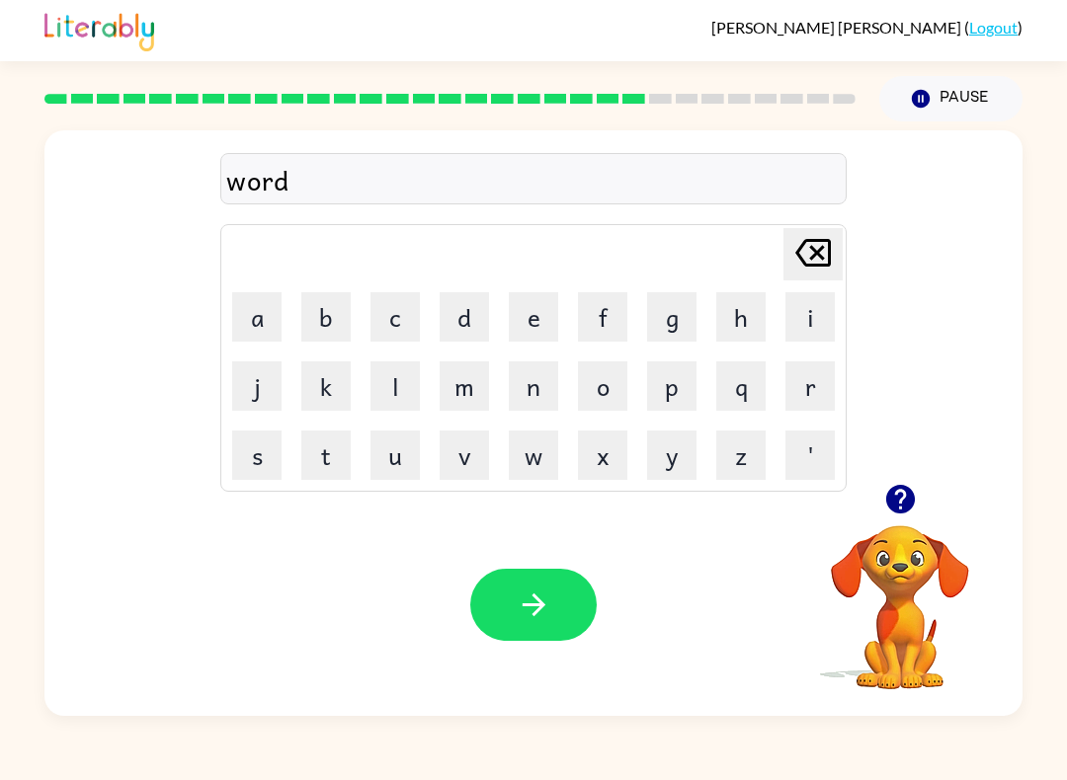
click at [678, 454] on button "y" at bounding box center [671, 455] width 49 height 49
click at [530, 621] on icon "button" at bounding box center [534, 605] width 35 height 35
click at [811, 387] on button "r" at bounding box center [809, 386] width 49 height 49
click at [544, 308] on button "e" at bounding box center [533, 316] width 49 height 49
click at [386, 392] on button "l" at bounding box center [394, 386] width 49 height 49
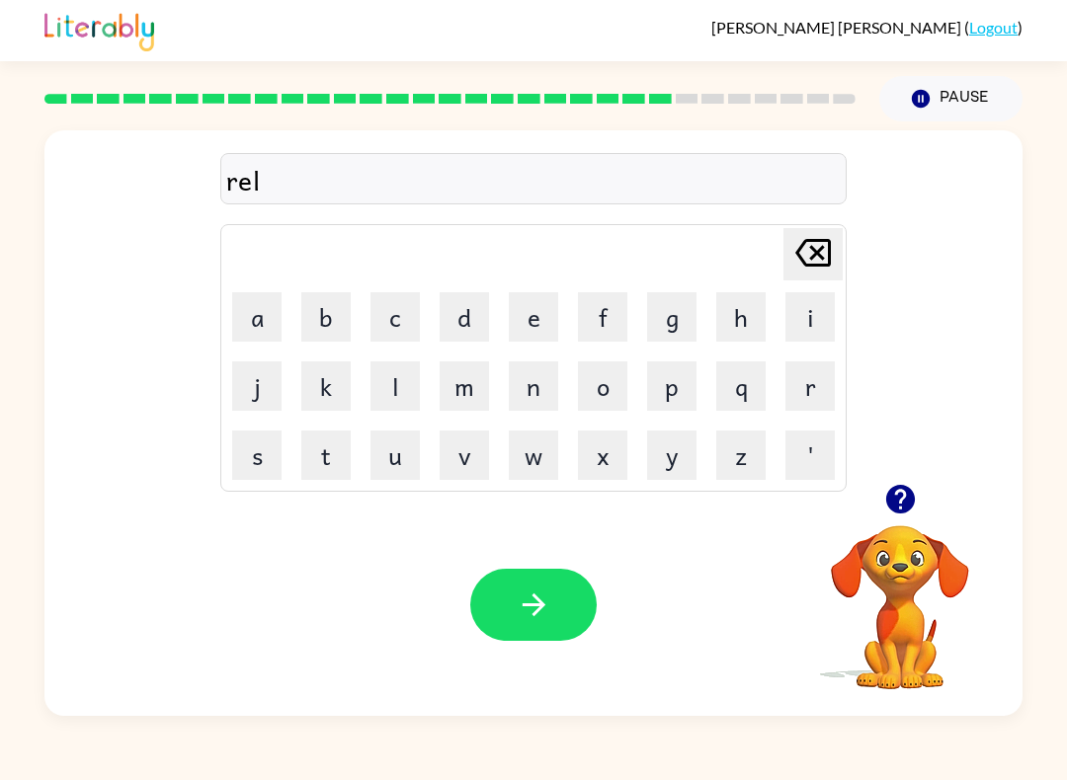
click at [268, 314] on button "a" at bounding box center [256, 316] width 49 height 49
click at [308, 449] on button "t" at bounding box center [325, 455] width 49 height 49
click at [535, 324] on button "e" at bounding box center [533, 316] width 49 height 49
click at [483, 340] on button "d" at bounding box center [464, 316] width 49 height 49
click at [560, 601] on button "button" at bounding box center [533, 605] width 126 height 72
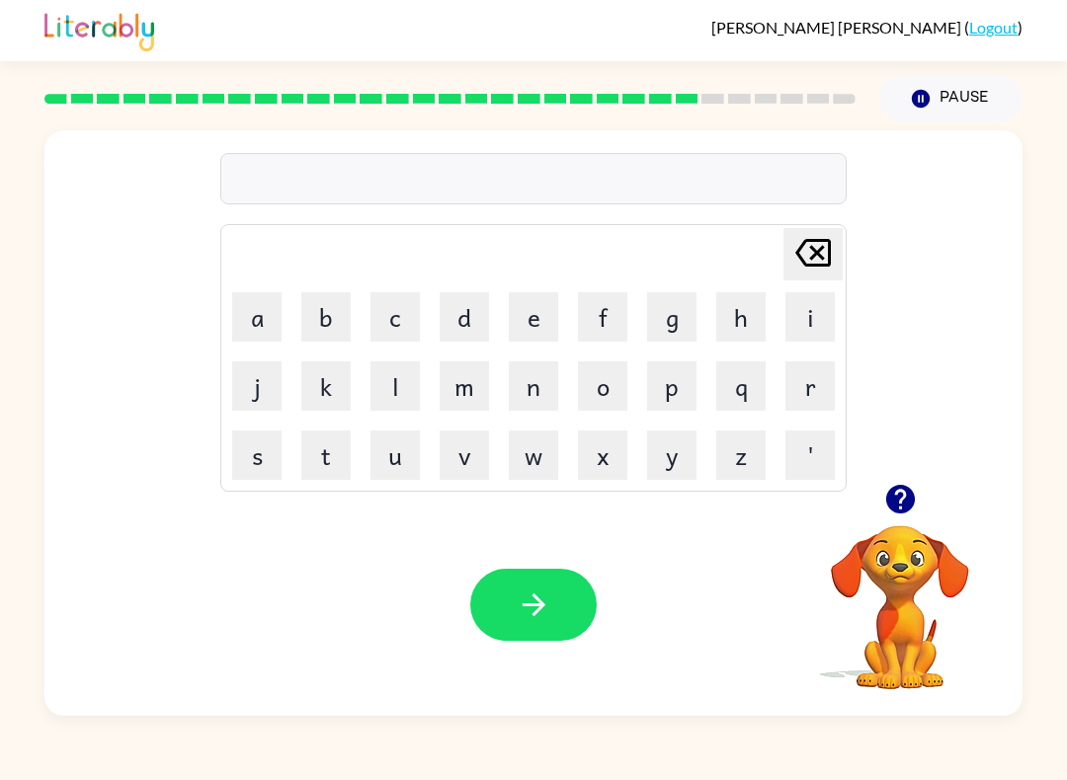
click at [335, 398] on button "k" at bounding box center [325, 386] width 49 height 49
click at [818, 315] on button "i" at bounding box center [809, 316] width 49 height 49
click at [325, 450] on button "t" at bounding box center [325, 455] width 49 height 49
click at [529, 319] on button "e" at bounding box center [533, 316] width 49 height 49
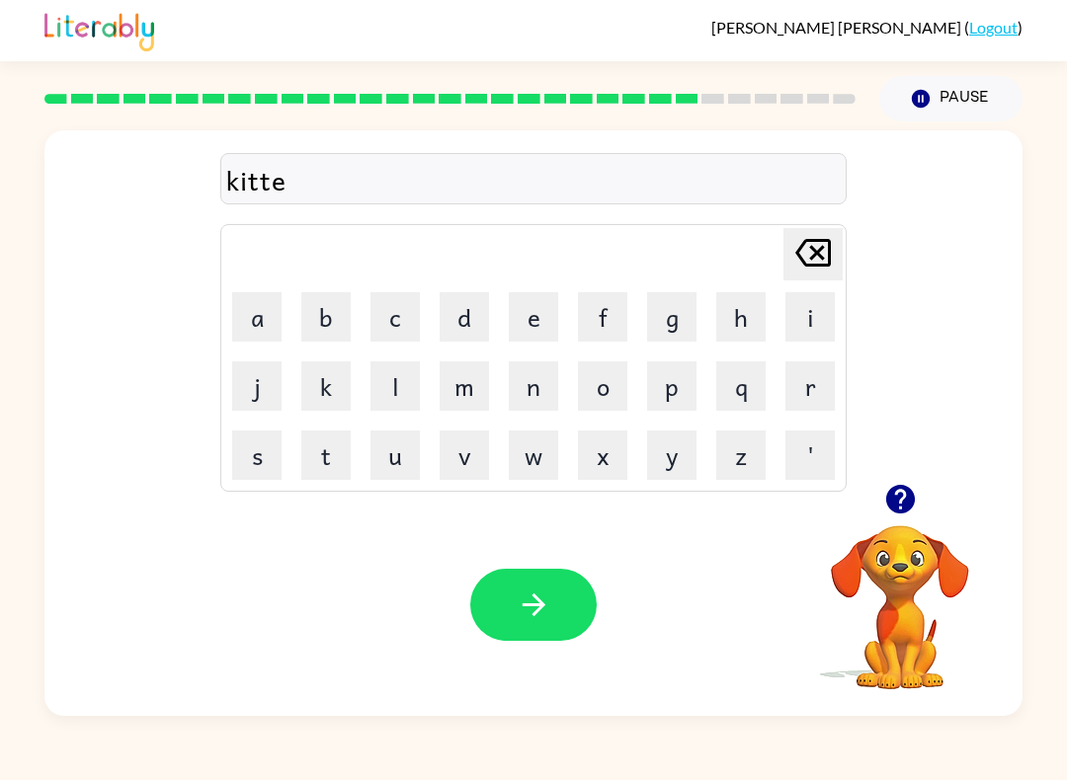
click at [554, 387] on button "n" at bounding box center [533, 386] width 49 height 49
click at [526, 634] on button "button" at bounding box center [533, 605] width 126 height 72
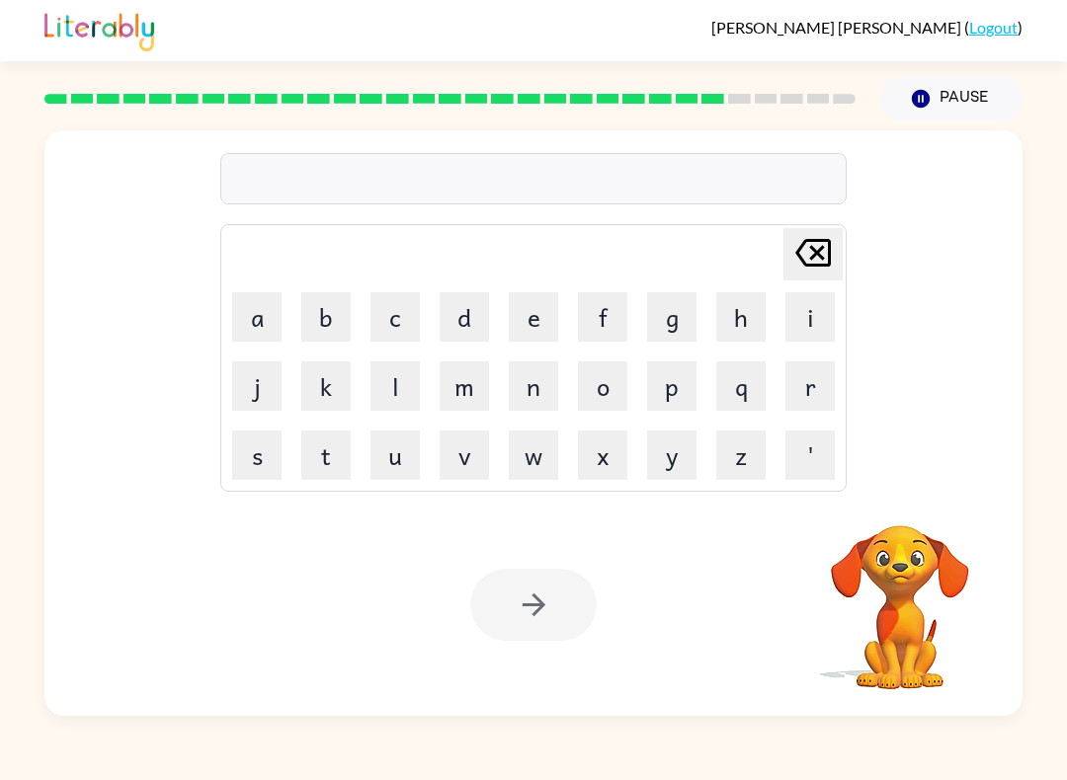
click at [475, 316] on button "d" at bounding box center [464, 316] width 49 height 49
click at [545, 316] on button "e" at bounding box center [533, 316] width 49 height 49
click at [689, 379] on button "p" at bounding box center [671, 386] width 49 height 49
click at [248, 330] on button "a" at bounding box center [256, 316] width 49 height 49
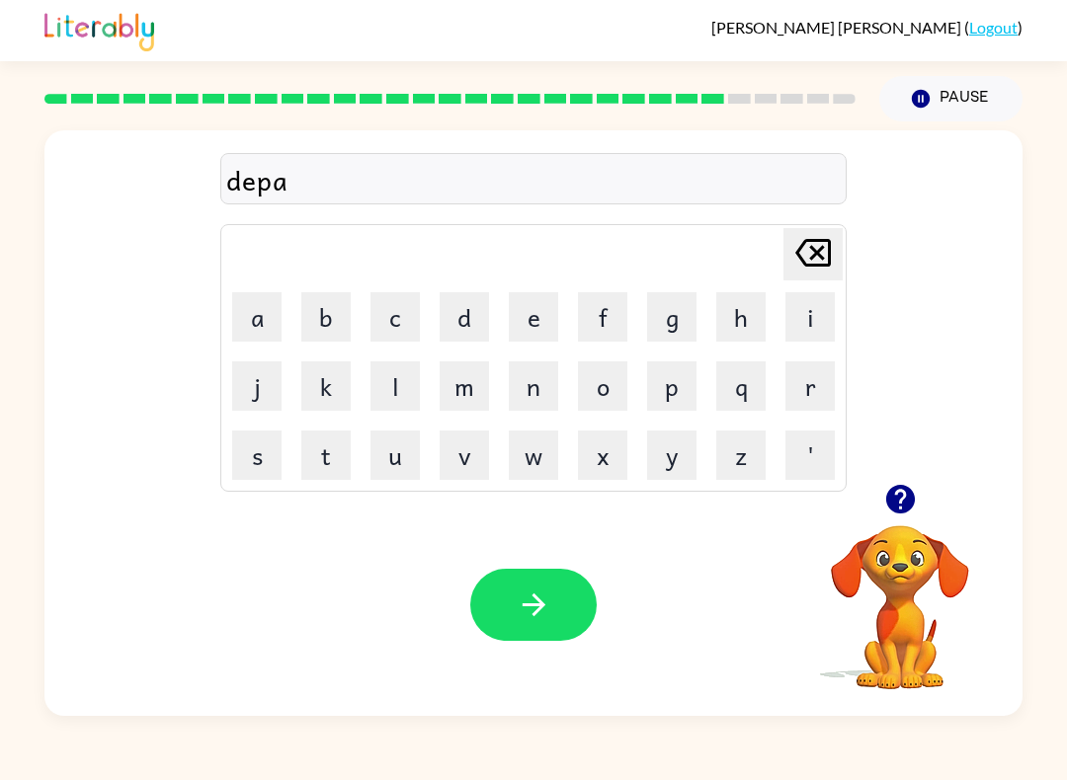
click at [936, 489] on div at bounding box center [900, 499] width 198 height 50
click at [936, 488] on div at bounding box center [900, 499] width 198 height 50
click at [903, 496] on icon "button" at bounding box center [900, 499] width 35 height 35
click at [800, 390] on button "r" at bounding box center [809, 386] width 49 height 49
click at [315, 460] on button "t" at bounding box center [325, 455] width 49 height 49
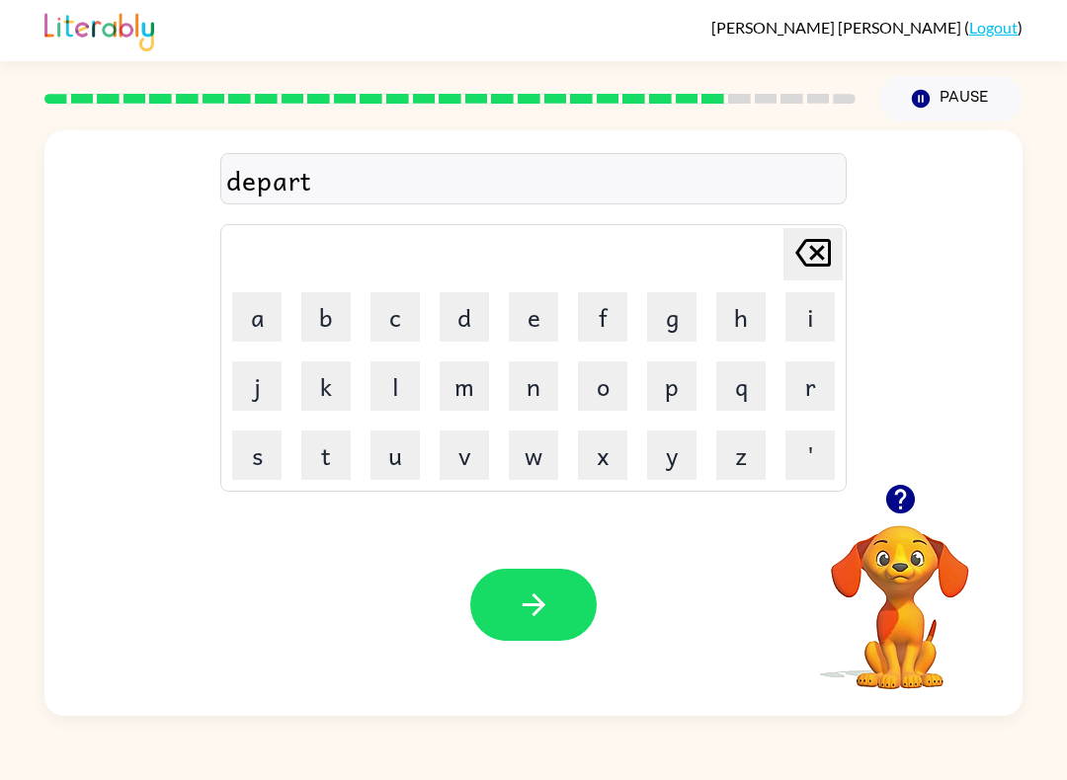
click at [478, 374] on button "m" at bounding box center [464, 386] width 49 height 49
click at [534, 306] on button "e" at bounding box center [533, 316] width 49 height 49
click at [535, 383] on button "n" at bounding box center [533, 386] width 49 height 49
click at [357, 502] on div "Your browser must support playing .mp4 files to use Literably. Please try using…" at bounding box center [533, 605] width 978 height 222
click at [529, 599] on icon "button" at bounding box center [534, 605] width 35 height 35
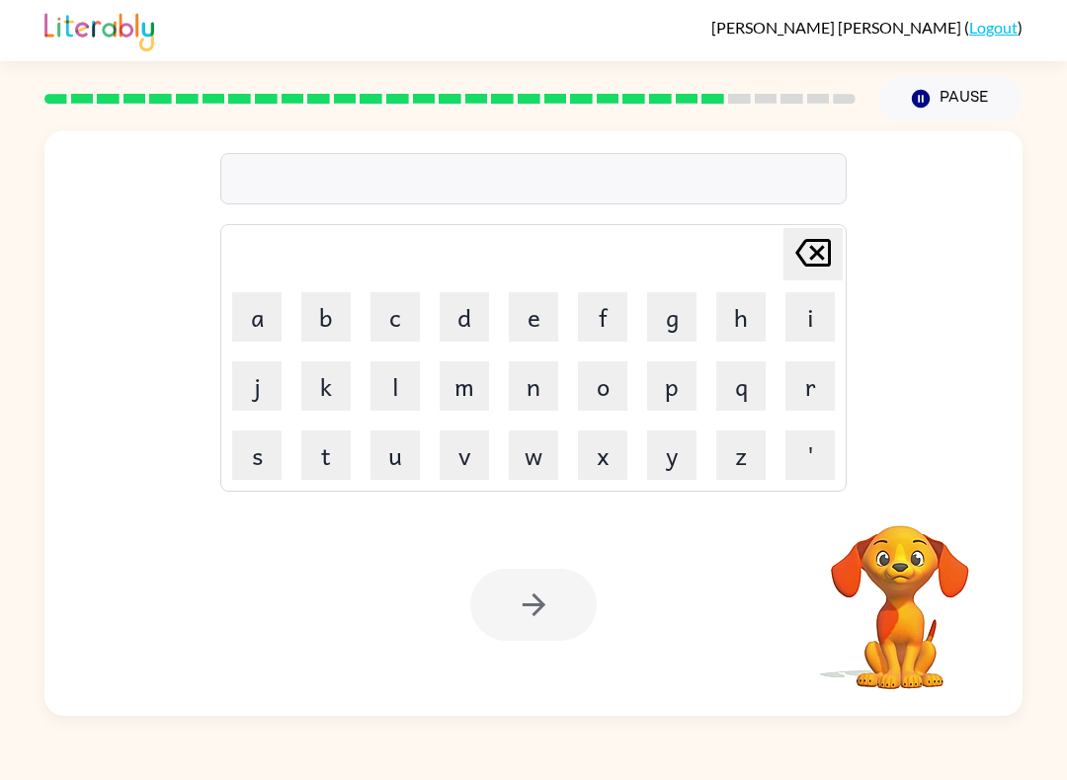
click at [320, 454] on button "t" at bounding box center [325, 455] width 49 height 49
click at [323, 467] on button "t" at bounding box center [325, 455] width 49 height 49
click at [820, 267] on icon at bounding box center [813, 253] width 36 height 28
click at [819, 267] on icon at bounding box center [813, 253] width 36 height 28
click at [816, 265] on icon at bounding box center [813, 253] width 36 height 28
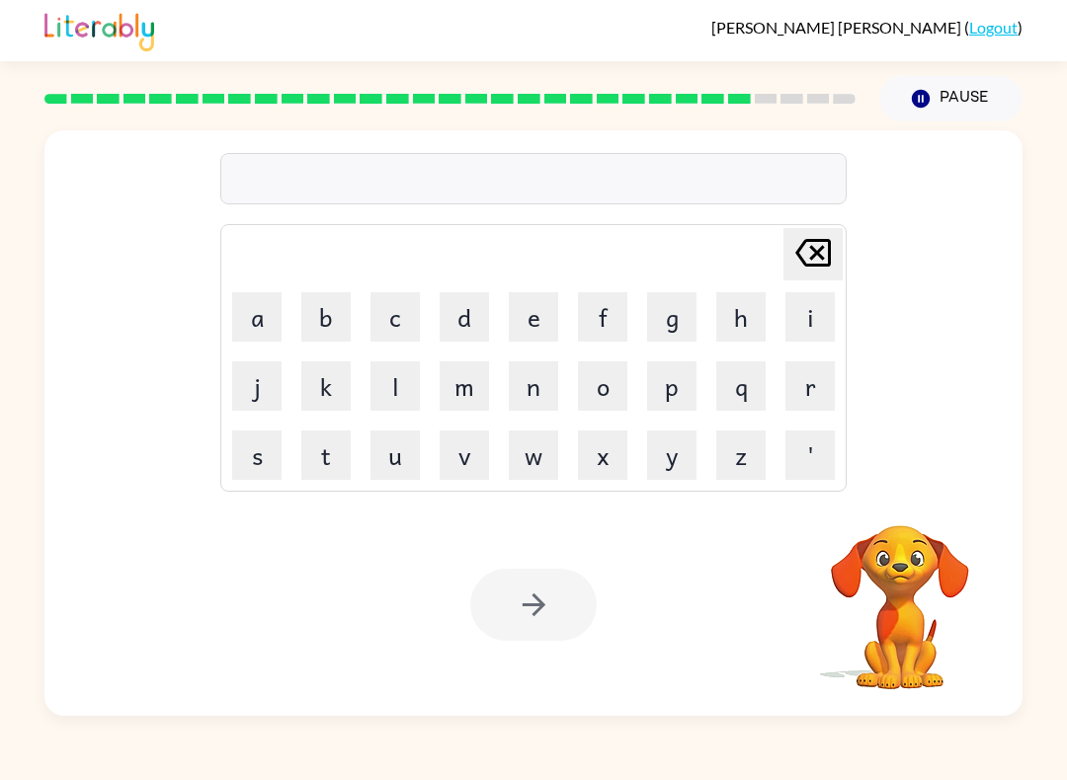
click at [265, 456] on button "s" at bounding box center [256, 455] width 49 height 49
click at [395, 384] on button "l" at bounding box center [394, 386] width 49 height 49
click at [802, 320] on button "i" at bounding box center [809, 316] width 49 height 49
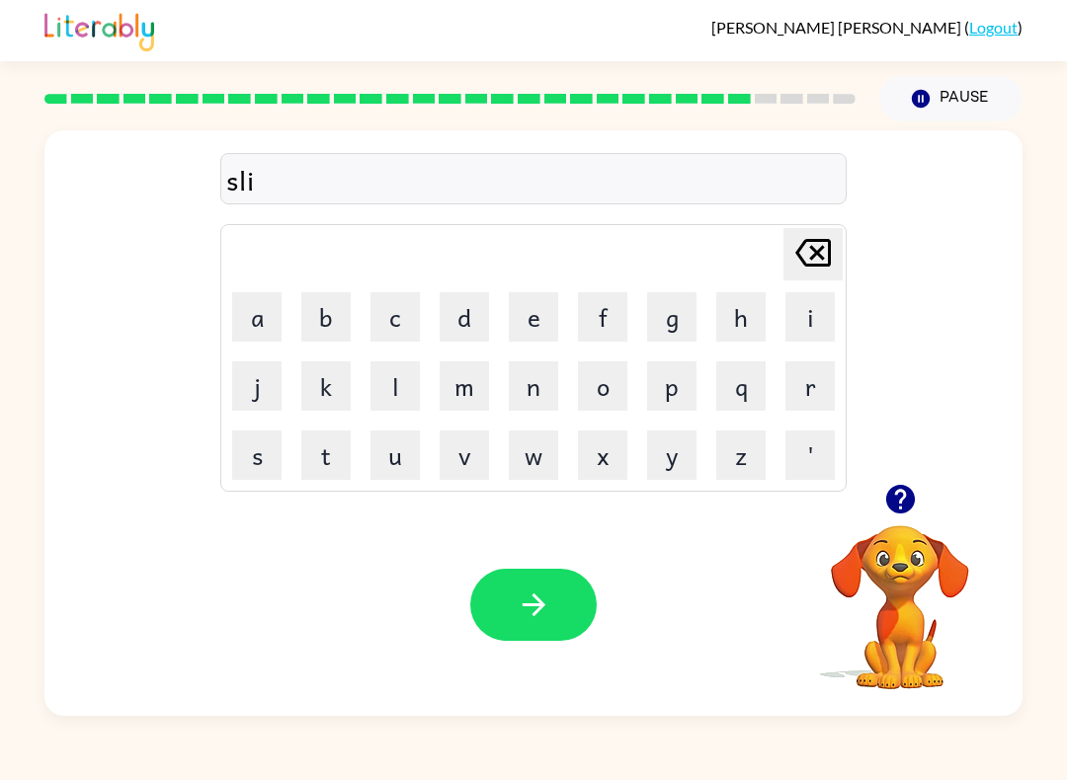
click at [672, 315] on button "g" at bounding box center [671, 316] width 49 height 49
click at [724, 311] on button "h" at bounding box center [740, 316] width 49 height 49
click at [318, 442] on button "t" at bounding box center [325, 455] width 49 height 49
click at [547, 608] on icon "button" at bounding box center [534, 605] width 35 height 35
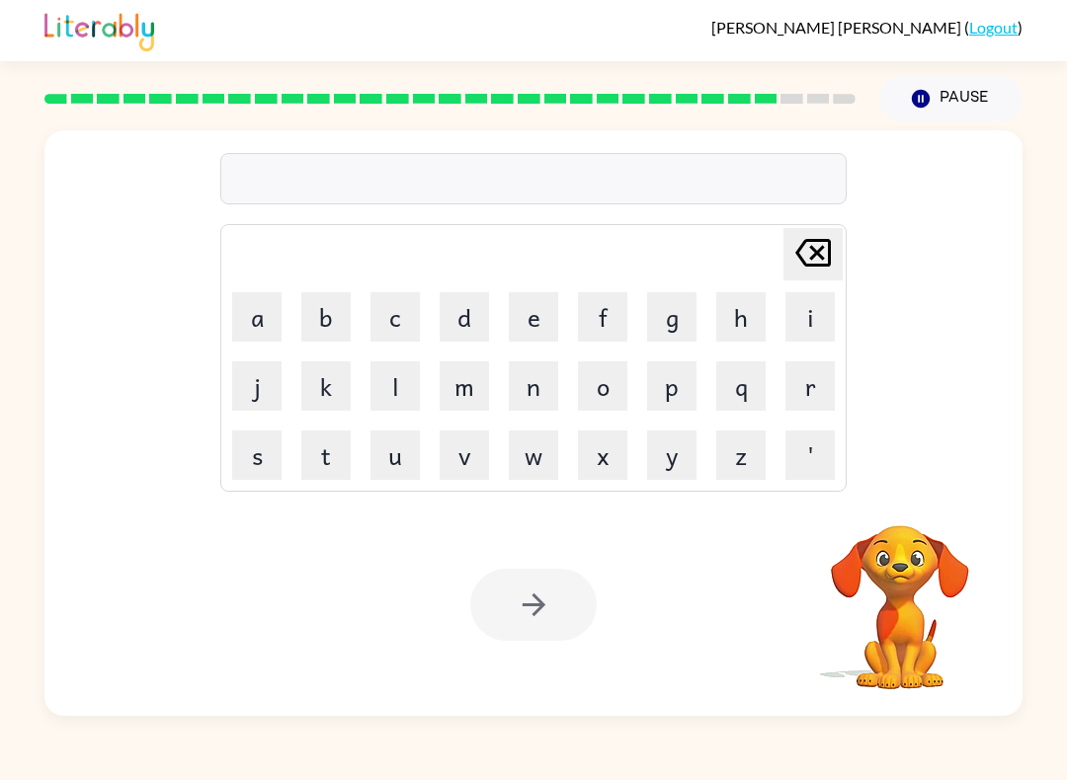
click at [390, 476] on button "u" at bounding box center [394, 455] width 49 height 49
click at [546, 374] on button "n" at bounding box center [533, 386] width 49 height 49
click at [805, 311] on button "i" at bounding box center [809, 316] width 49 height 49
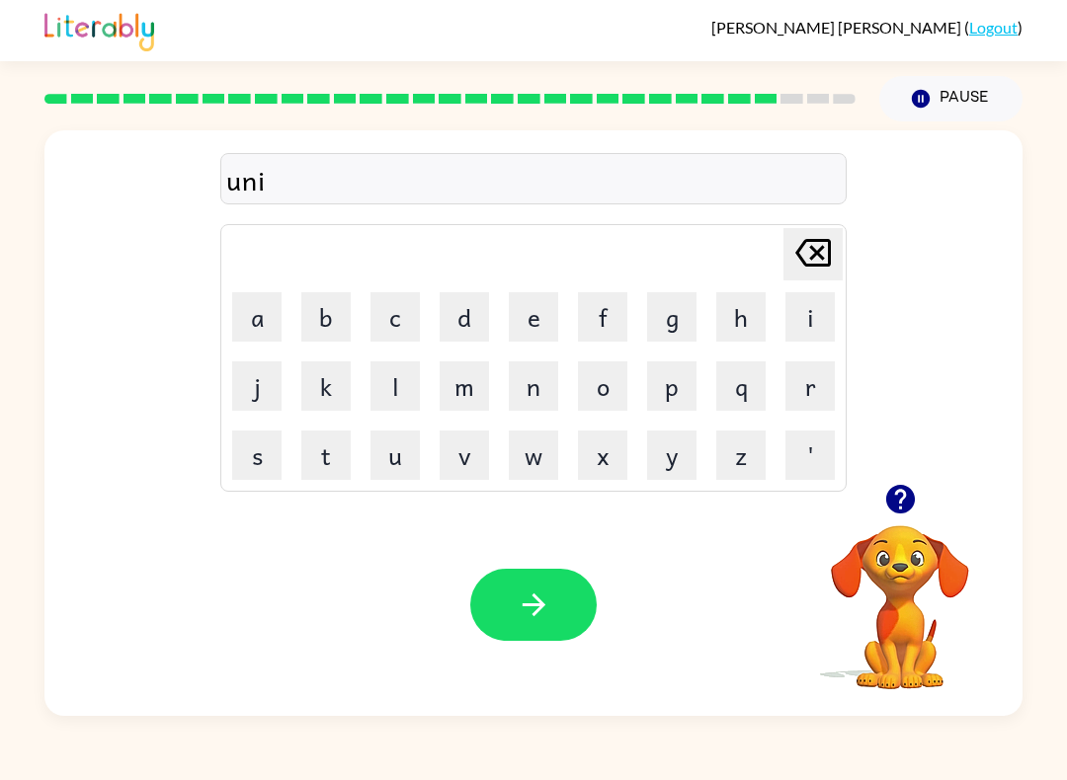
click at [484, 466] on button "v" at bounding box center [464, 455] width 49 height 49
click at [537, 297] on button "e" at bounding box center [533, 316] width 49 height 49
click at [816, 369] on button "r" at bounding box center [809, 386] width 49 height 49
click at [245, 467] on button "s" at bounding box center [256, 455] width 49 height 49
click at [252, 320] on button "a" at bounding box center [256, 316] width 49 height 49
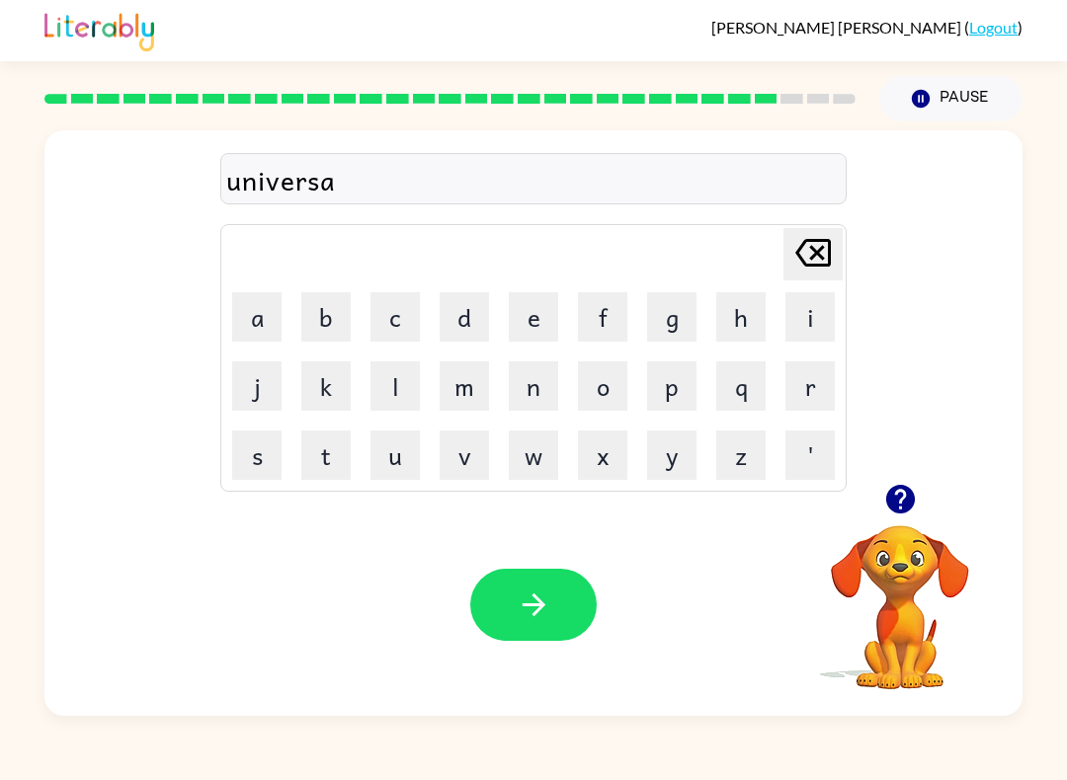
click at [405, 386] on button "l" at bounding box center [394, 386] width 49 height 49
click at [538, 659] on div "Your browser must support playing .mp4 files to use Literably. Please try using…" at bounding box center [533, 605] width 978 height 222
click at [559, 608] on button "button" at bounding box center [533, 605] width 126 height 72
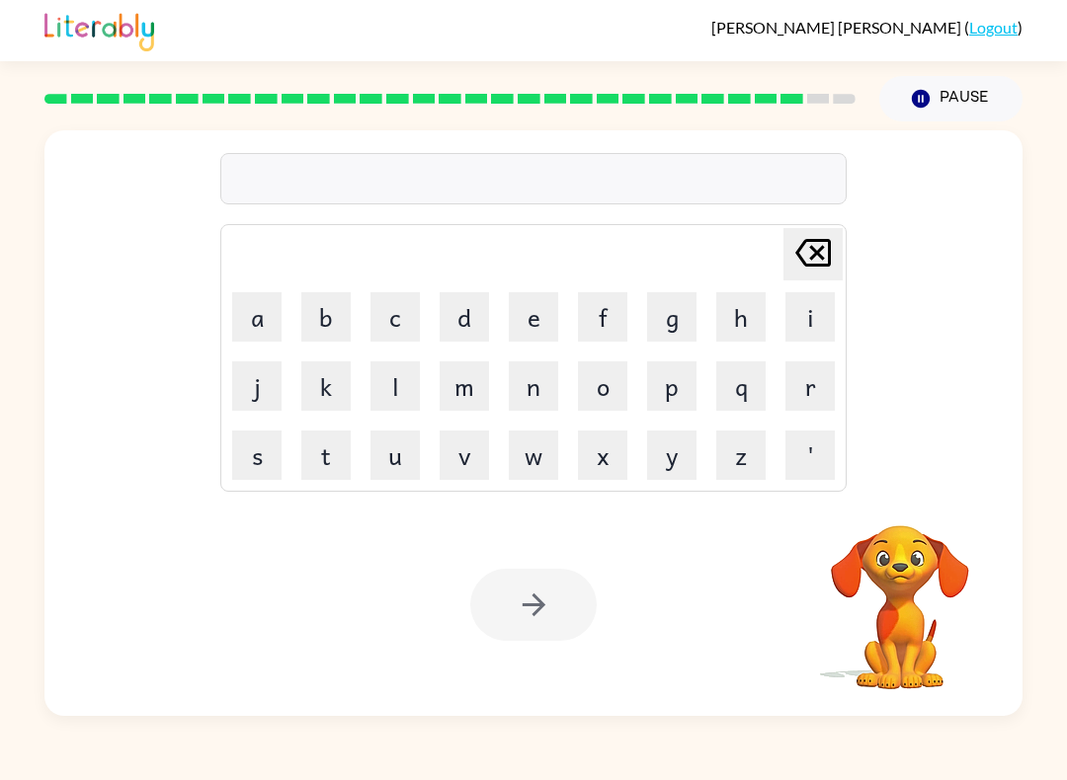
click at [251, 459] on button "s" at bounding box center [256, 455] width 49 height 49
click at [811, 309] on button "i" at bounding box center [809, 316] width 49 height 49
click at [401, 389] on button "l" at bounding box center [394, 386] width 49 height 49
click at [472, 458] on button "v" at bounding box center [464, 455] width 49 height 49
click at [534, 309] on button "e" at bounding box center [533, 316] width 49 height 49
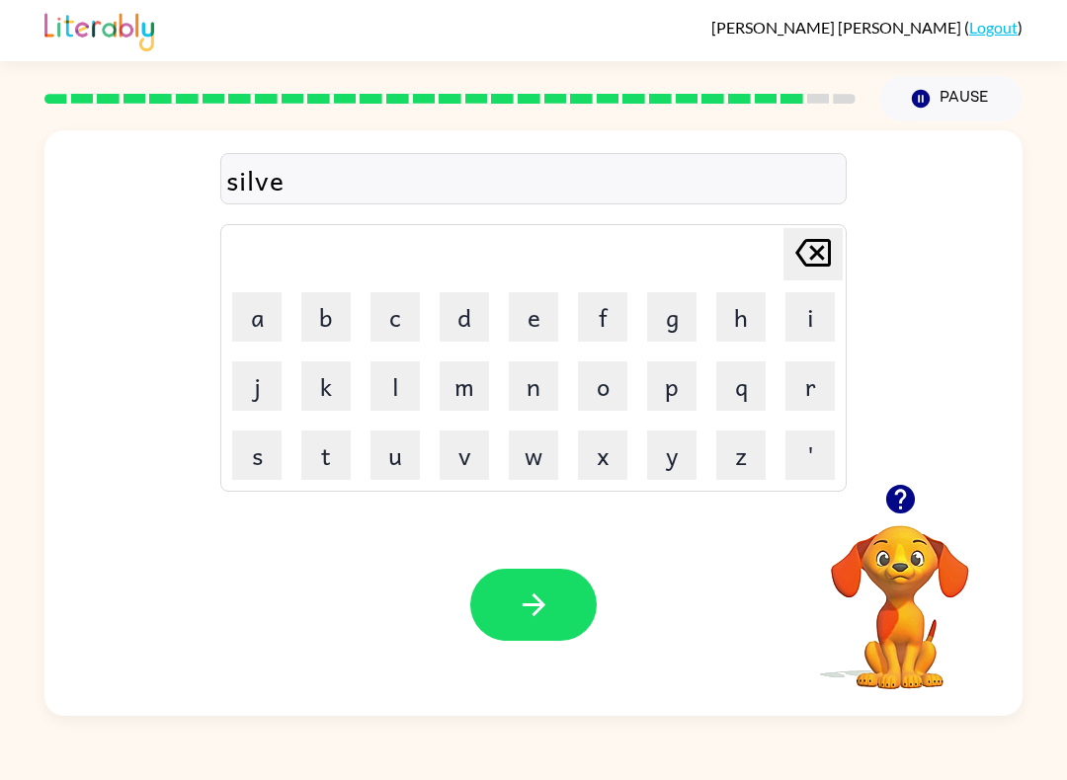
click at [800, 370] on button "r" at bounding box center [809, 386] width 49 height 49
click at [543, 450] on button "w" at bounding box center [533, 455] width 49 height 49
click at [220, 308] on div "Delete Delete last character input a b c d e f g h i j k l m n o p q r s t u v …" at bounding box center [533, 358] width 626 height 268
click at [247, 339] on button "a" at bounding box center [256, 316] width 49 height 49
click at [824, 385] on button "r" at bounding box center [809, 386] width 49 height 49
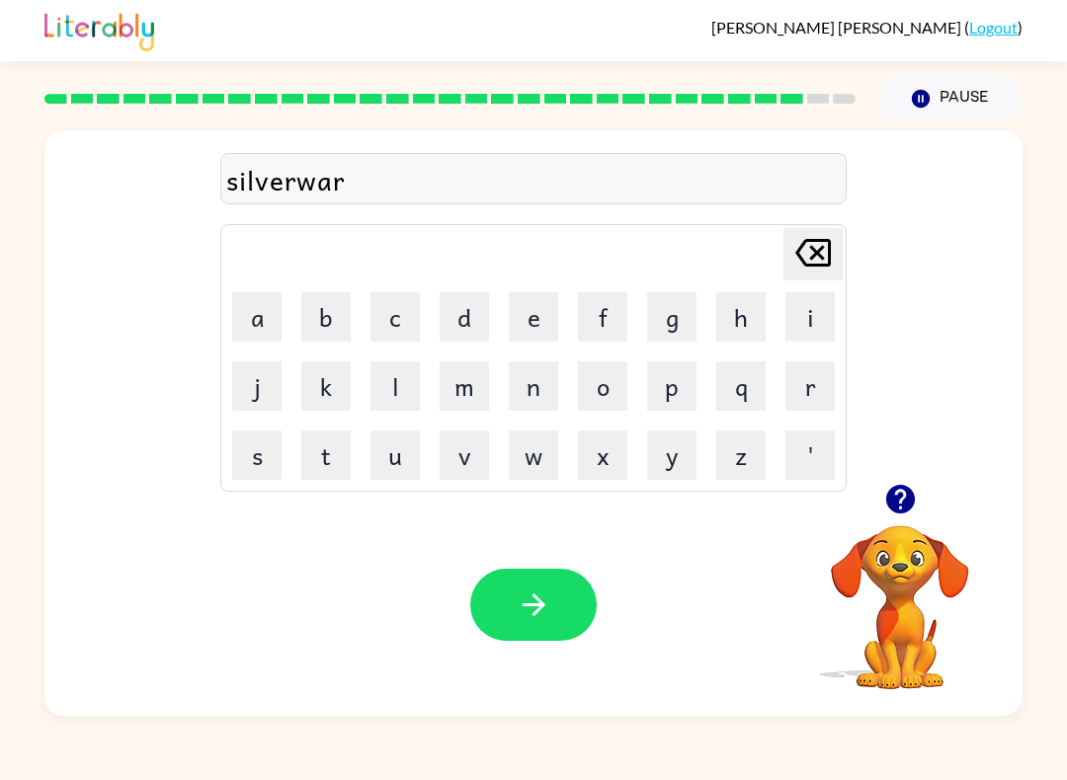
click at [530, 310] on button "e" at bounding box center [533, 316] width 49 height 49
click at [551, 616] on button "button" at bounding box center [533, 605] width 126 height 72
click at [513, 299] on button "e" at bounding box center [533, 316] width 49 height 49
click at [533, 399] on button "n" at bounding box center [533, 386] width 49 height 49
click at [417, 316] on button "c" at bounding box center [394, 316] width 49 height 49
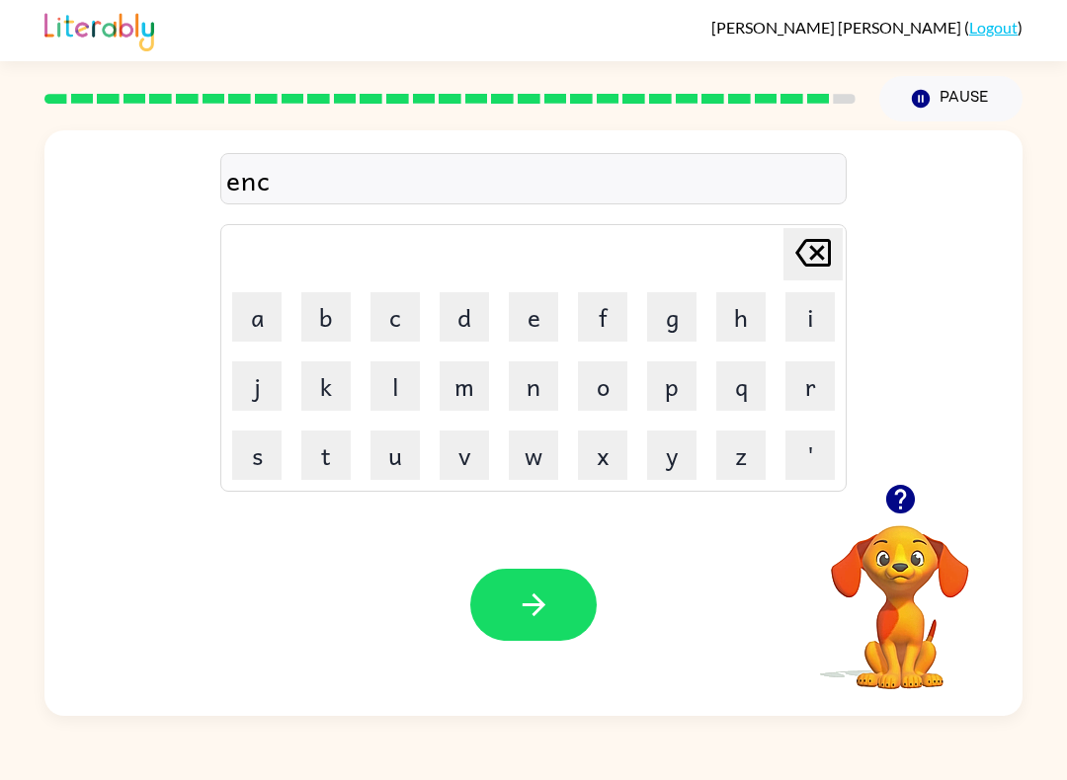
click at [601, 390] on button "o" at bounding box center [602, 386] width 49 height 49
click at [383, 458] on button "u" at bounding box center [394, 455] width 49 height 49
click at [536, 380] on button "n" at bounding box center [533, 386] width 49 height 49
click at [332, 468] on button "t" at bounding box center [325, 455] width 49 height 49
click at [530, 314] on button "e" at bounding box center [533, 316] width 49 height 49
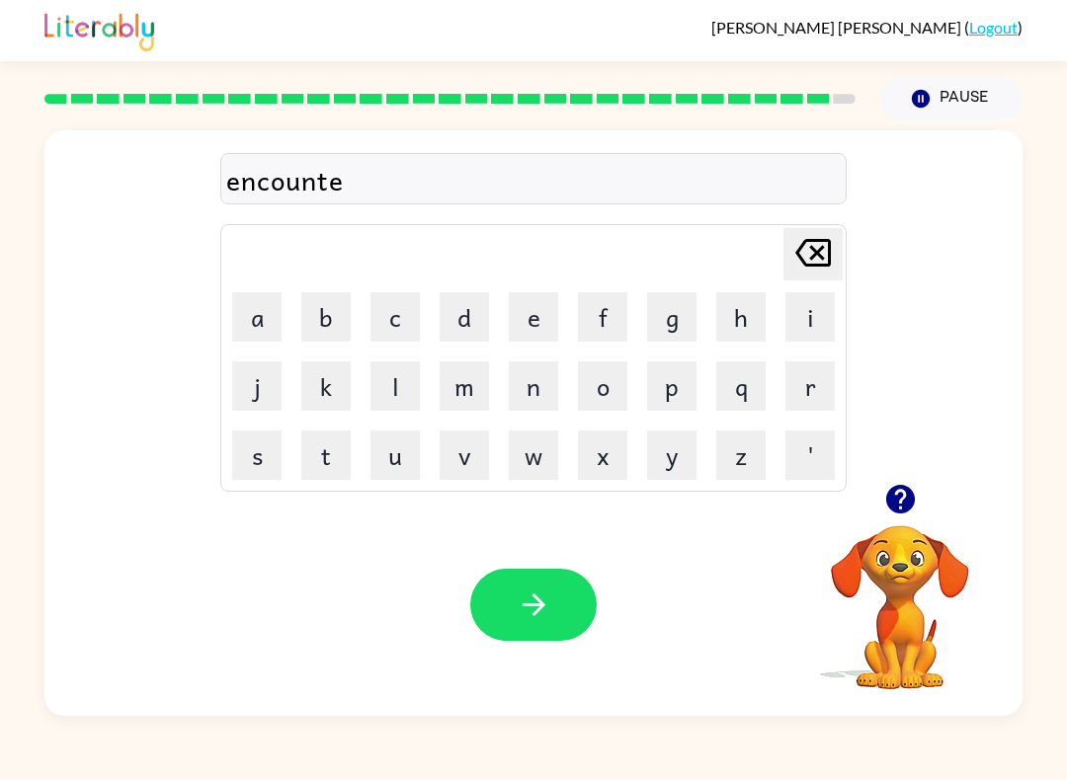
click at [801, 374] on button "r" at bounding box center [809, 386] width 49 height 49
click at [544, 604] on icon "button" at bounding box center [534, 605] width 35 height 35
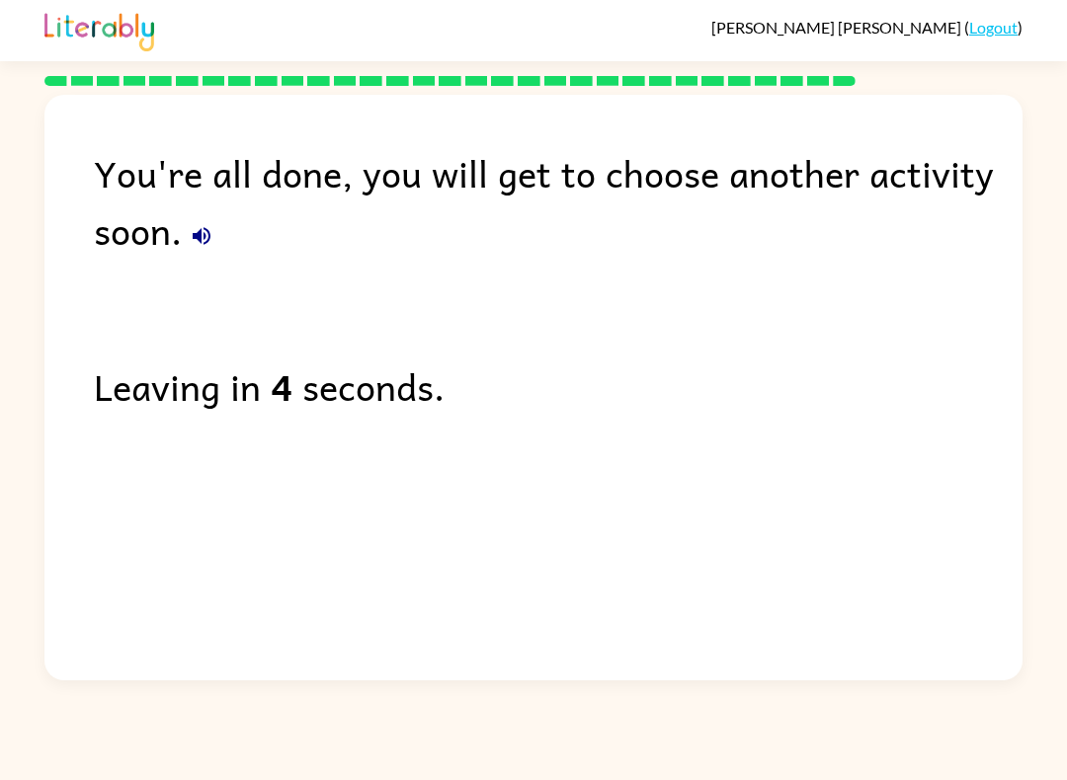
click at [493, 24] on div "Adriana Santos-Lopez ( Logout )" at bounding box center [533, 30] width 978 height 61
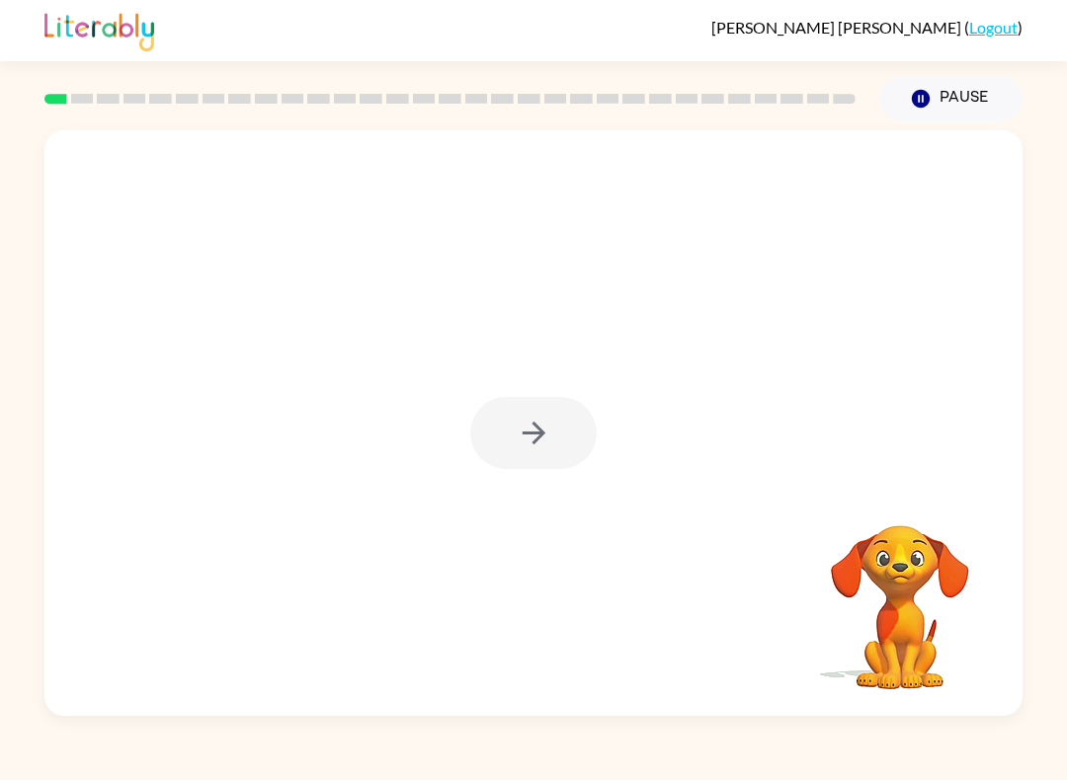
click at [506, 413] on div at bounding box center [533, 433] width 126 height 72
click at [549, 433] on div at bounding box center [533, 433] width 126 height 72
click at [592, 440] on div at bounding box center [533, 433] width 126 height 72
click at [549, 458] on div at bounding box center [533, 433] width 126 height 72
click at [546, 437] on div at bounding box center [533, 433] width 126 height 72
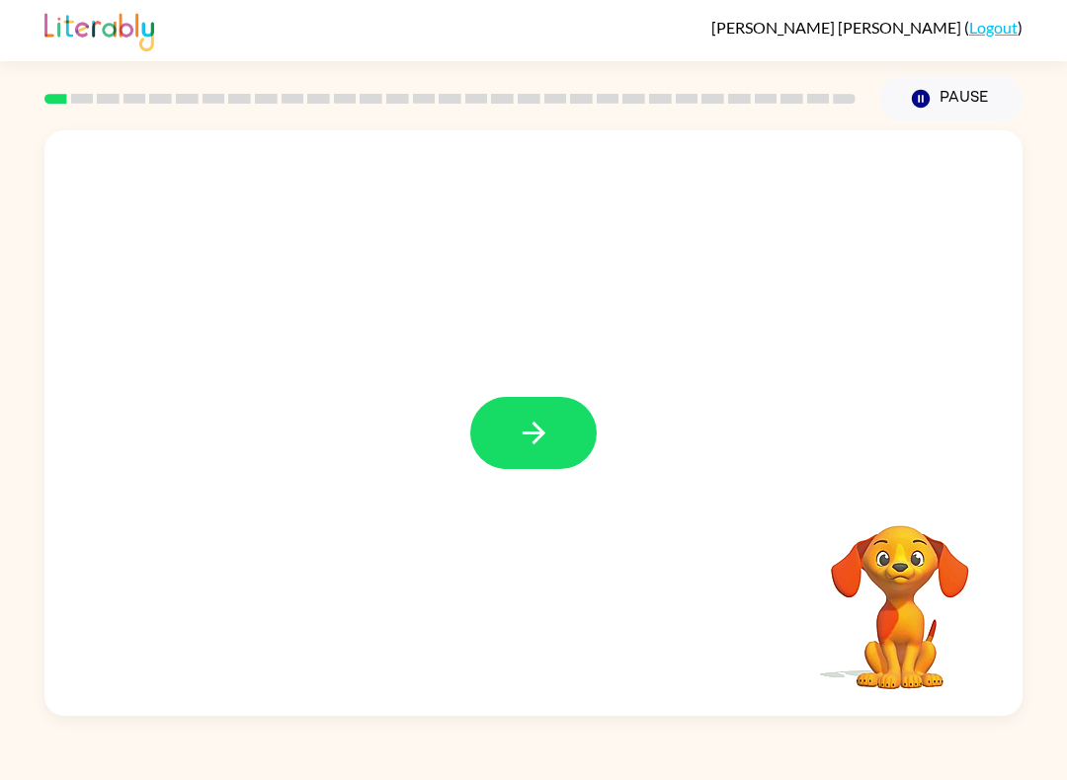
click at [569, 426] on button "button" at bounding box center [533, 433] width 126 height 72
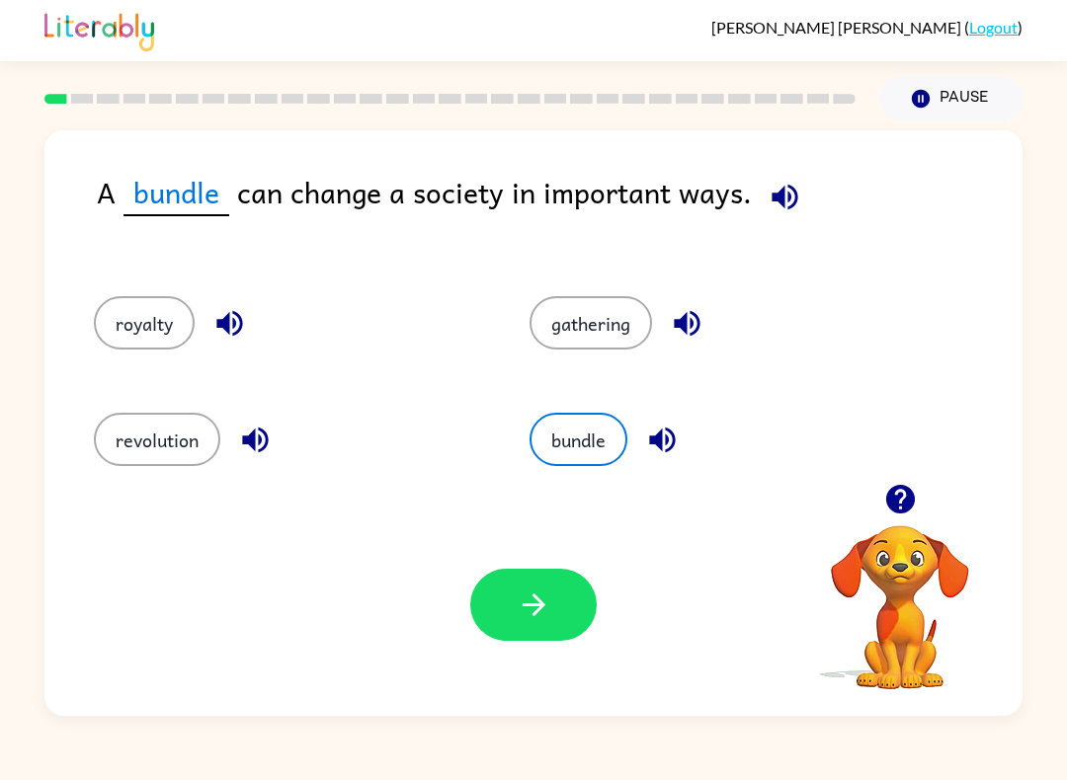
click at [104, 455] on button "revolution" at bounding box center [157, 439] width 126 height 53
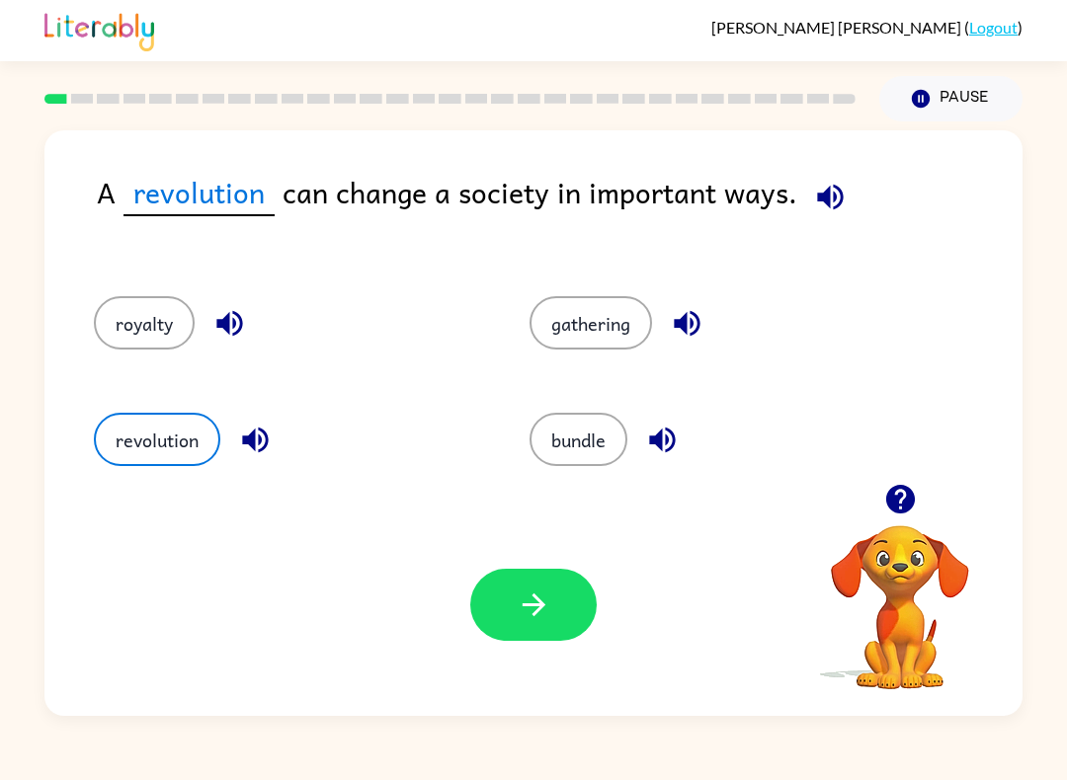
click at [517, 610] on icon "button" at bounding box center [534, 605] width 35 height 35
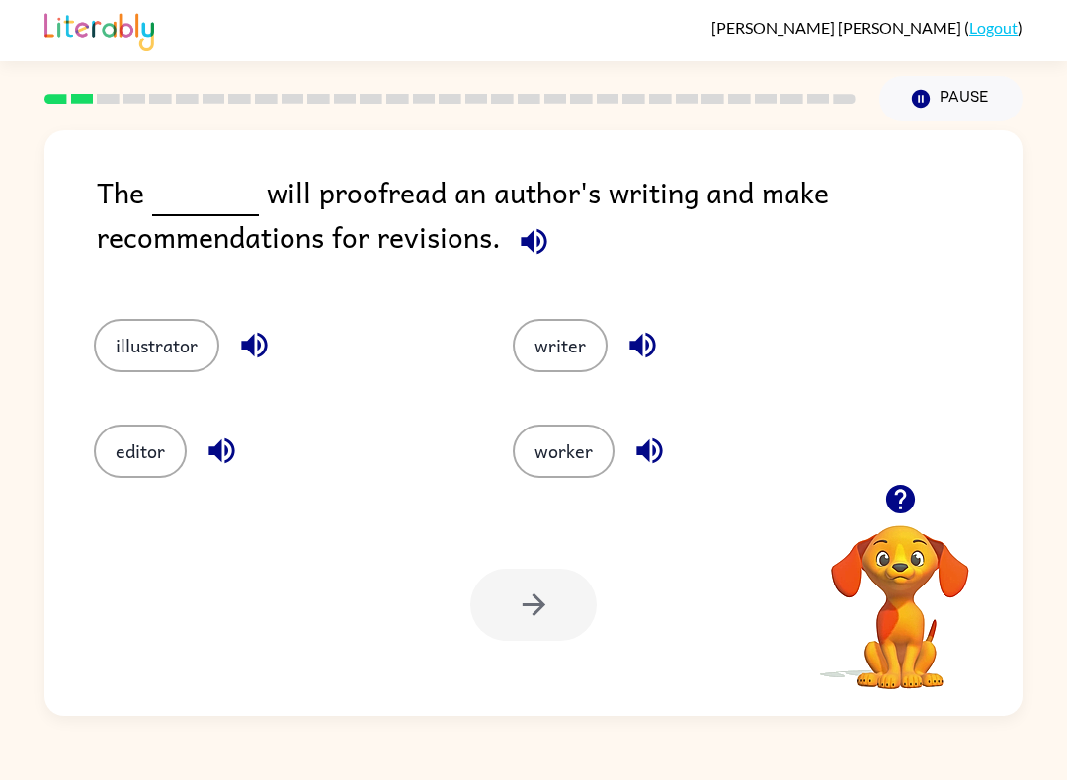
click at [118, 476] on button "editor" at bounding box center [140, 451] width 93 height 53
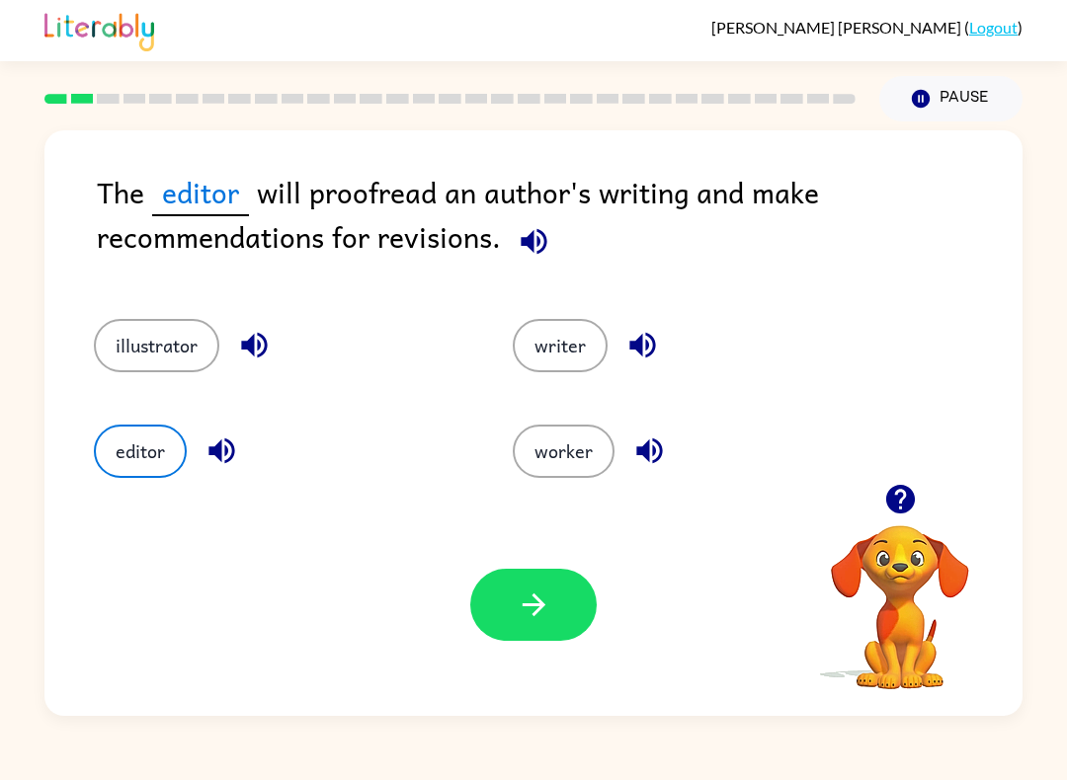
click at [531, 603] on icon "button" at bounding box center [534, 605] width 35 height 35
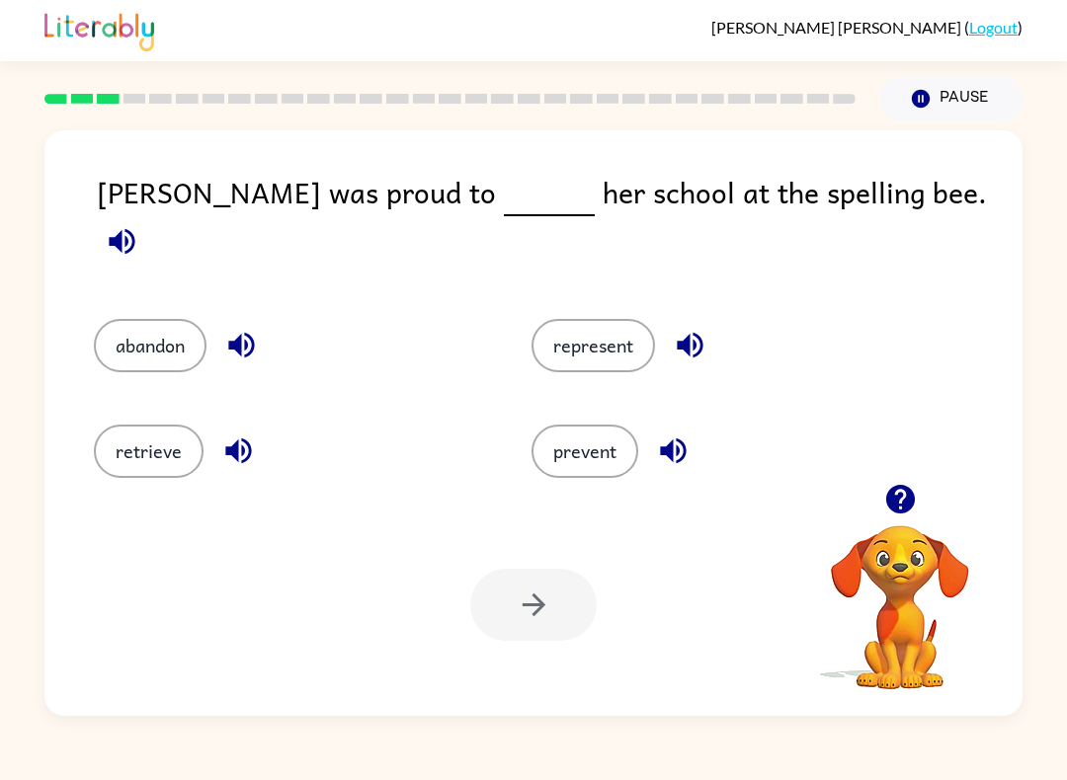
click at [603, 339] on button "represent" at bounding box center [593, 345] width 123 height 53
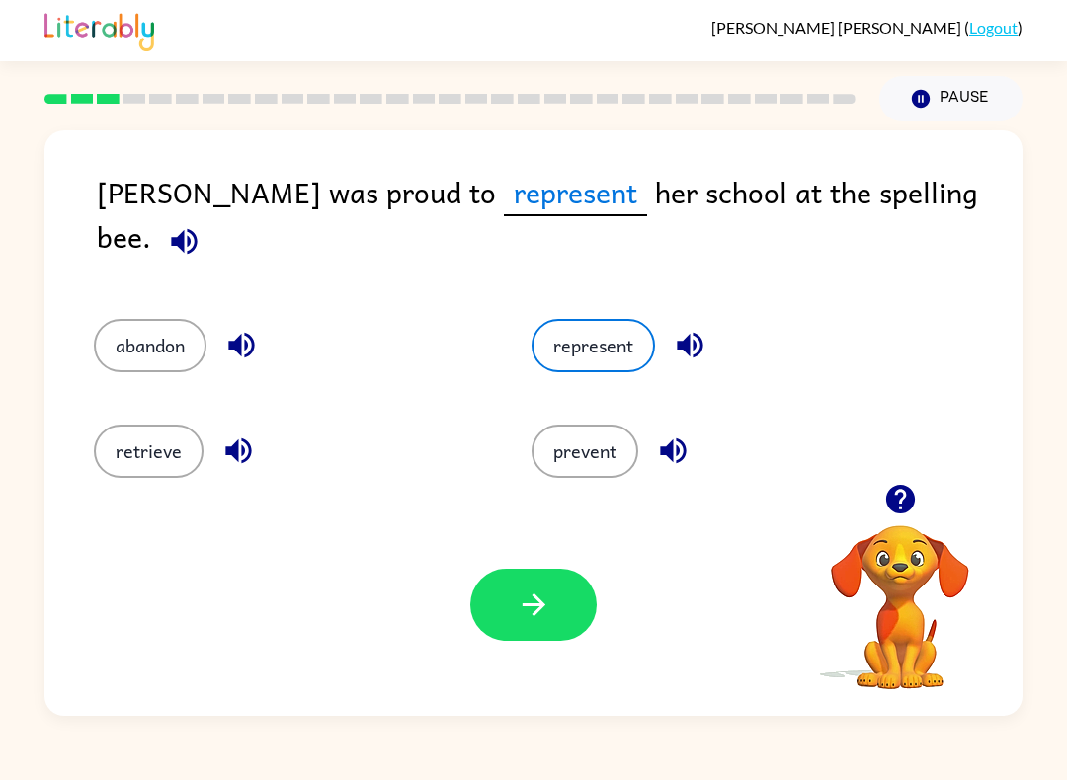
click at [537, 597] on icon "button" at bounding box center [534, 605] width 35 height 35
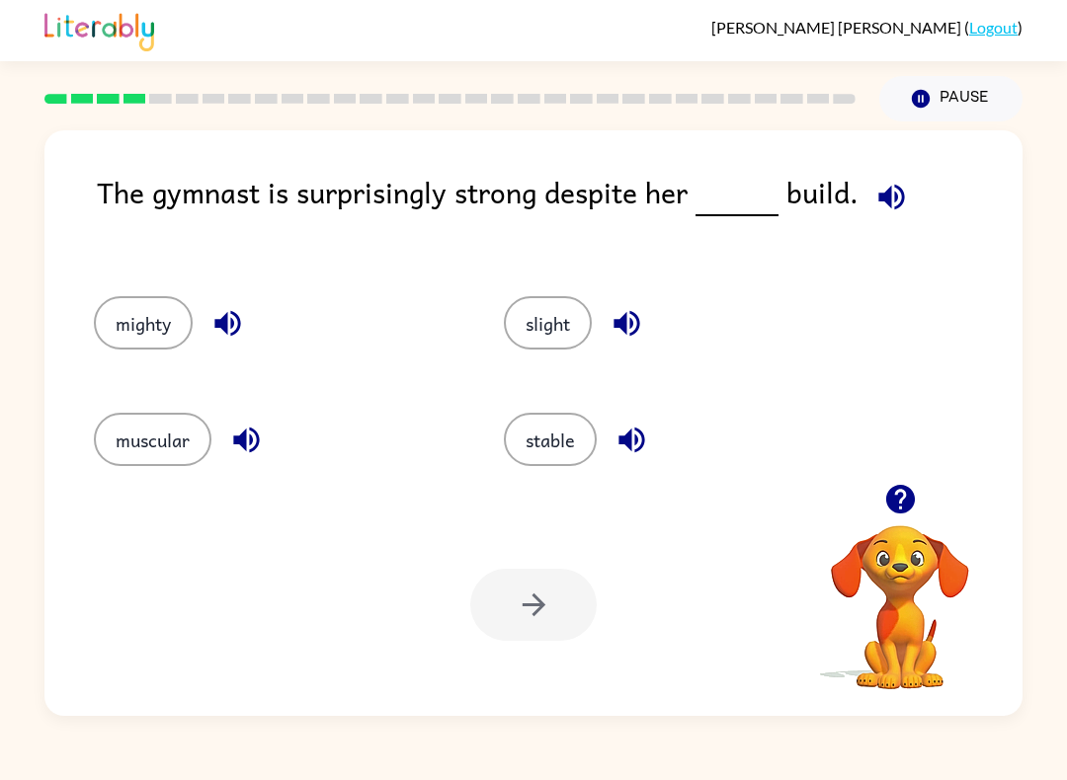
click at [562, 329] on button "slight" at bounding box center [548, 322] width 88 height 53
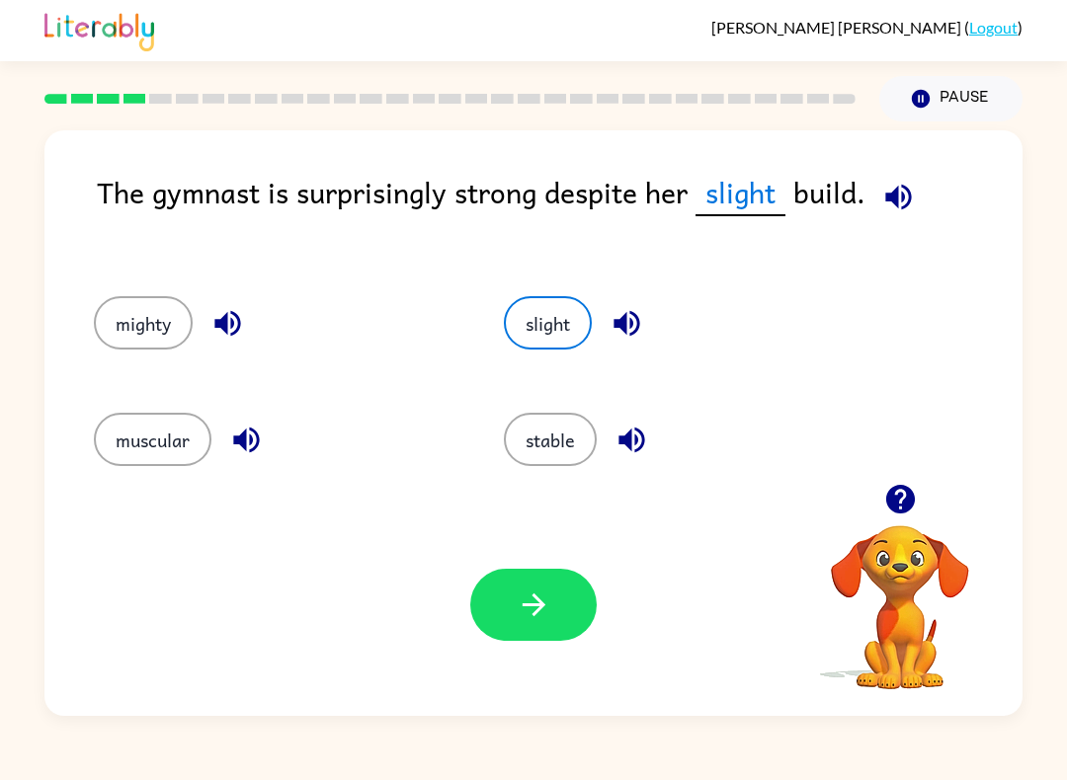
click at [510, 593] on button "button" at bounding box center [533, 605] width 126 height 72
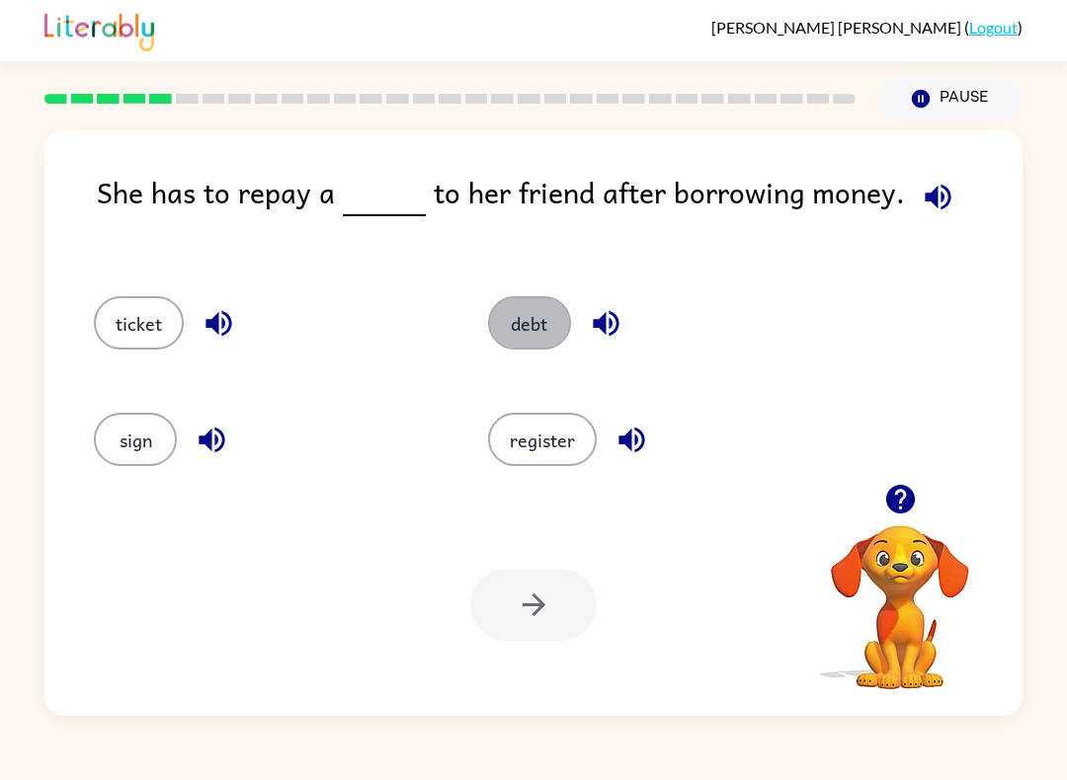
click at [535, 334] on button "debt" at bounding box center [529, 322] width 83 height 53
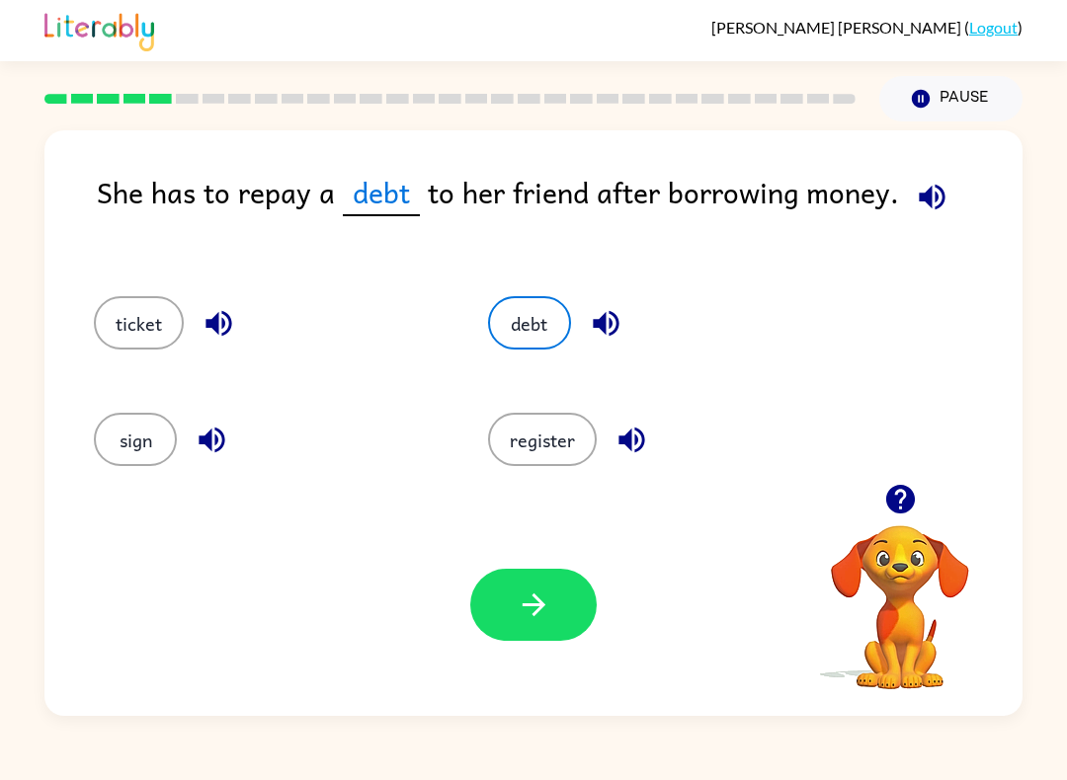
click at [568, 631] on button "button" at bounding box center [533, 605] width 126 height 72
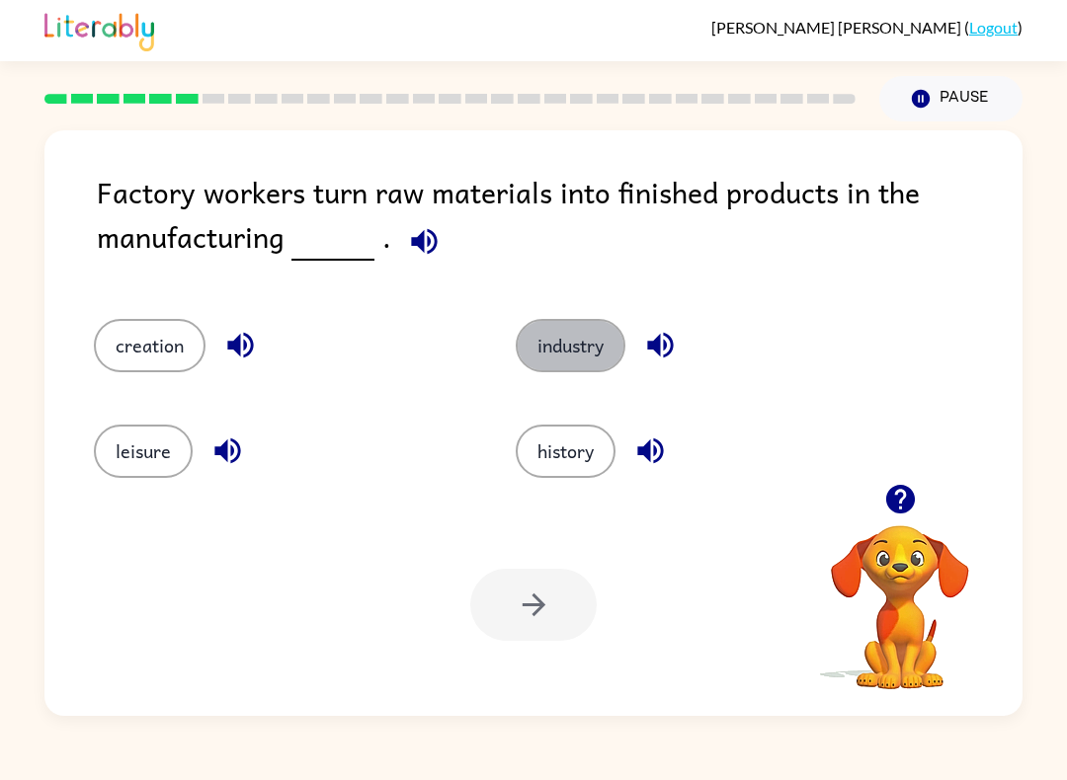
click at [601, 343] on button "industry" at bounding box center [571, 345] width 110 height 53
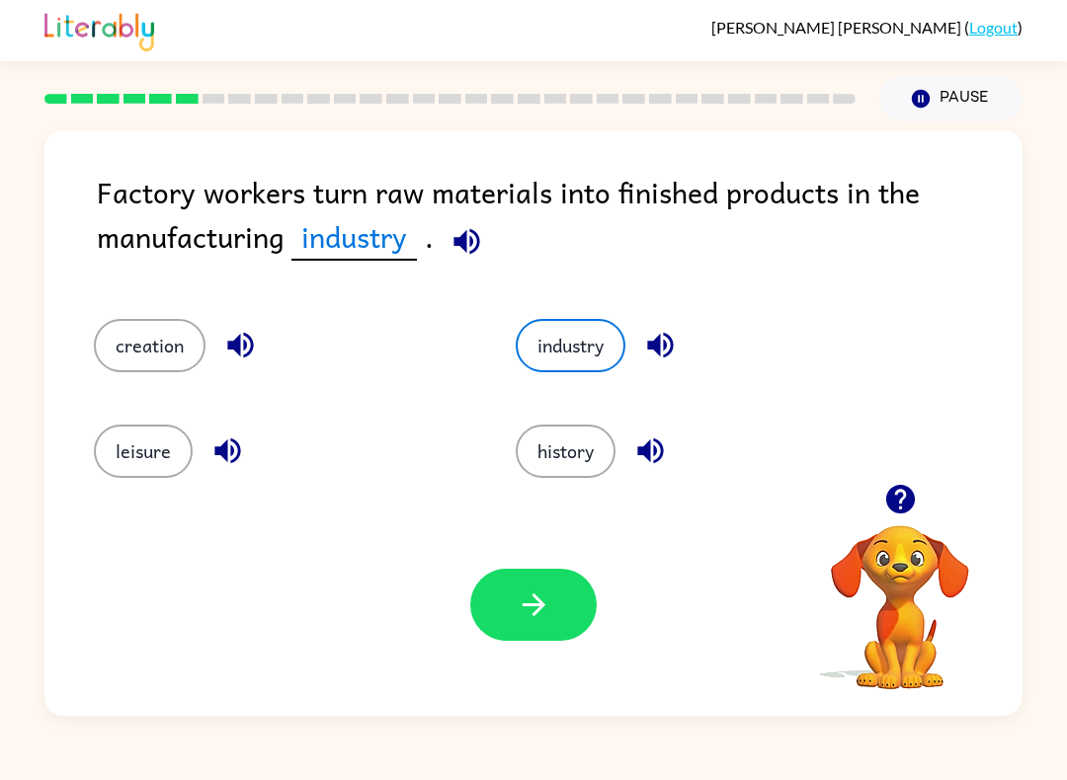
click at [523, 625] on button "button" at bounding box center [533, 605] width 126 height 72
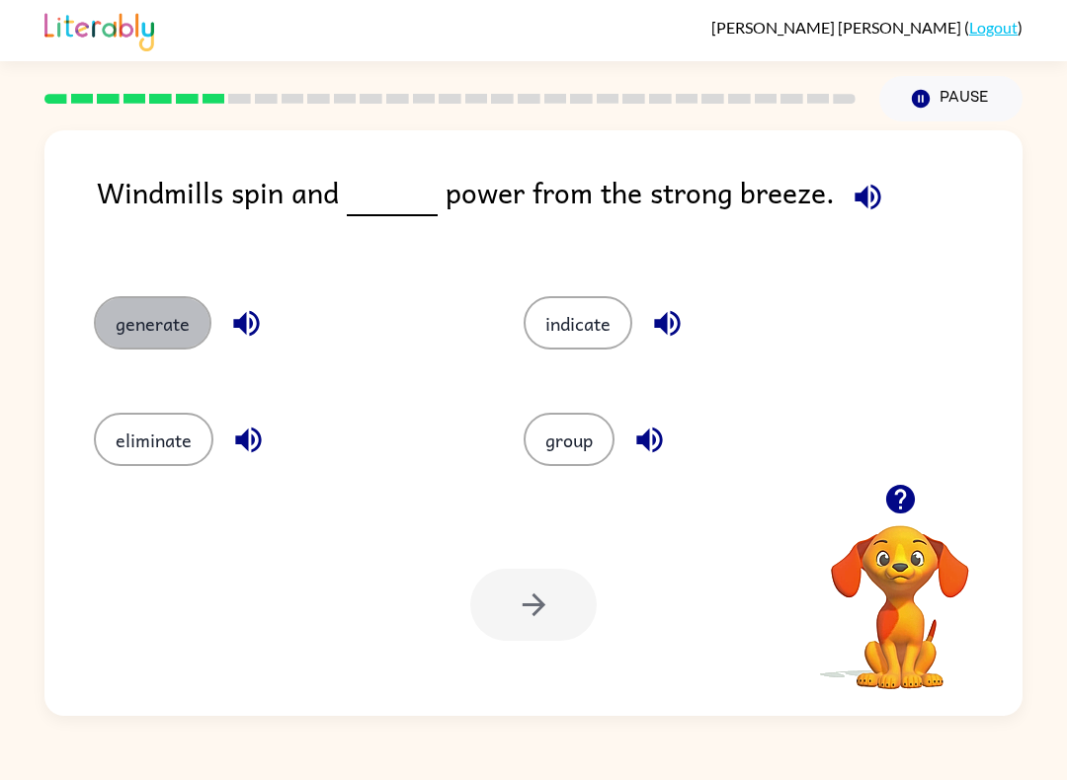
click at [128, 330] on button "generate" at bounding box center [153, 322] width 118 height 53
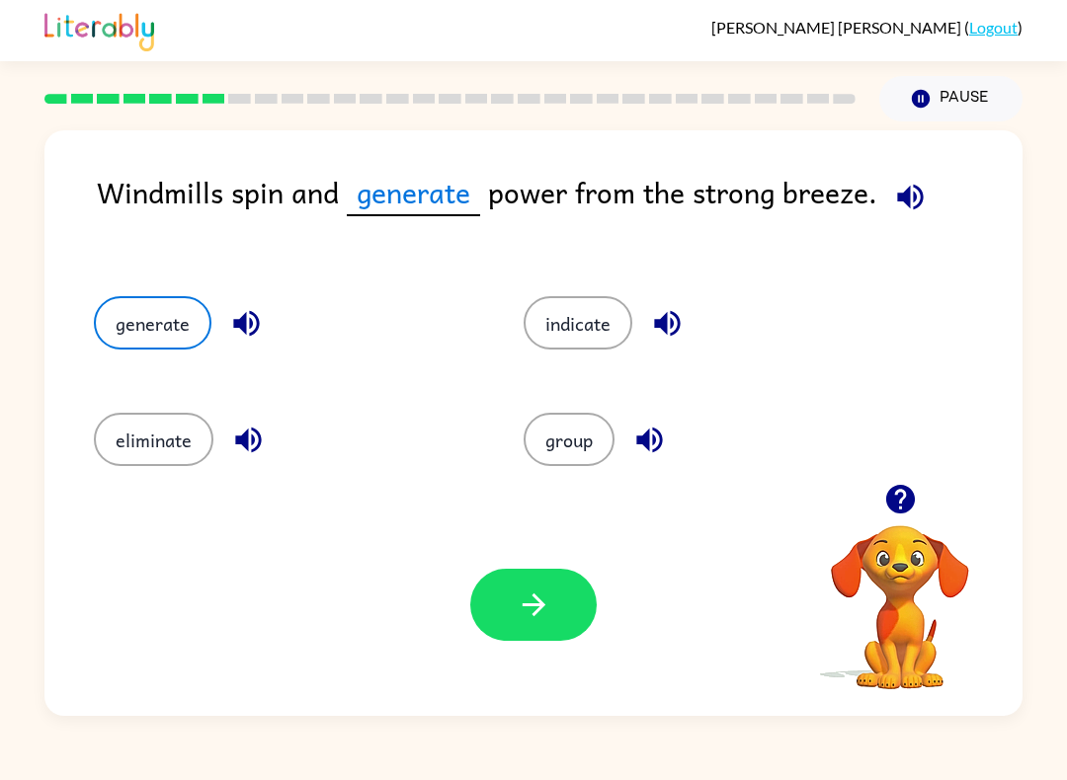
click at [542, 605] on icon "button" at bounding box center [533, 605] width 23 height 23
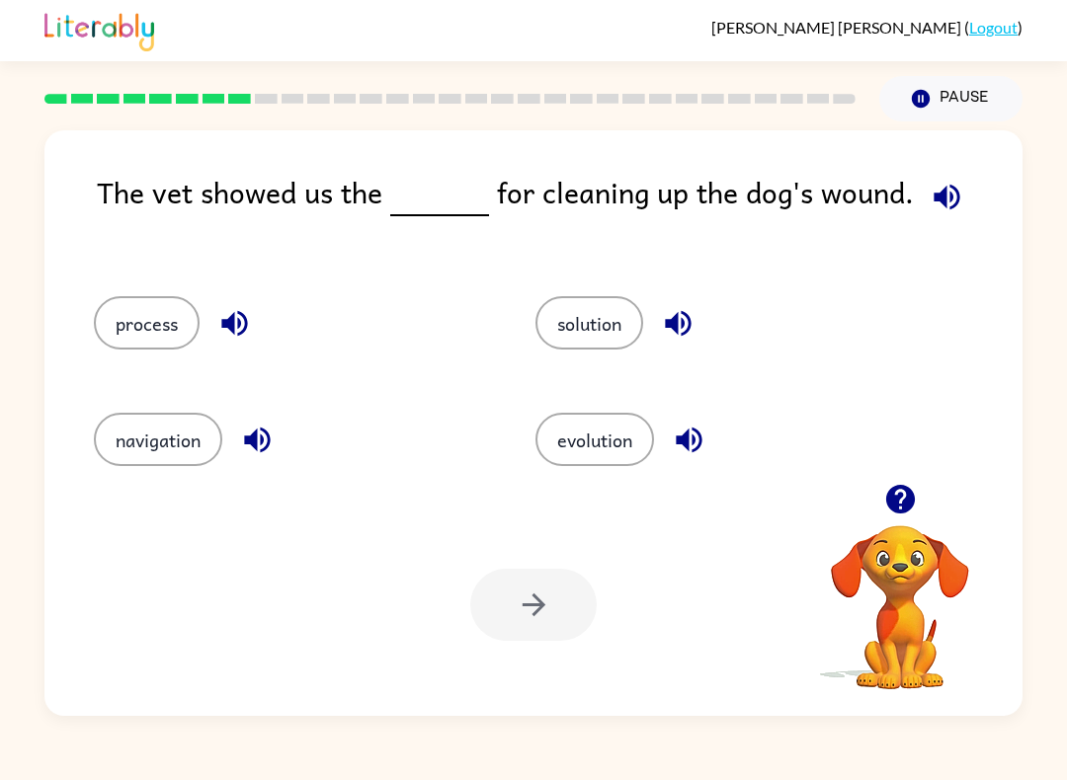
click at [615, 326] on button "solution" at bounding box center [589, 322] width 108 height 53
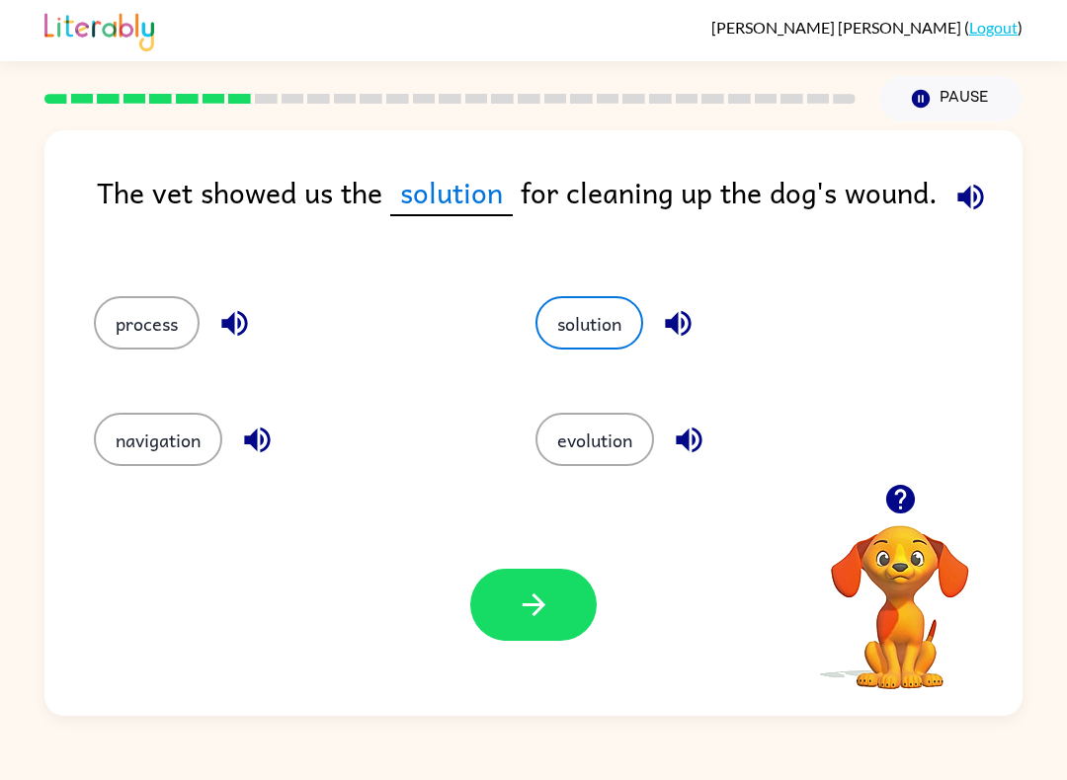
click at [552, 613] on button "button" at bounding box center [533, 605] width 126 height 72
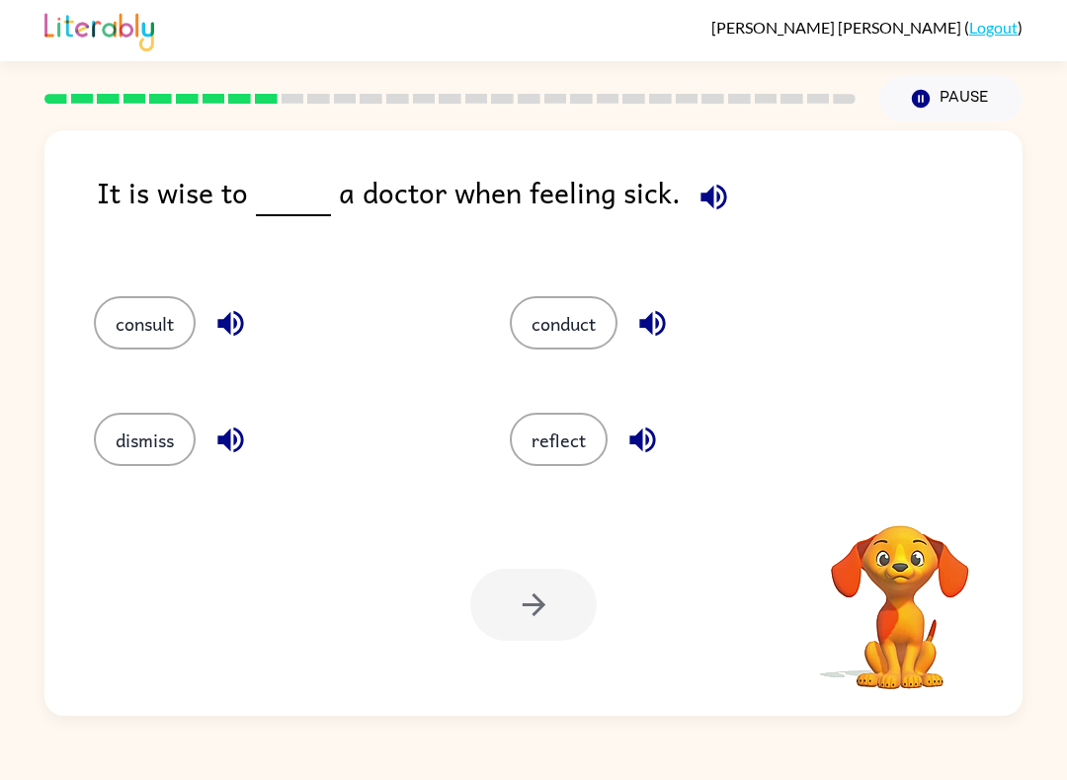
click at [124, 344] on button "consult" at bounding box center [145, 322] width 102 height 53
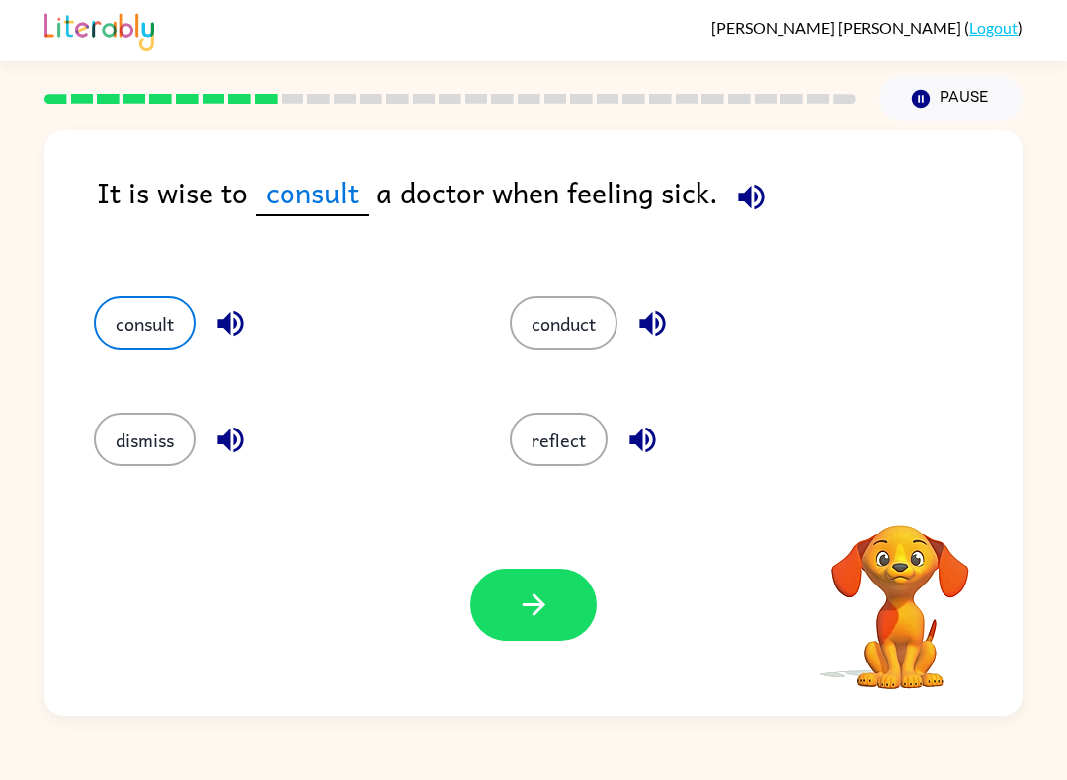
click at [539, 617] on icon "button" at bounding box center [534, 605] width 35 height 35
click at [539, 617] on div at bounding box center [533, 605] width 126 height 72
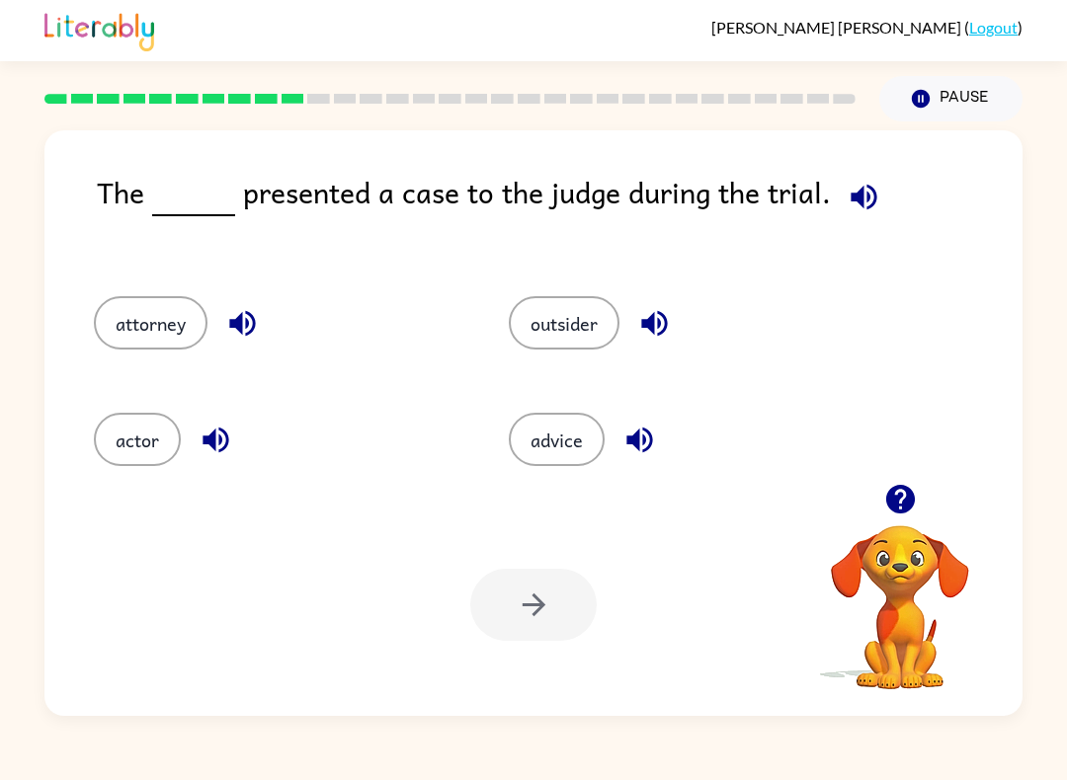
click at [158, 465] on button "actor" at bounding box center [137, 439] width 87 height 53
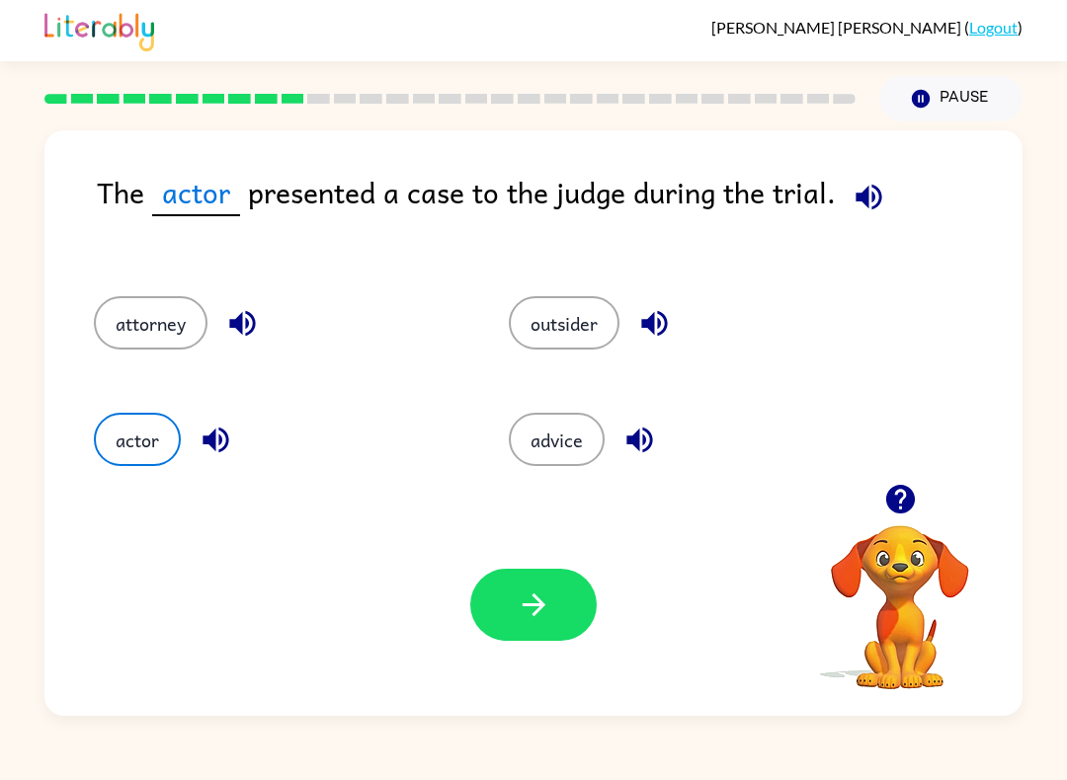
click at [559, 602] on button "button" at bounding box center [533, 605] width 126 height 72
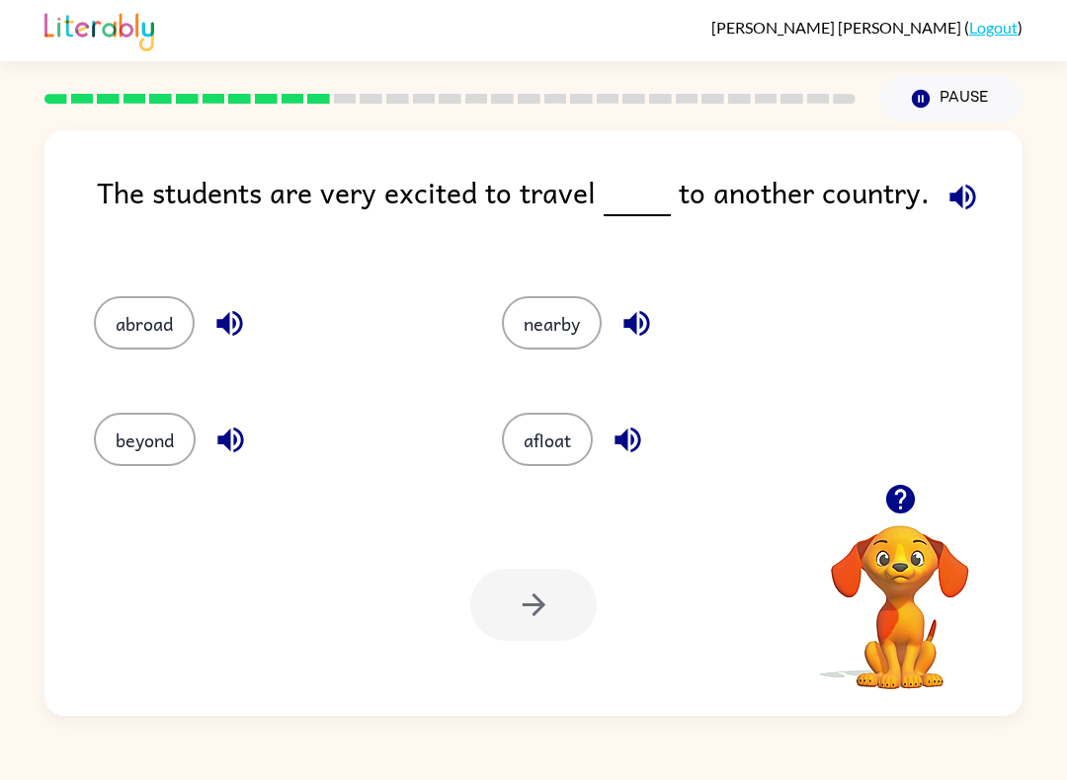
click at [140, 343] on button "abroad" at bounding box center [144, 322] width 101 height 53
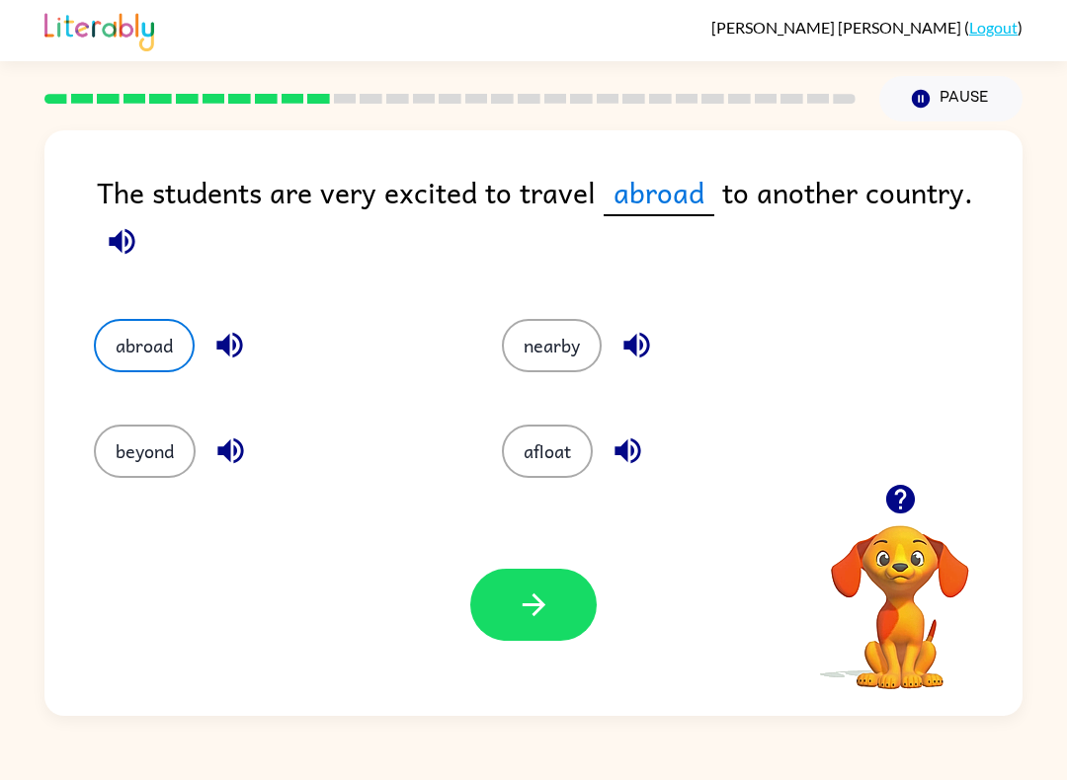
click at [528, 613] on icon "button" at bounding box center [534, 605] width 35 height 35
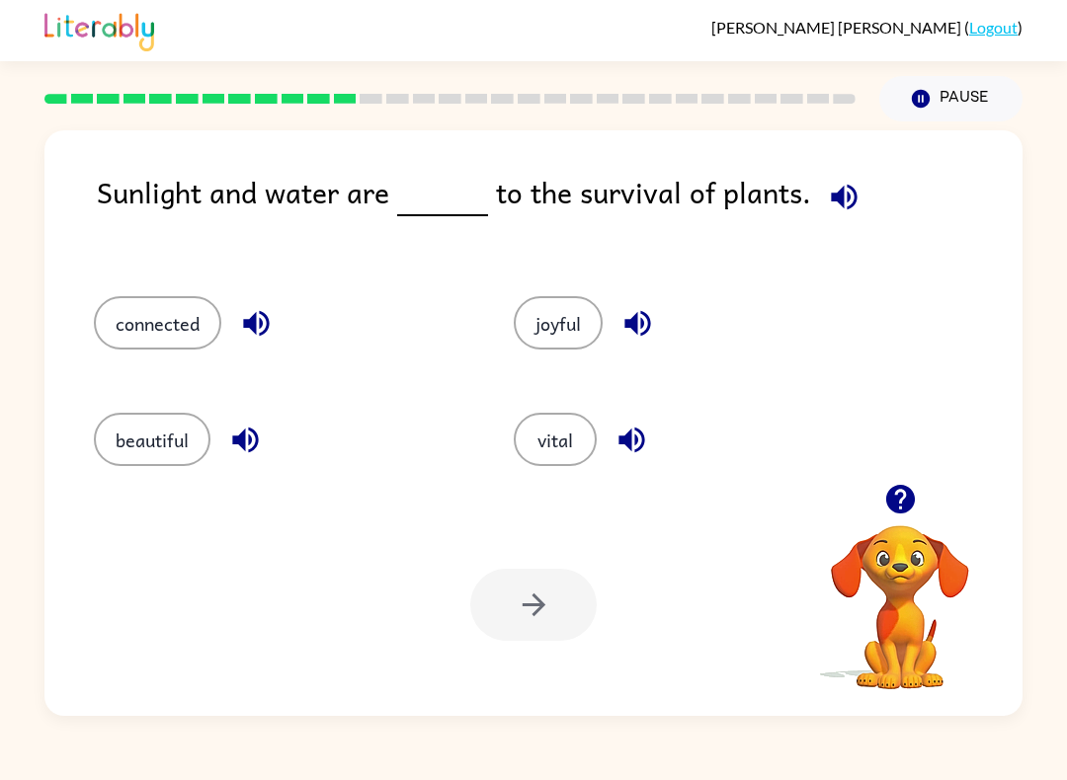
click at [571, 452] on button "vital" at bounding box center [555, 439] width 83 height 53
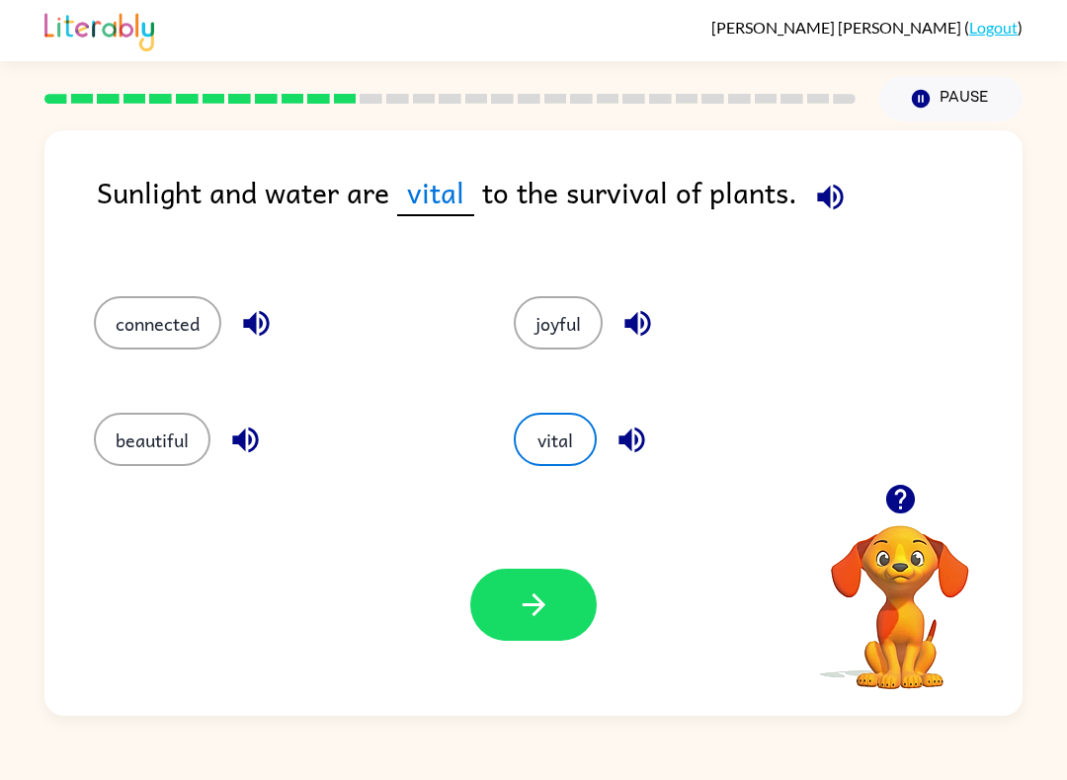
click at [544, 637] on button "button" at bounding box center [533, 605] width 126 height 72
click at [527, 624] on div at bounding box center [533, 605] width 126 height 72
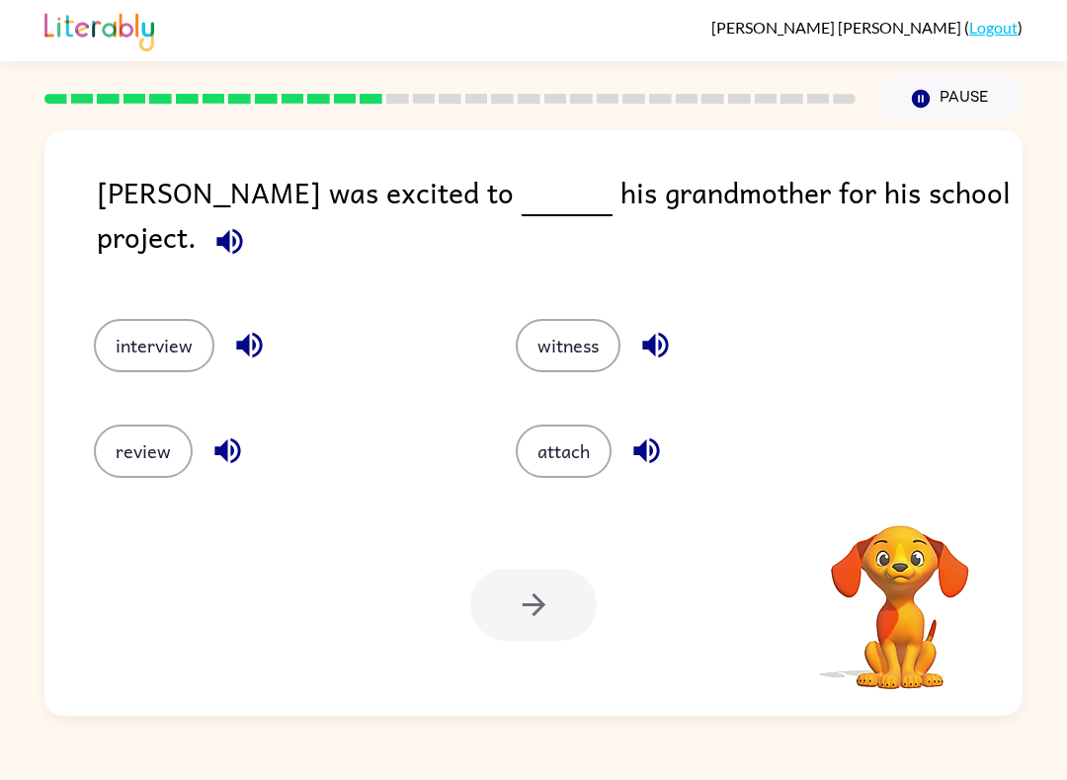
click at [132, 334] on button "interview" at bounding box center [154, 345] width 121 height 53
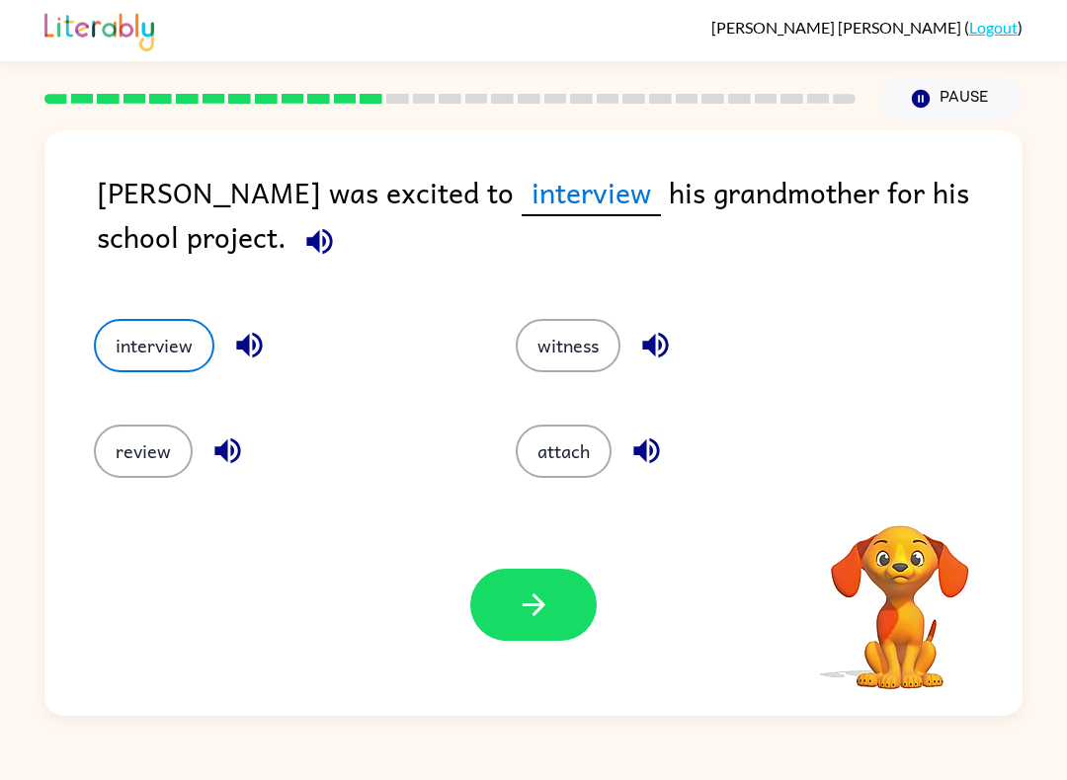
click at [532, 602] on icon "button" at bounding box center [534, 605] width 35 height 35
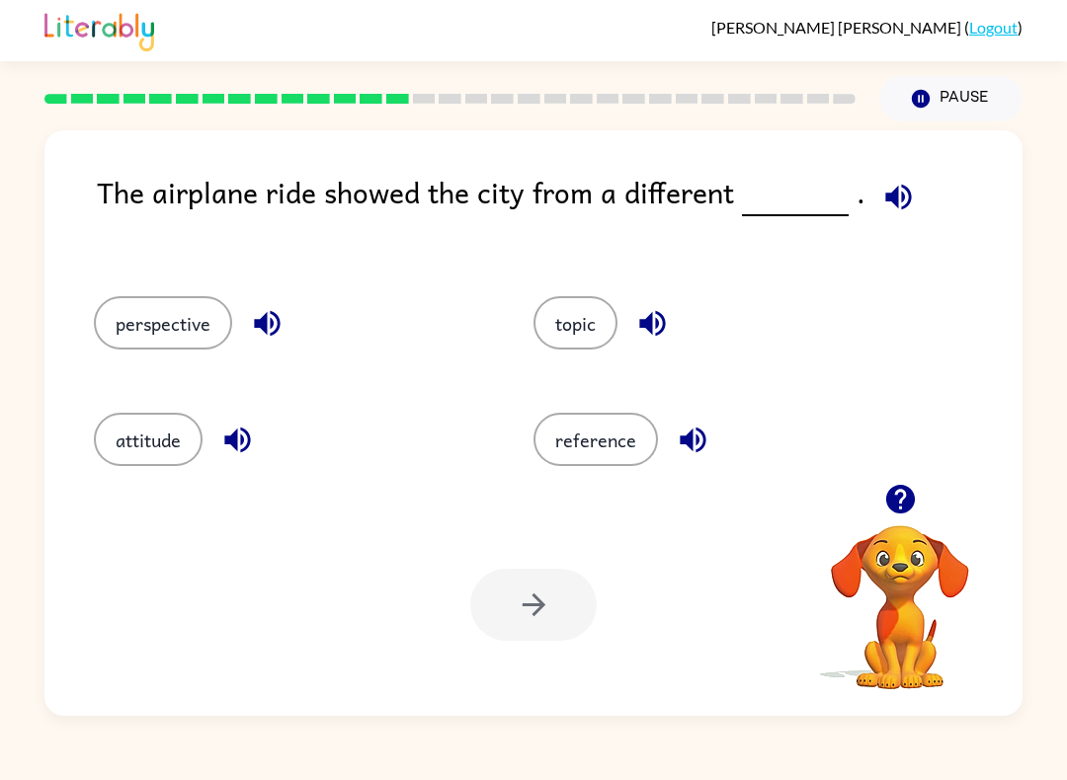
click at [144, 348] on button "perspective" at bounding box center [163, 322] width 138 height 53
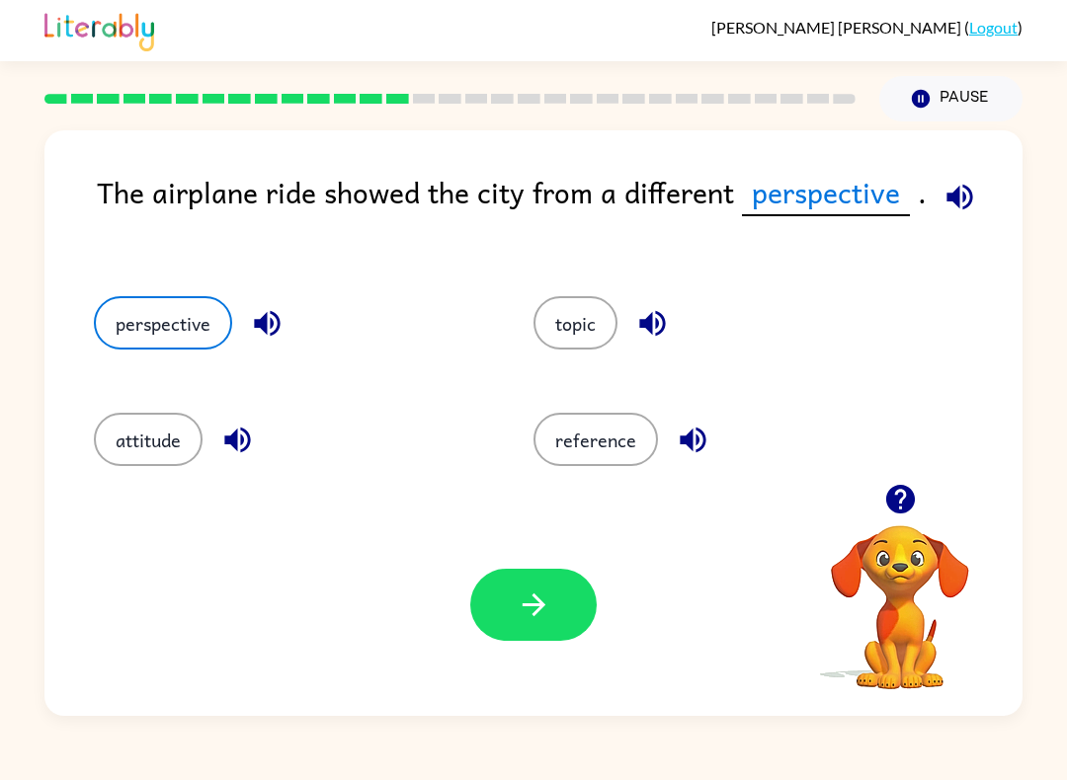
click at [519, 601] on icon "button" at bounding box center [534, 605] width 35 height 35
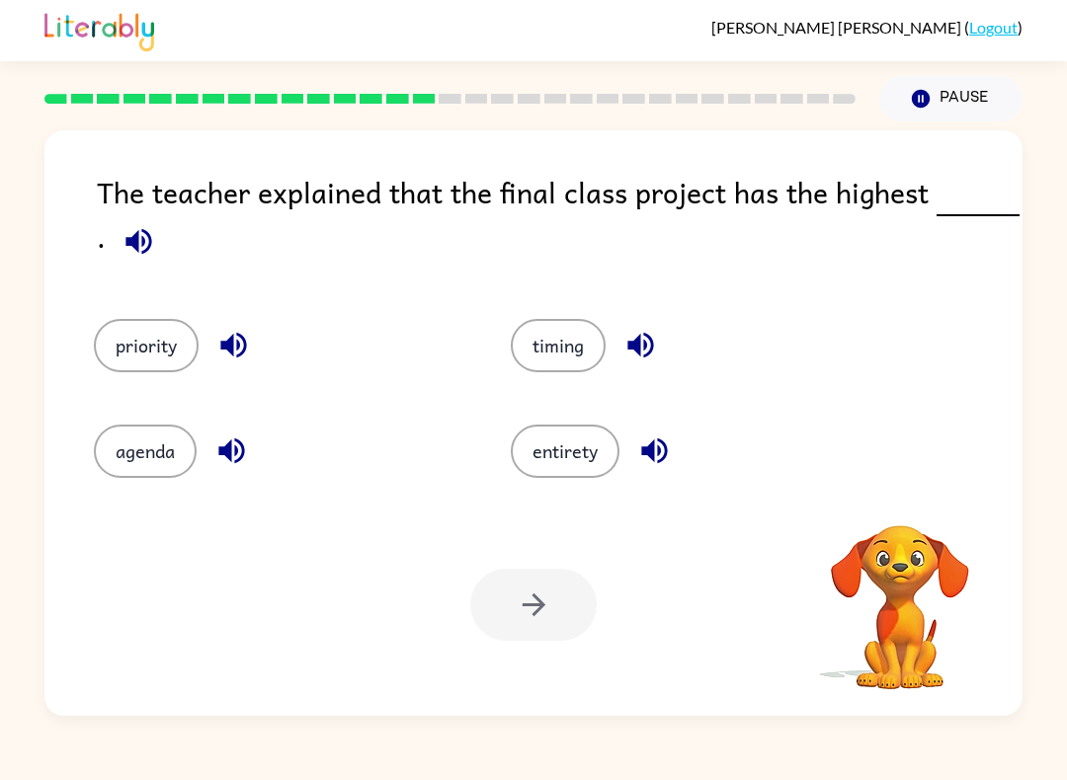
click at [142, 353] on button "priority" at bounding box center [146, 345] width 105 height 53
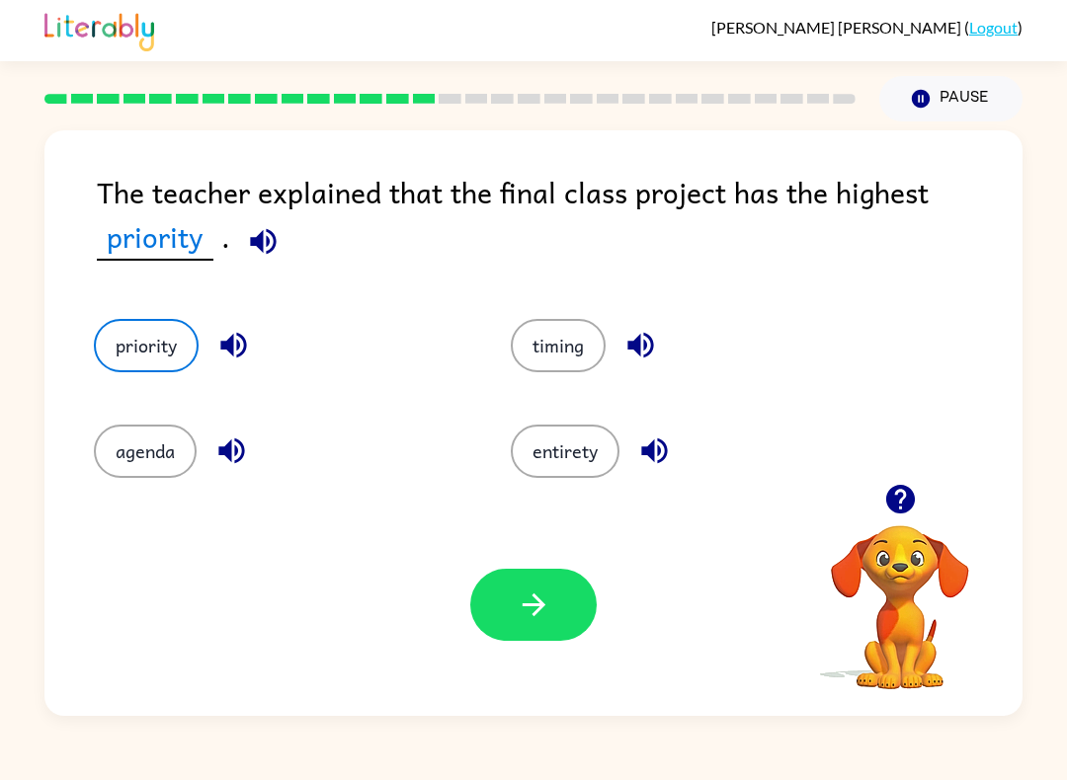
click at [571, 607] on button "button" at bounding box center [533, 605] width 126 height 72
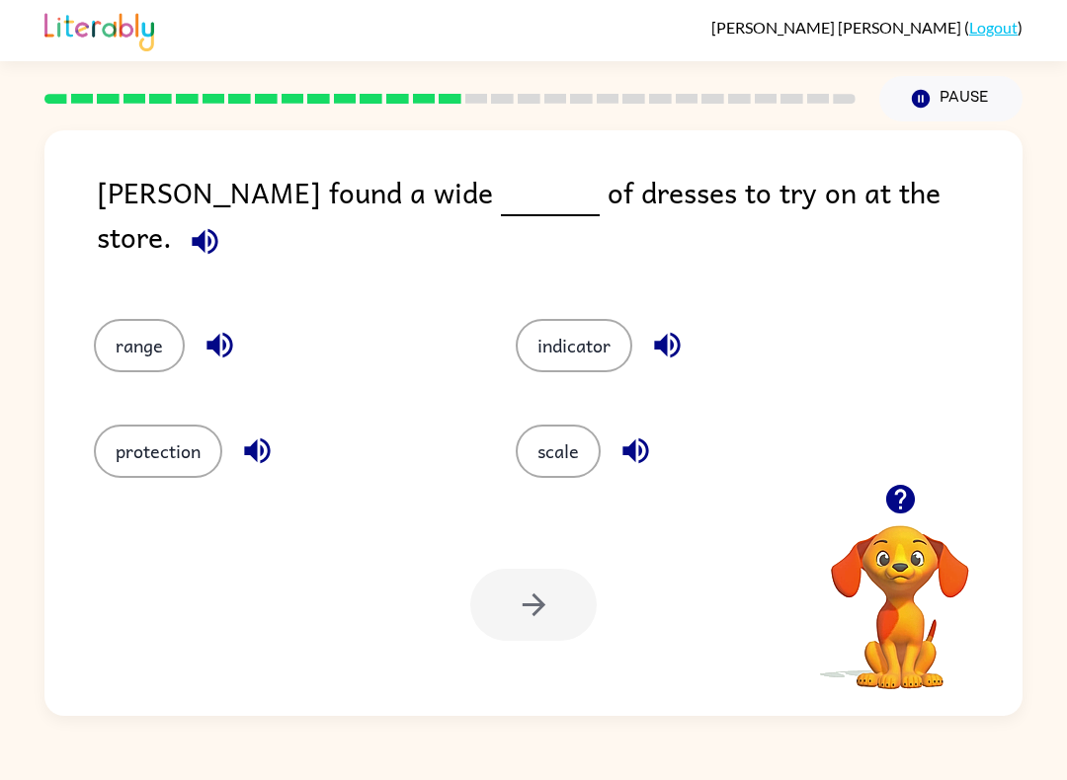
click at [121, 337] on button "range" at bounding box center [139, 345] width 91 height 53
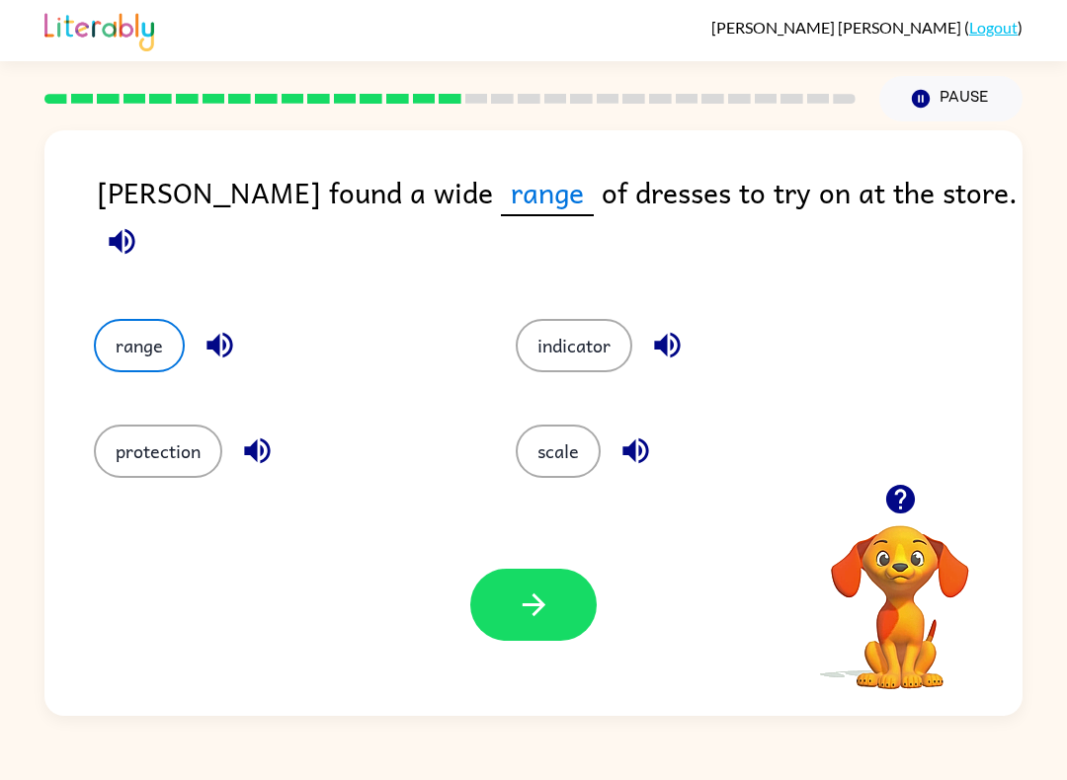
click at [539, 596] on icon "button" at bounding box center [534, 605] width 35 height 35
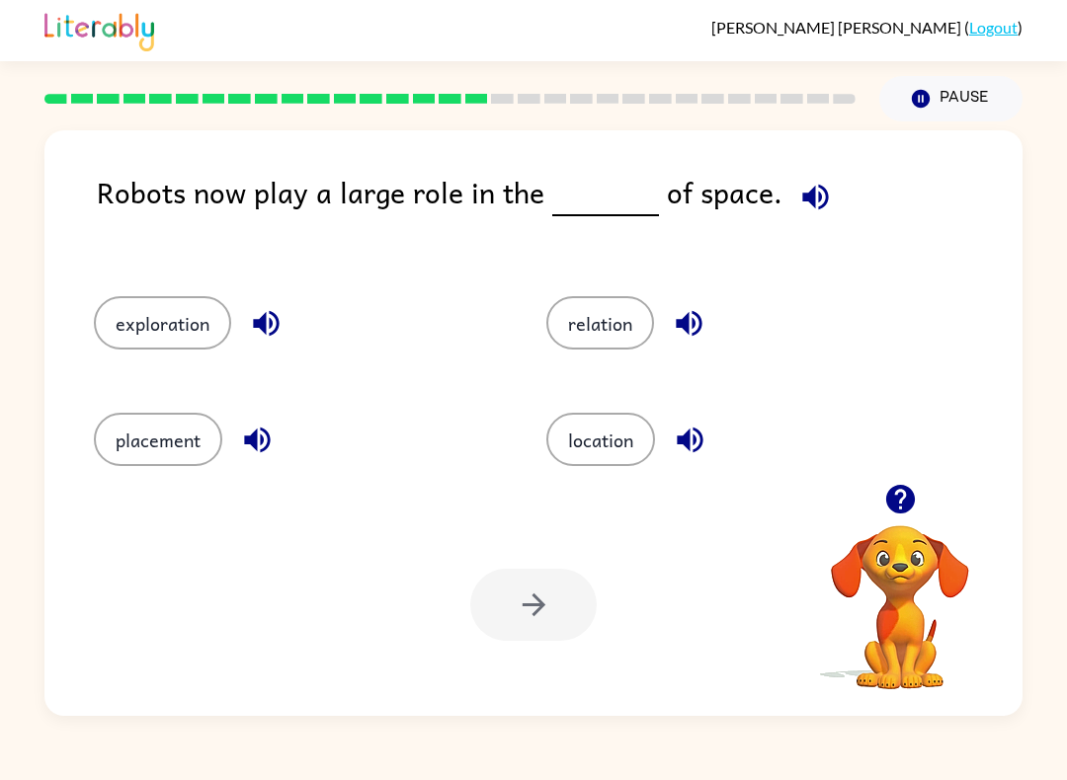
click at [134, 344] on button "exploration" at bounding box center [162, 322] width 137 height 53
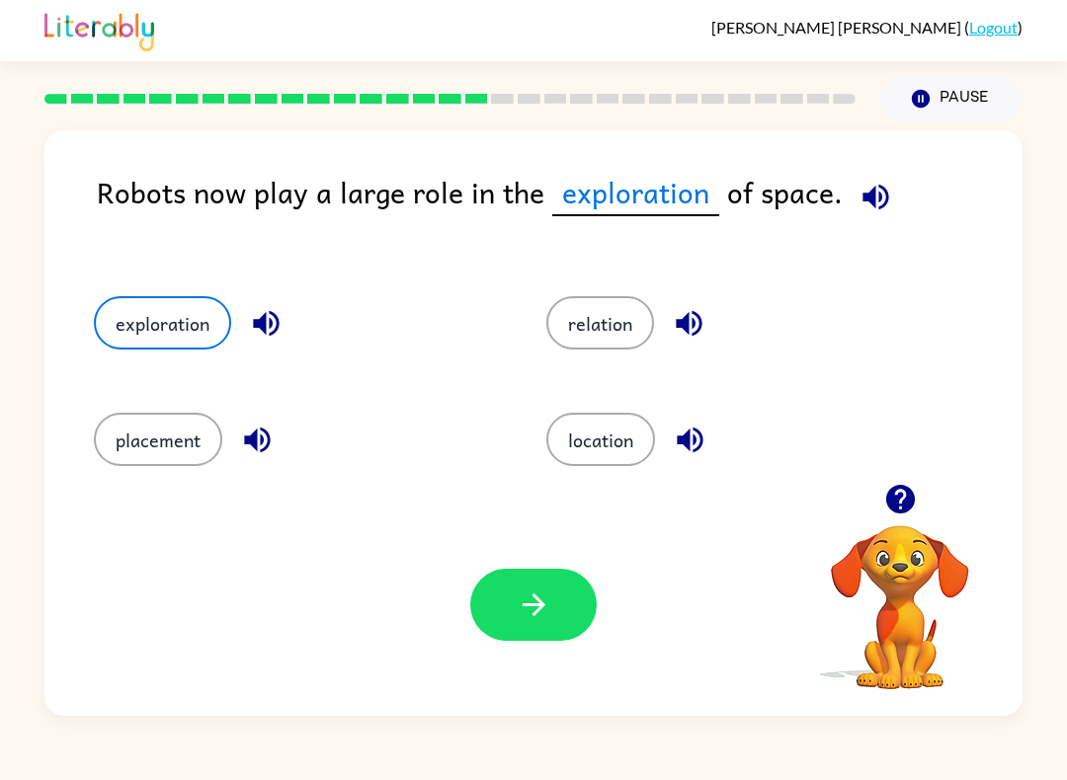
click at [534, 629] on button "button" at bounding box center [533, 605] width 126 height 72
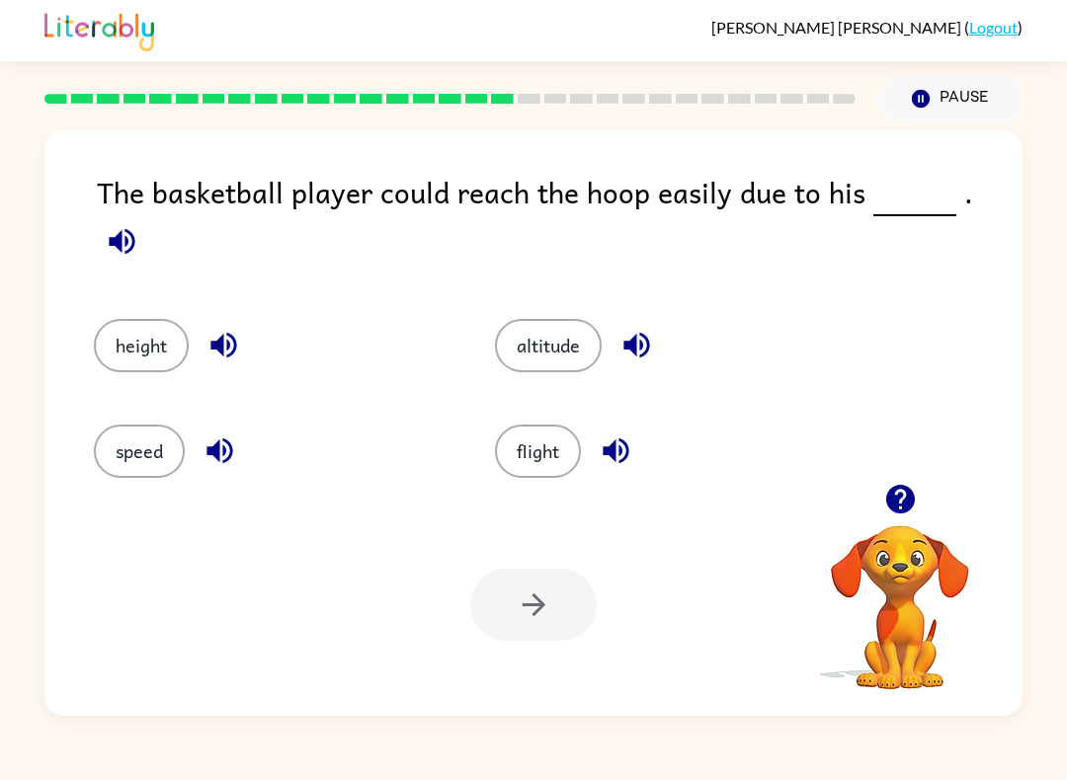
click at [562, 351] on button "altitude" at bounding box center [548, 345] width 107 height 53
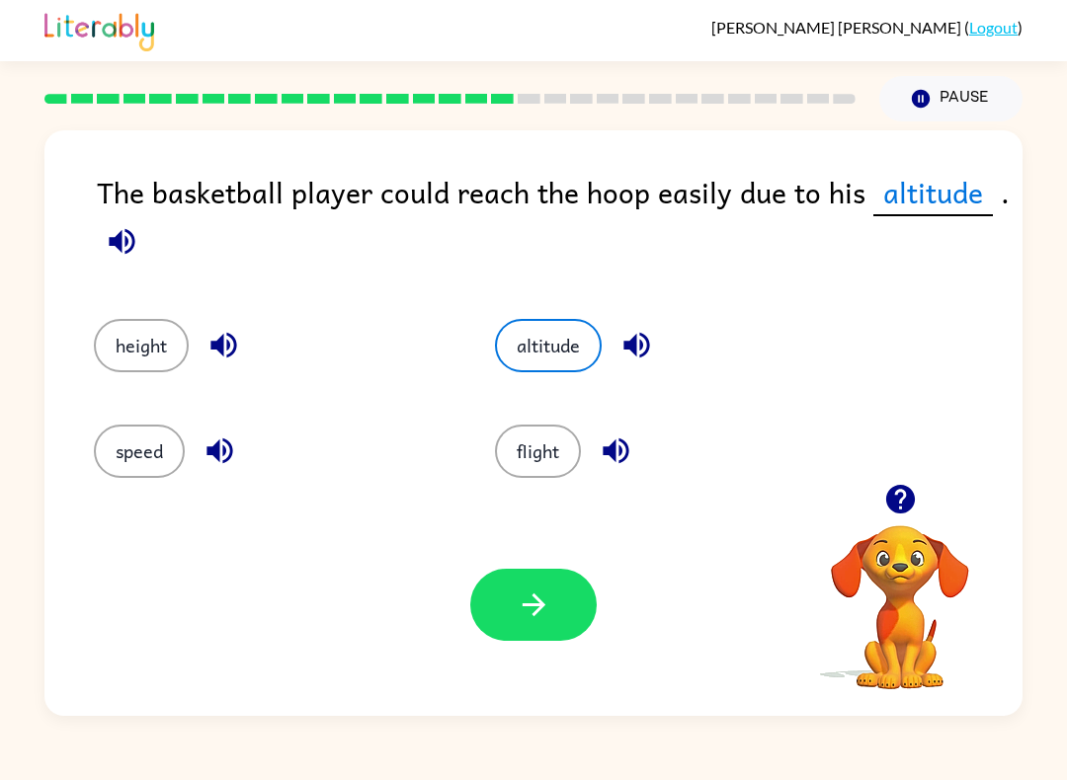
click at [551, 631] on button "button" at bounding box center [533, 605] width 126 height 72
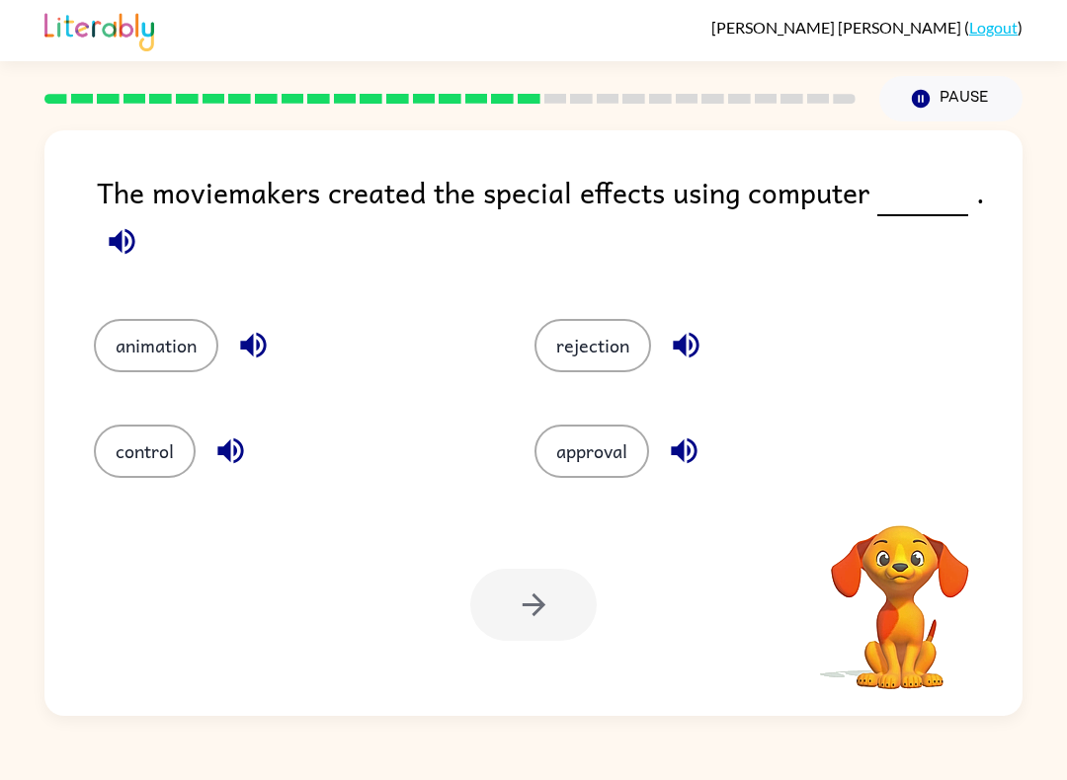
click at [137, 352] on button "animation" at bounding box center [156, 345] width 124 height 53
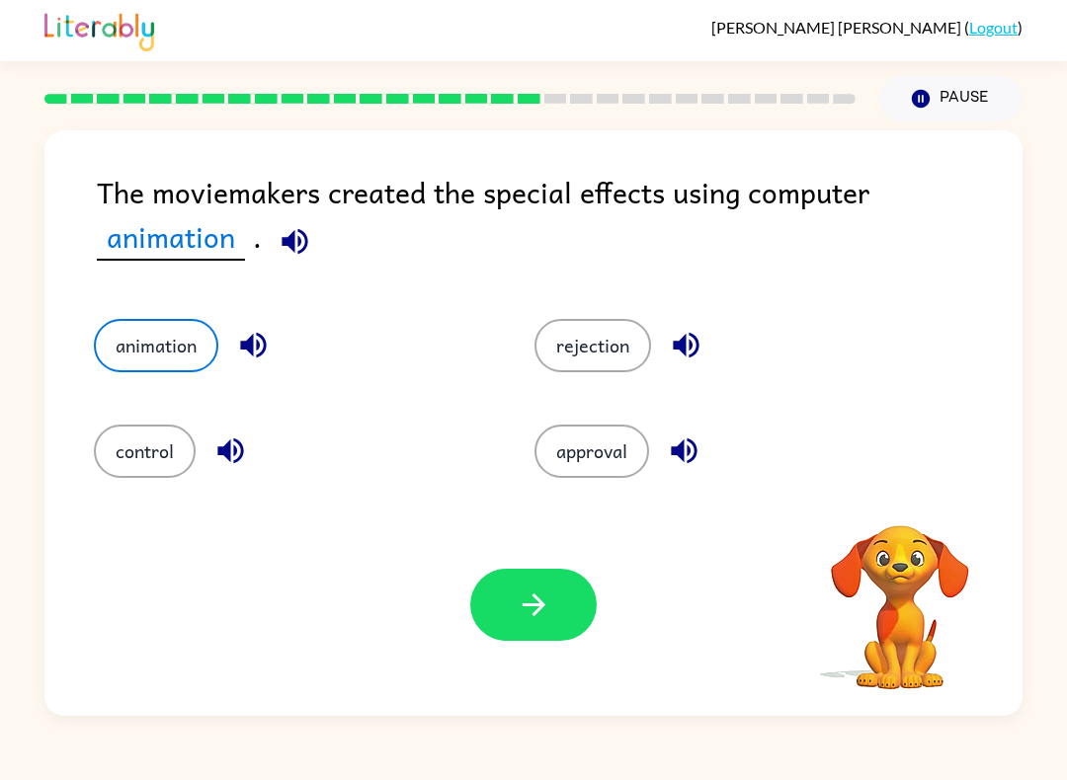
click at [521, 627] on button "button" at bounding box center [533, 605] width 126 height 72
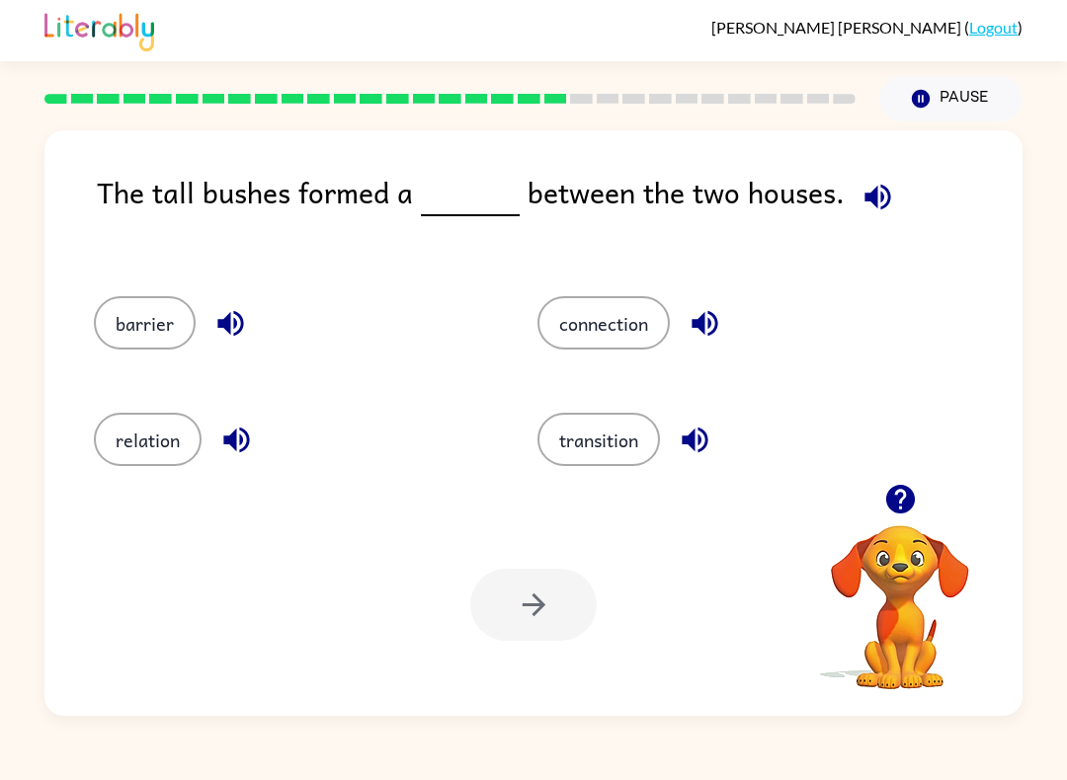
click at [616, 344] on button "connection" at bounding box center [603, 322] width 132 height 53
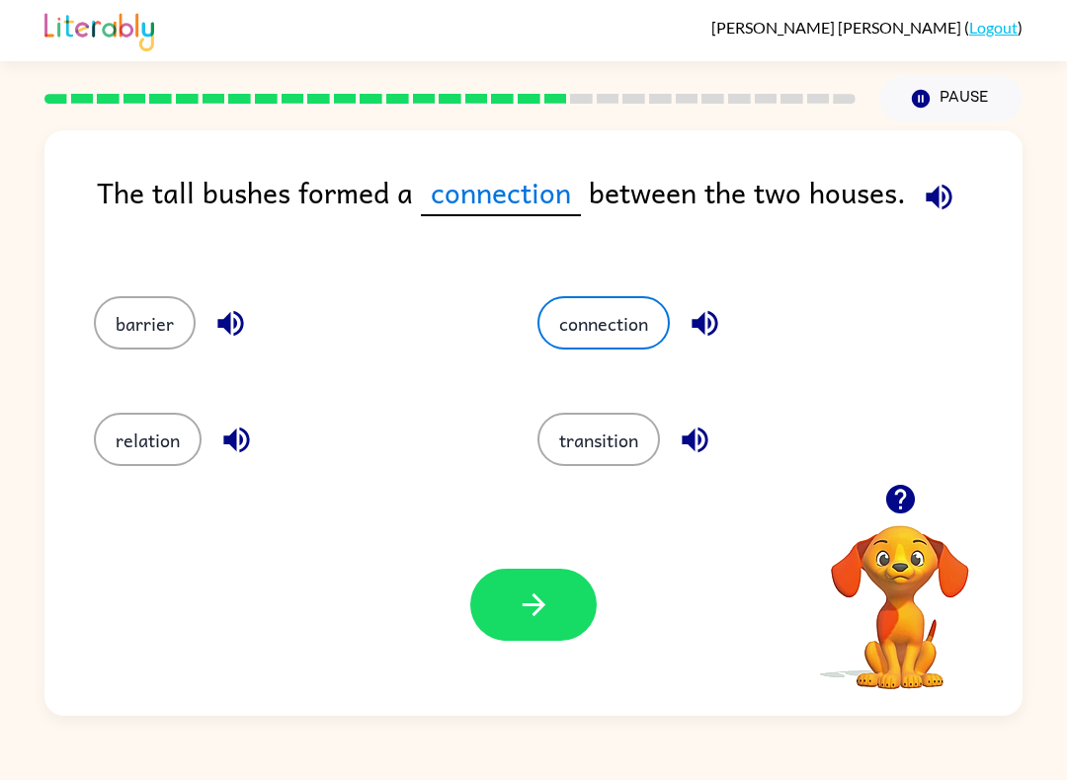
click at [124, 329] on button "barrier" at bounding box center [145, 322] width 102 height 53
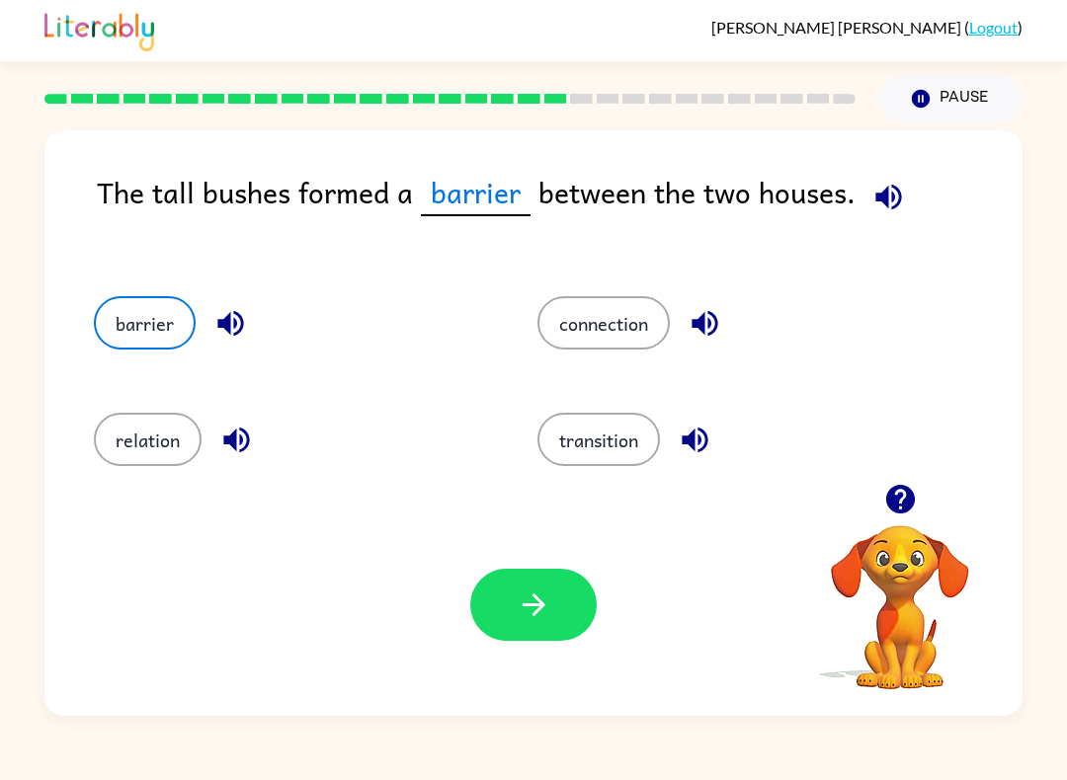
click at [583, 604] on button "button" at bounding box center [533, 605] width 126 height 72
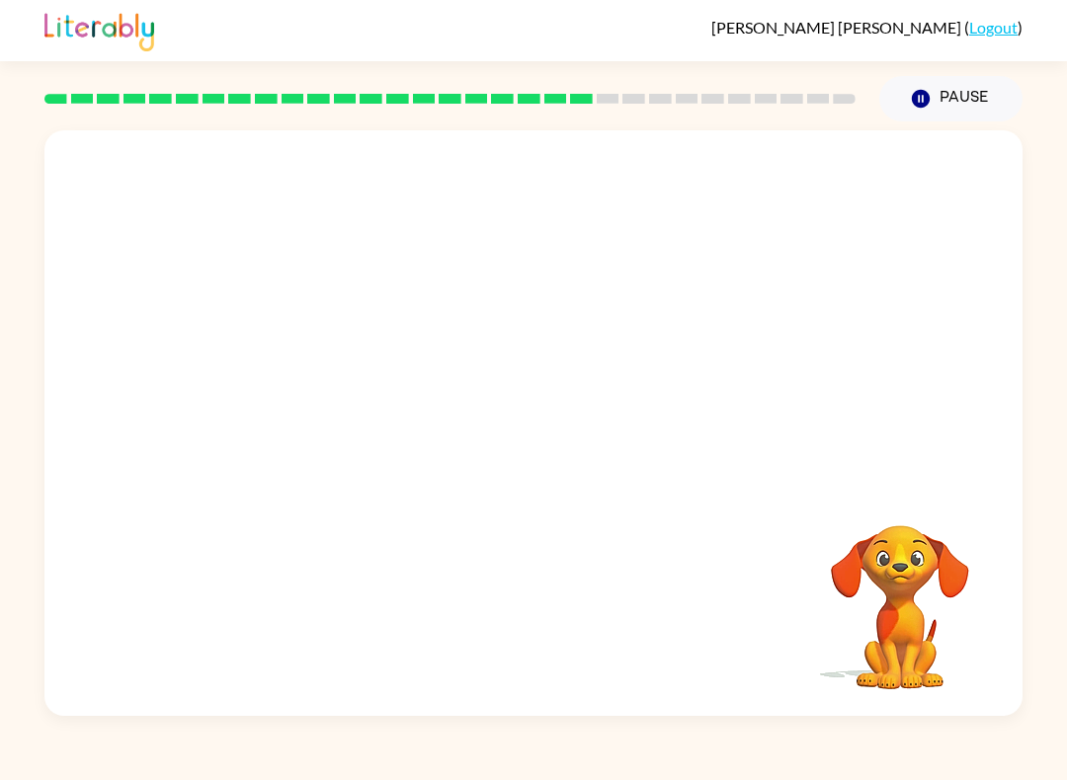
click at [327, 420] on video "Your browser must support playing .mp4 files to use Literably. Please try using…" at bounding box center [533, 307] width 978 height 354
click at [331, 418] on video "Your browser must support playing .mp4 files to use Literably. Please try using…" at bounding box center [533, 307] width 978 height 354
click at [330, 417] on video "Your browser must support playing .mp4 files to use Literably. Please try using…" at bounding box center [533, 307] width 978 height 354
click at [355, 417] on video "Your browser must support playing .mp4 files to use Literably. Please try using…" at bounding box center [533, 307] width 978 height 354
click at [556, 437] on button "button" at bounding box center [533, 433] width 126 height 72
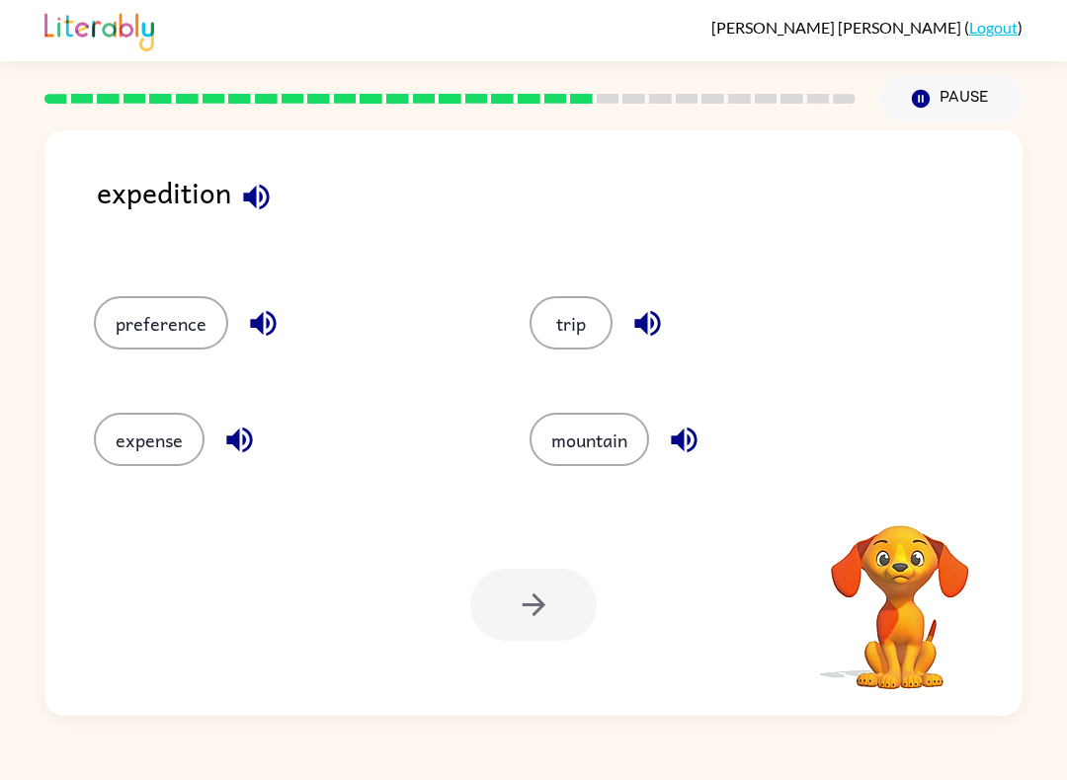
click at [564, 337] on button "trip" at bounding box center [571, 322] width 83 height 53
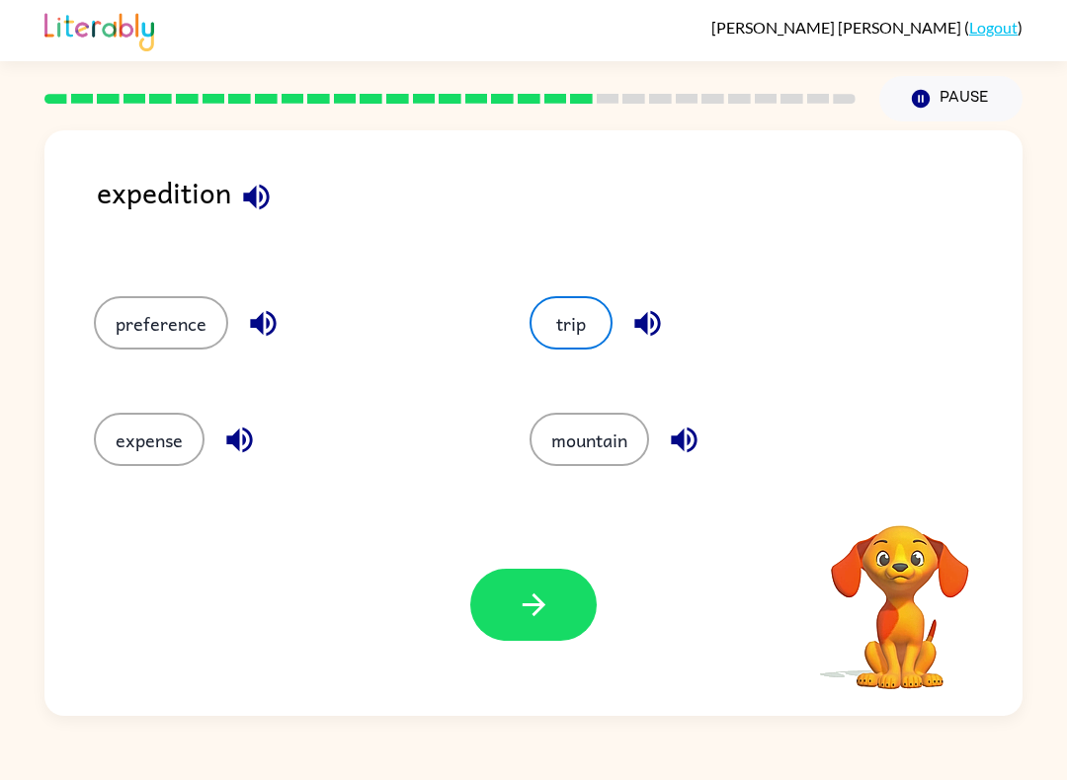
click at [534, 602] on icon "button" at bounding box center [534, 605] width 35 height 35
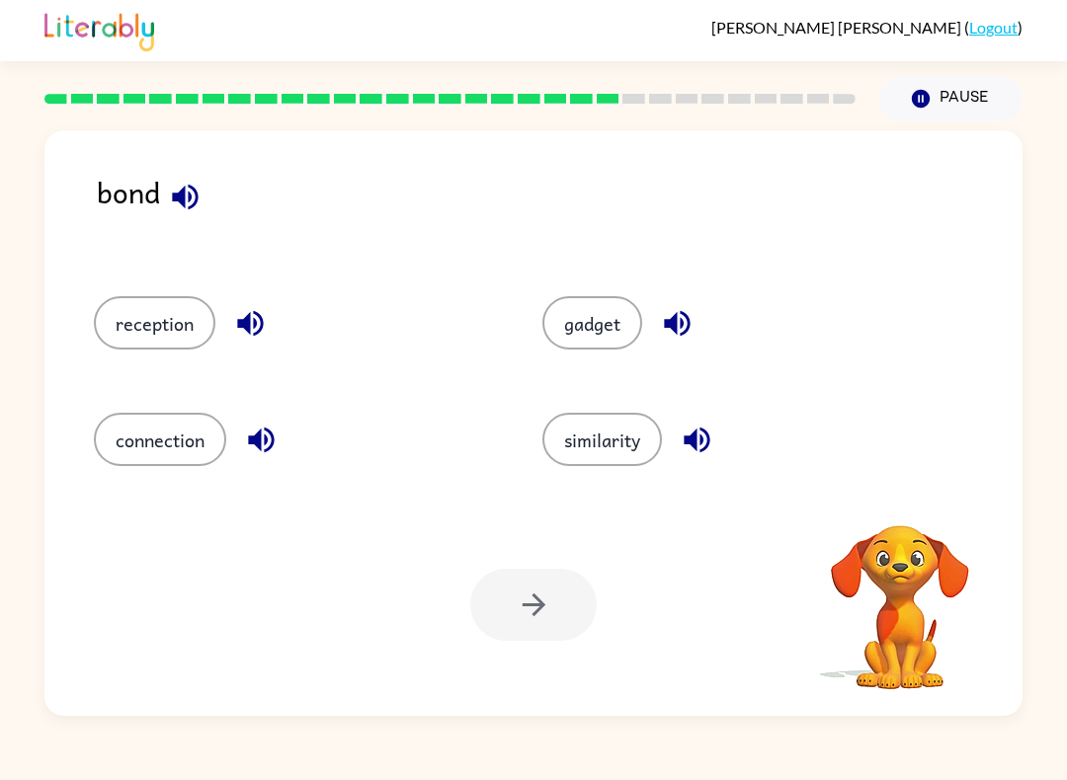
click at [154, 448] on button "connection" at bounding box center [160, 439] width 132 height 53
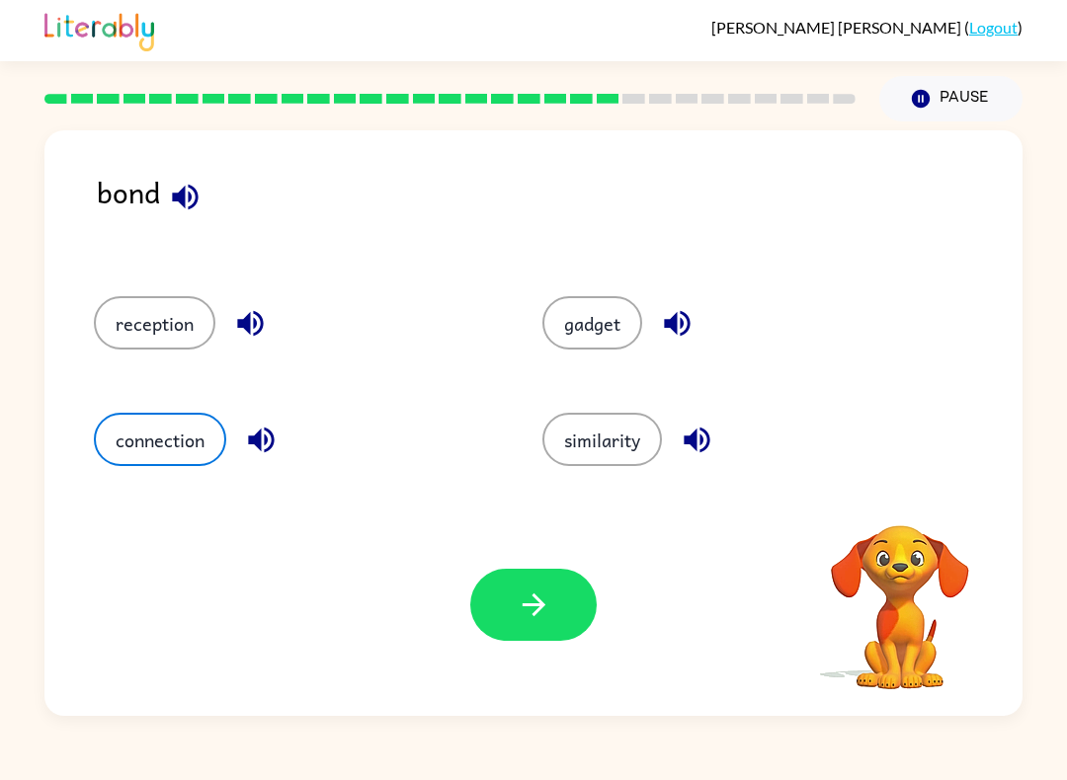
click at [539, 596] on icon "button" at bounding box center [534, 605] width 35 height 35
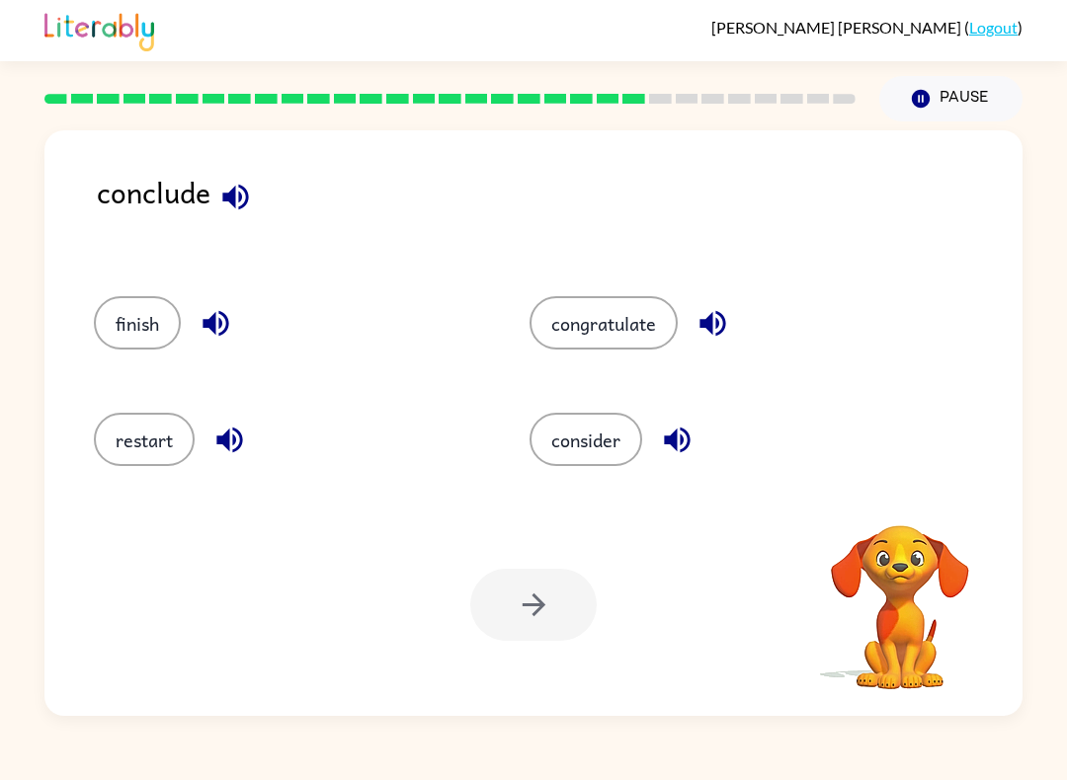
click at [610, 442] on button "consider" at bounding box center [586, 439] width 113 height 53
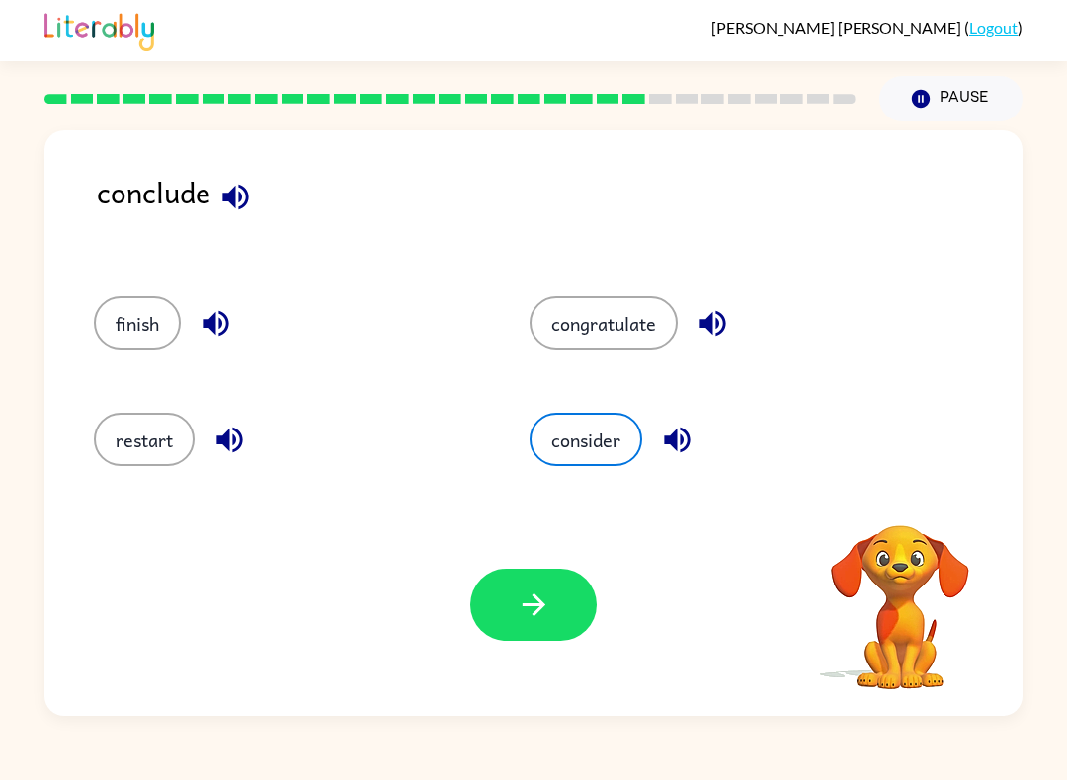
click at [566, 616] on button "button" at bounding box center [533, 605] width 126 height 72
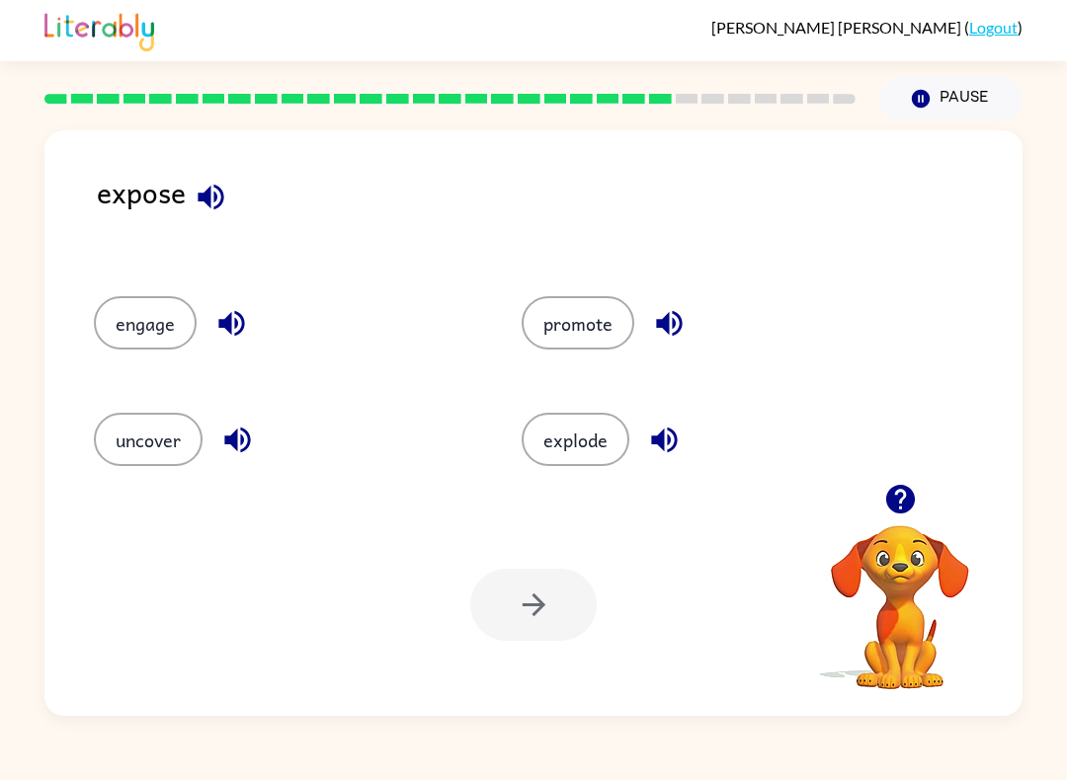
click at [594, 324] on button "promote" at bounding box center [578, 322] width 113 height 53
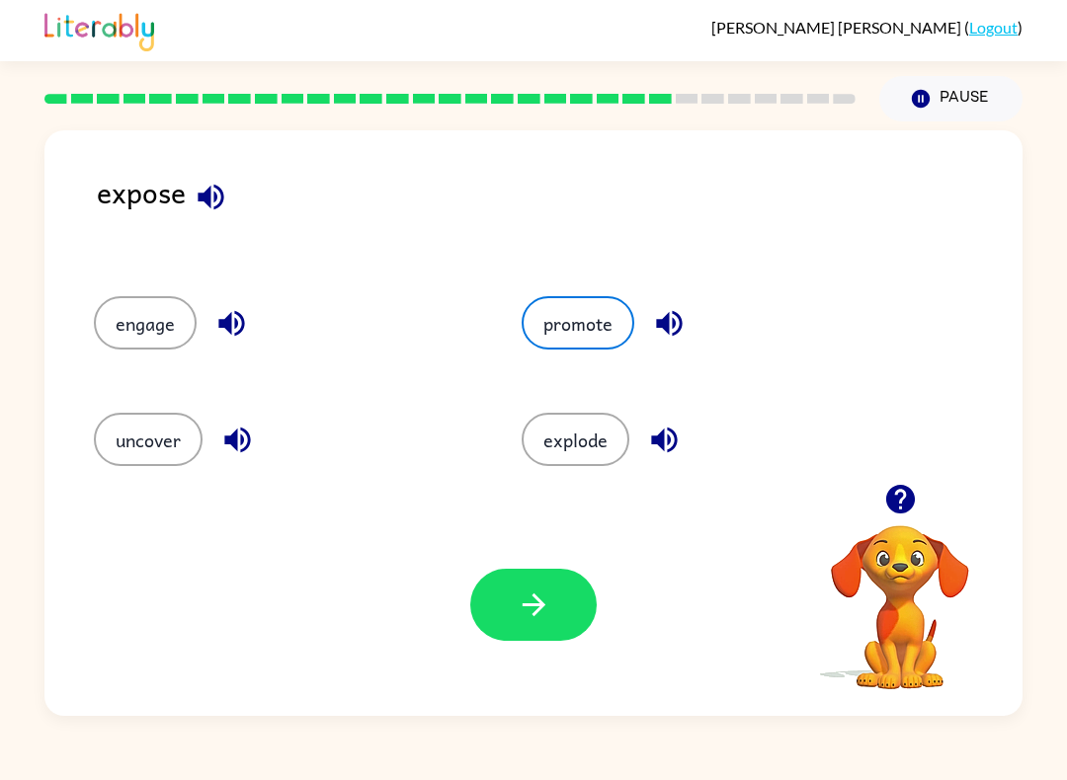
click at [535, 612] on icon "button" at bounding box center [534, 605] width 35 height 35
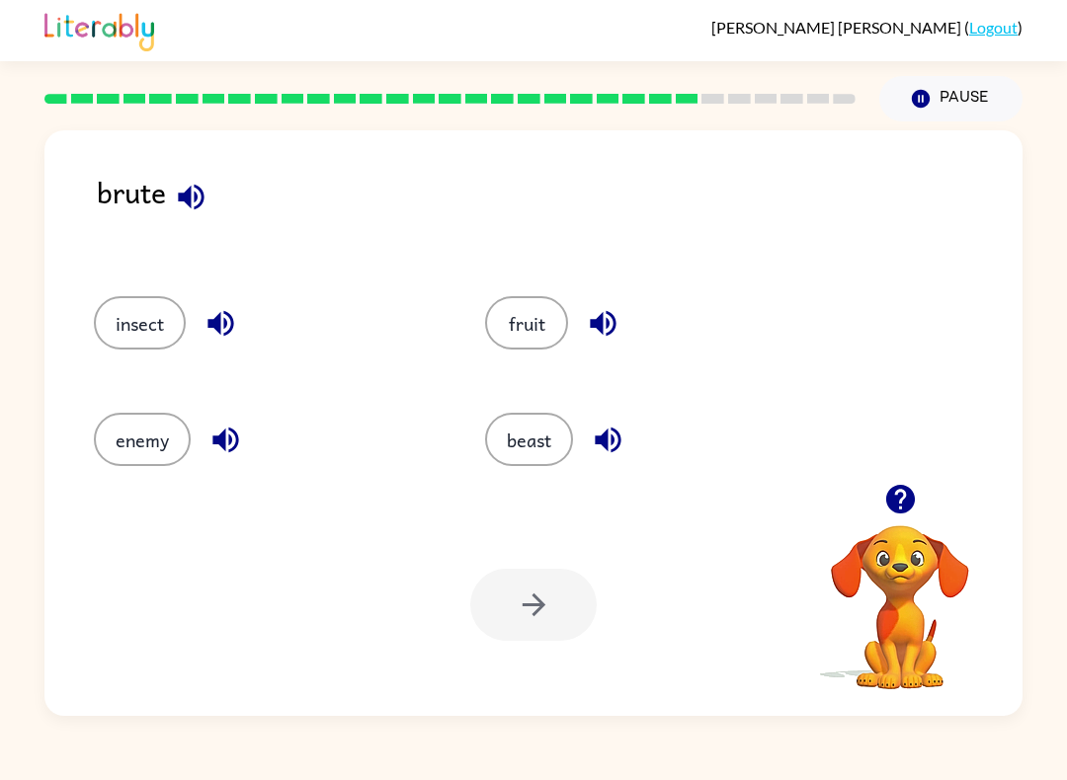
click at [547, 456] on button "beast" at bounding box center [529, 439] width 88 height 53
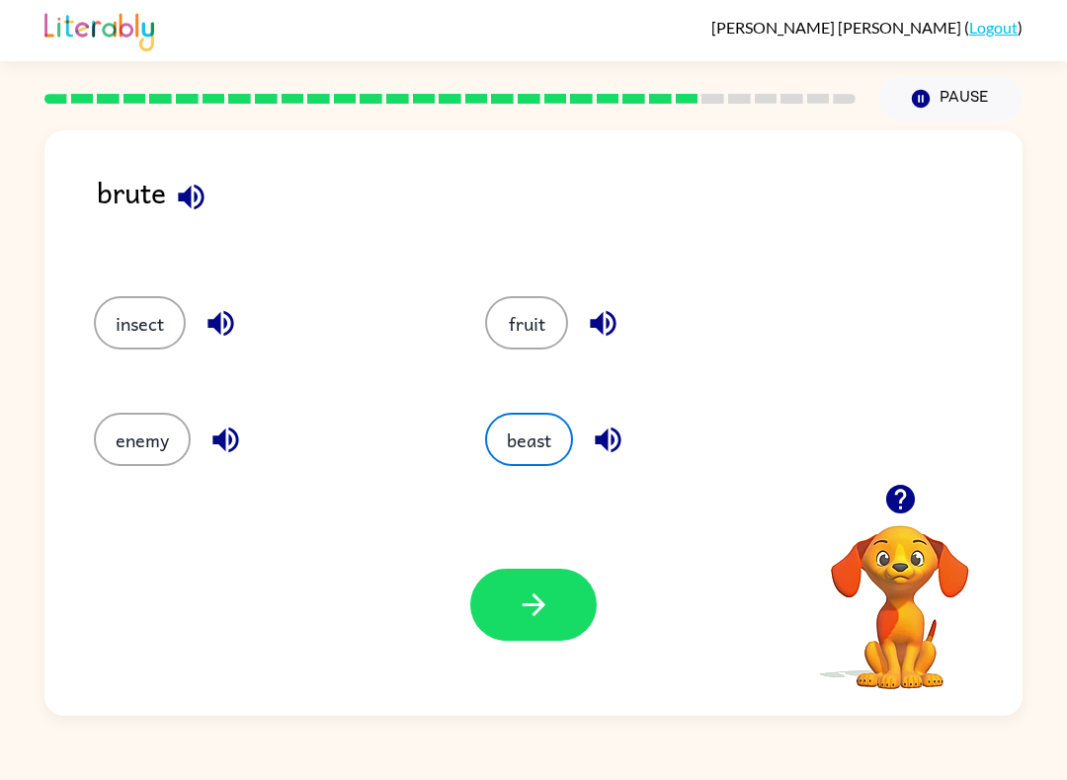
click at [557, 608] on button "button" at bounding box center [533, 605] width 126 height 72
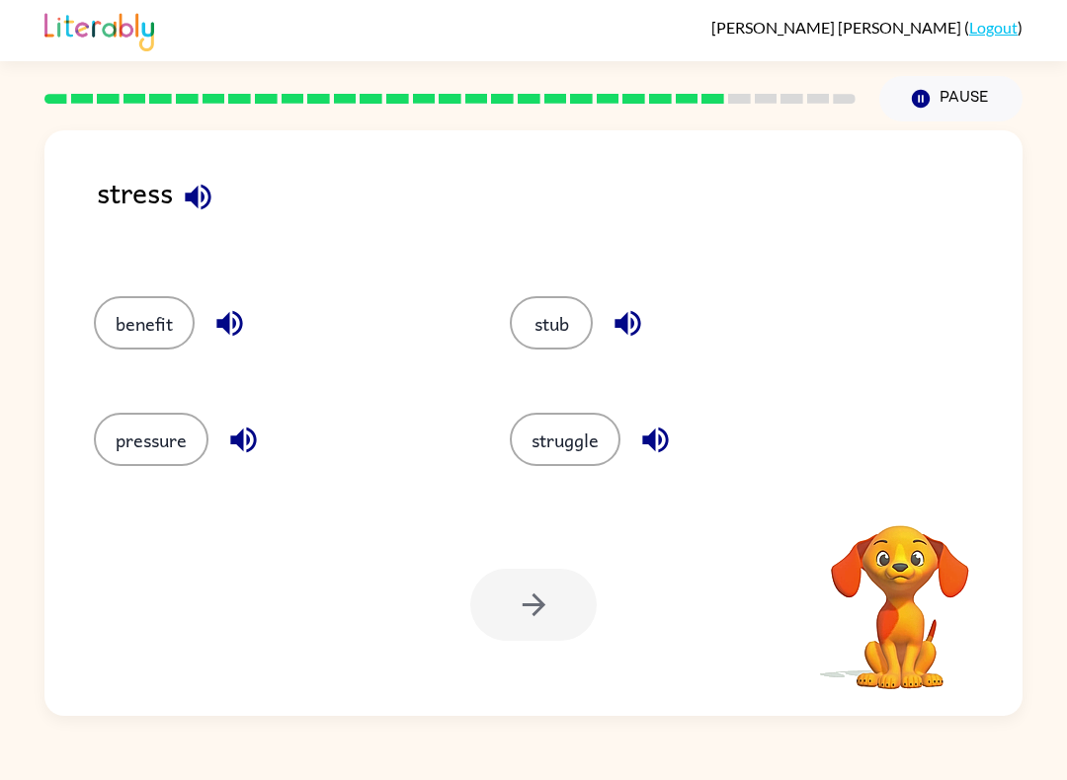
click at [153, 439] on button "pressure" at bounding box center [151, 439] width 115 height 53
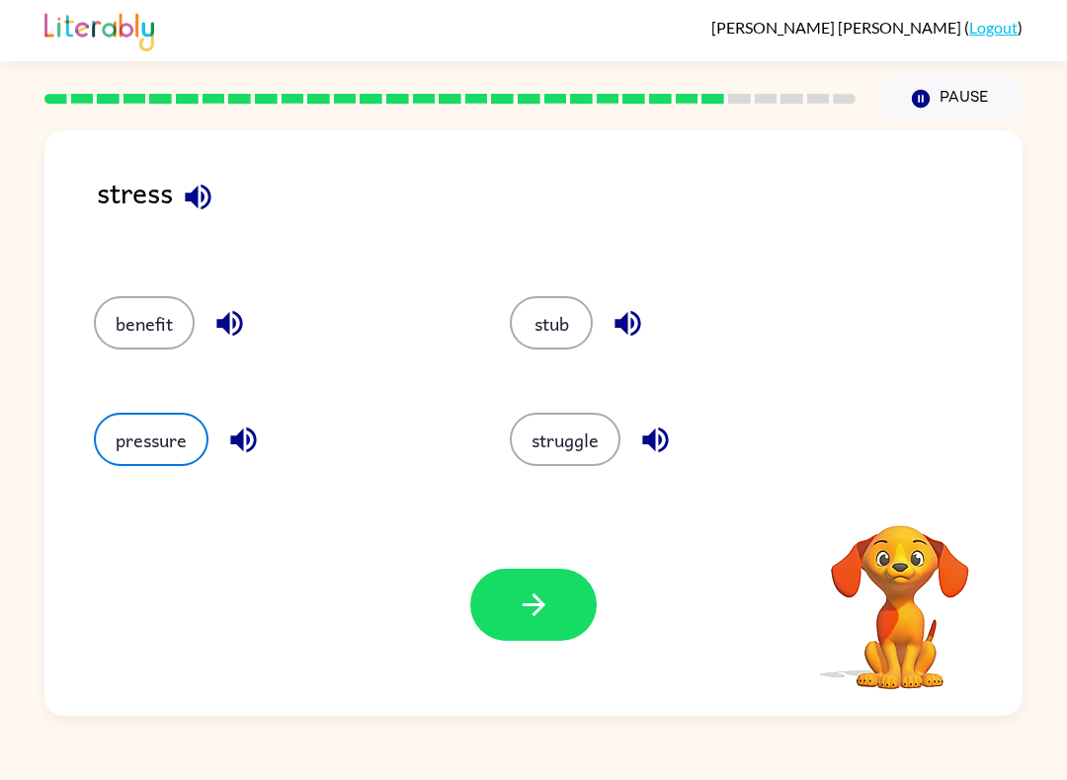
click at [541, 599] on icon "button" at bounding box center [534, 605] width 35 height 35
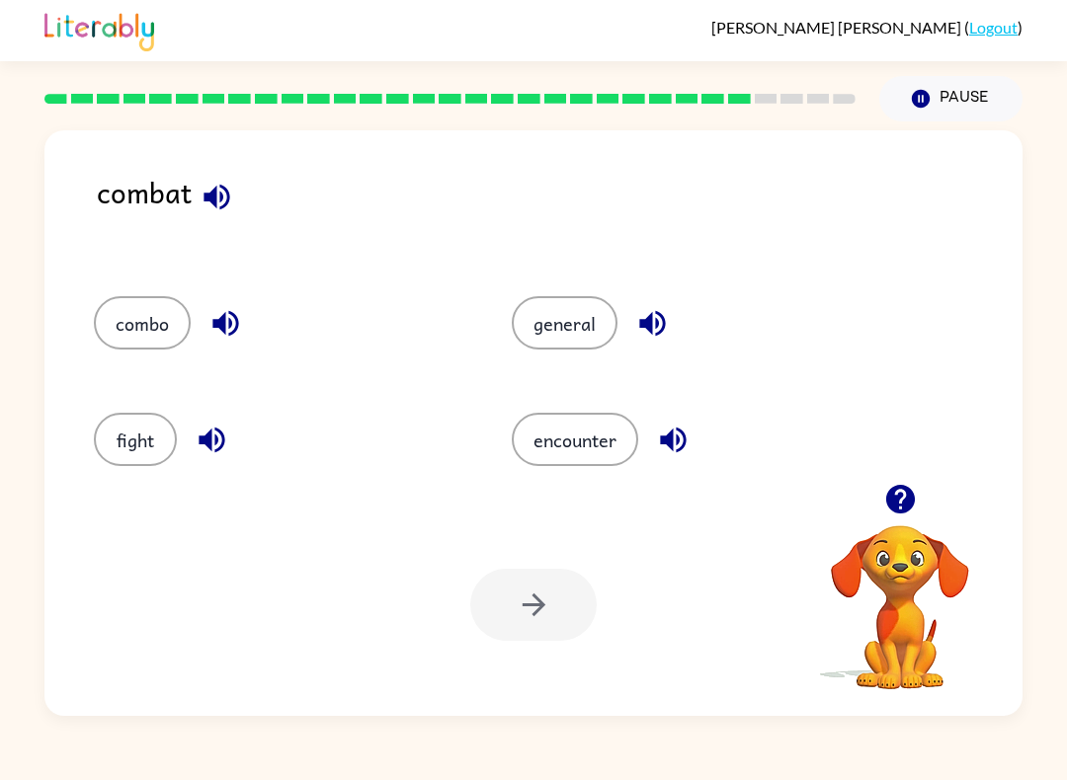
click at [148, 457] on button "fight" at bounding box center [135, 439] width 83 height 53
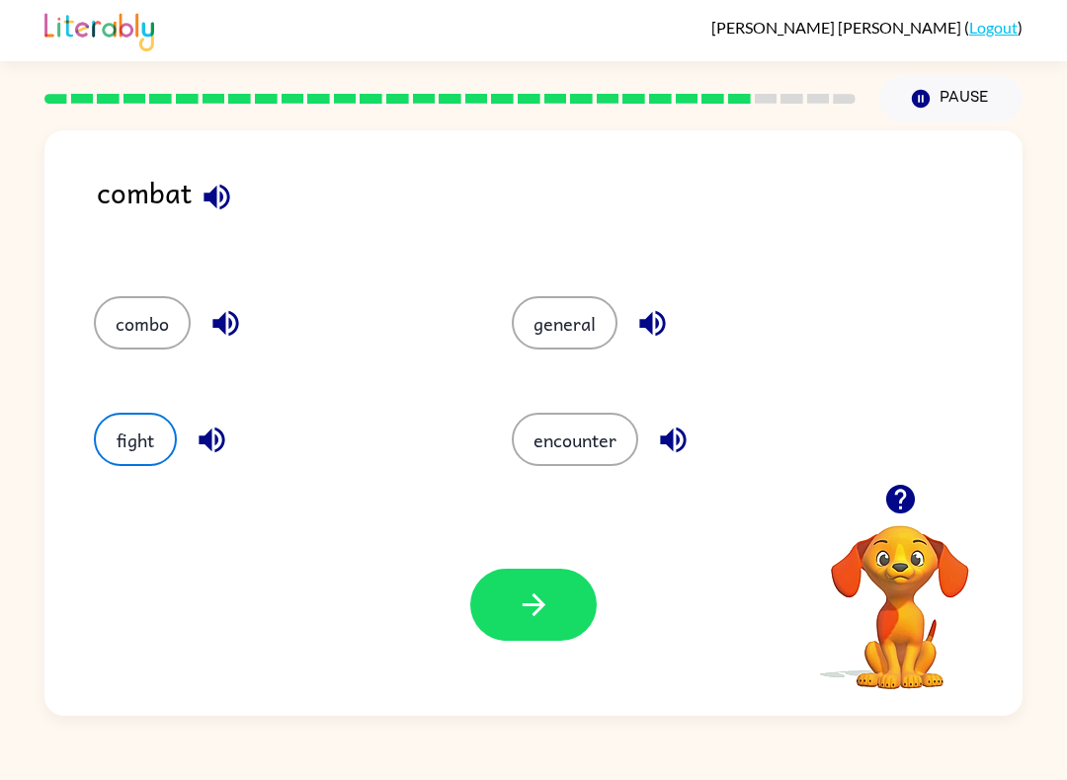
click at [545, 612] on icon "button" at bounding box center [534, 605] width 35 height 35
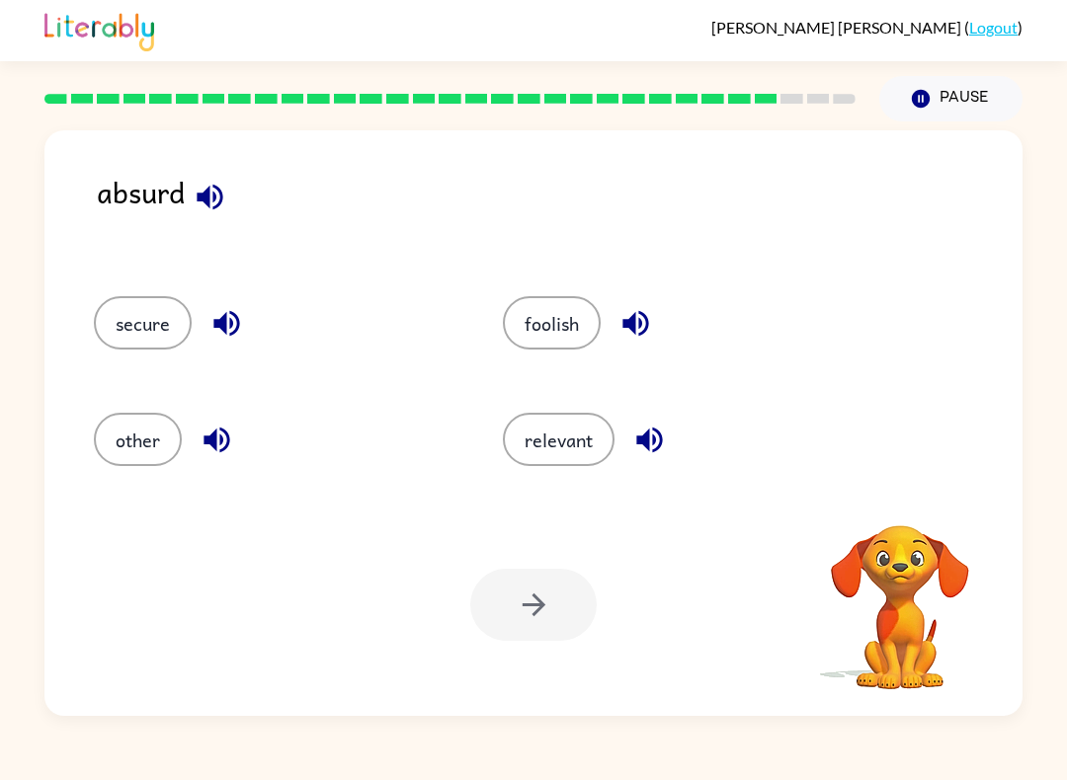
click at [569, 334] on button "foolish" at bounding box center [552, 322] width 98 height 53
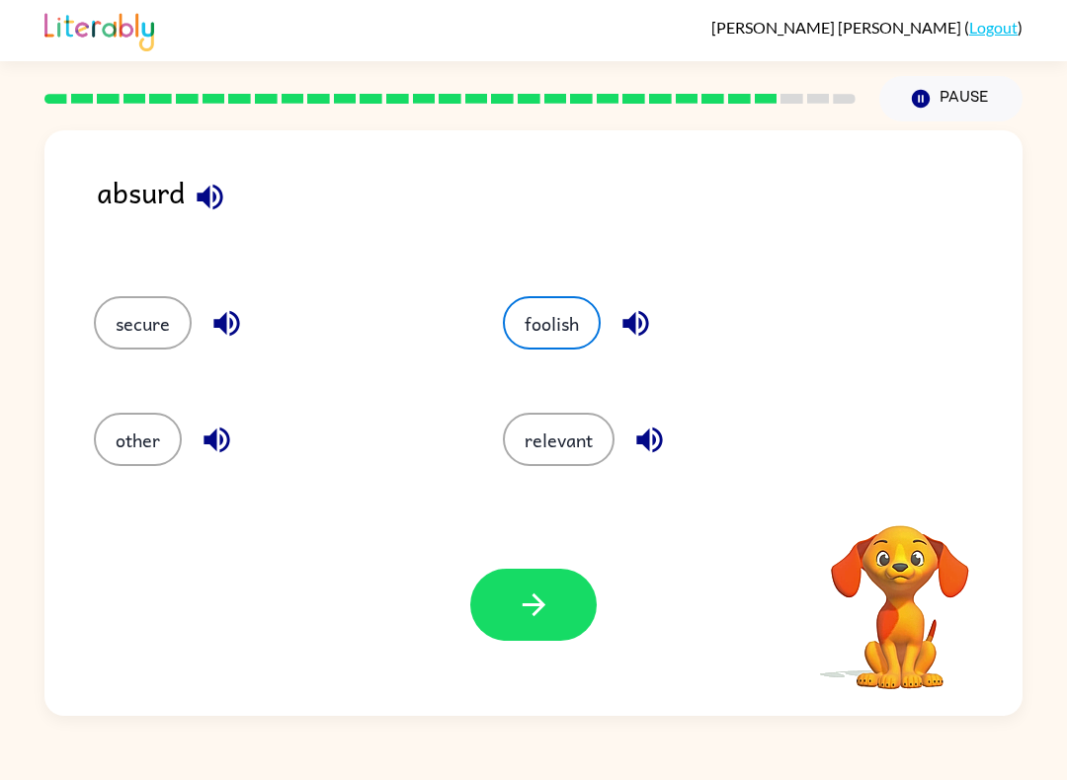
click at [572, 639] on button "button" at bounding box center [533, 605] width 126 height 72
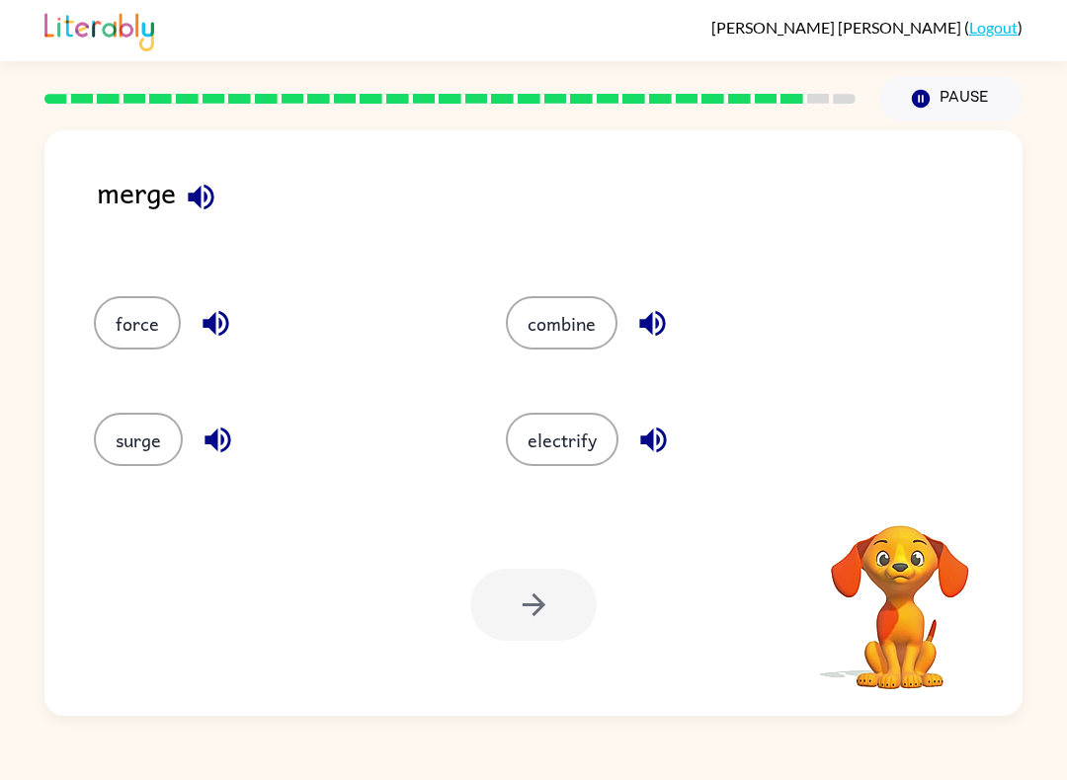
click at [569, 332] on button "combine" at bounding box center [562, 322] width 112 height 53
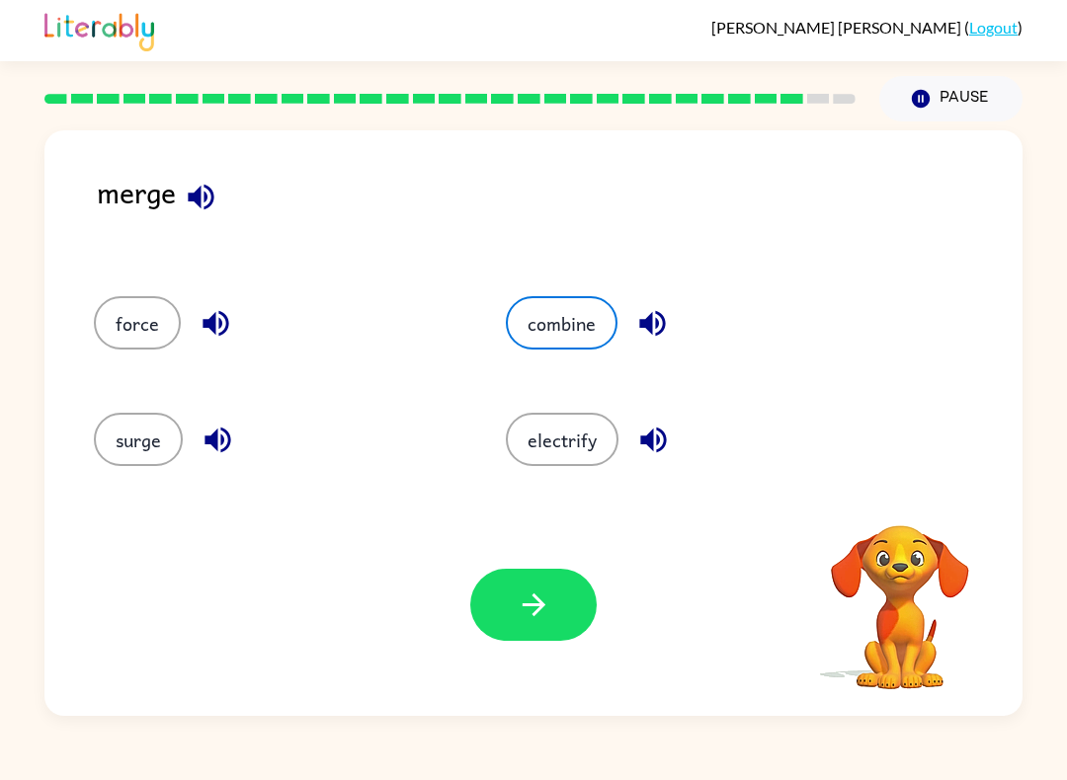
click at [576, 616] on button "button" at bounding box center [533, 605] width 126 height 72
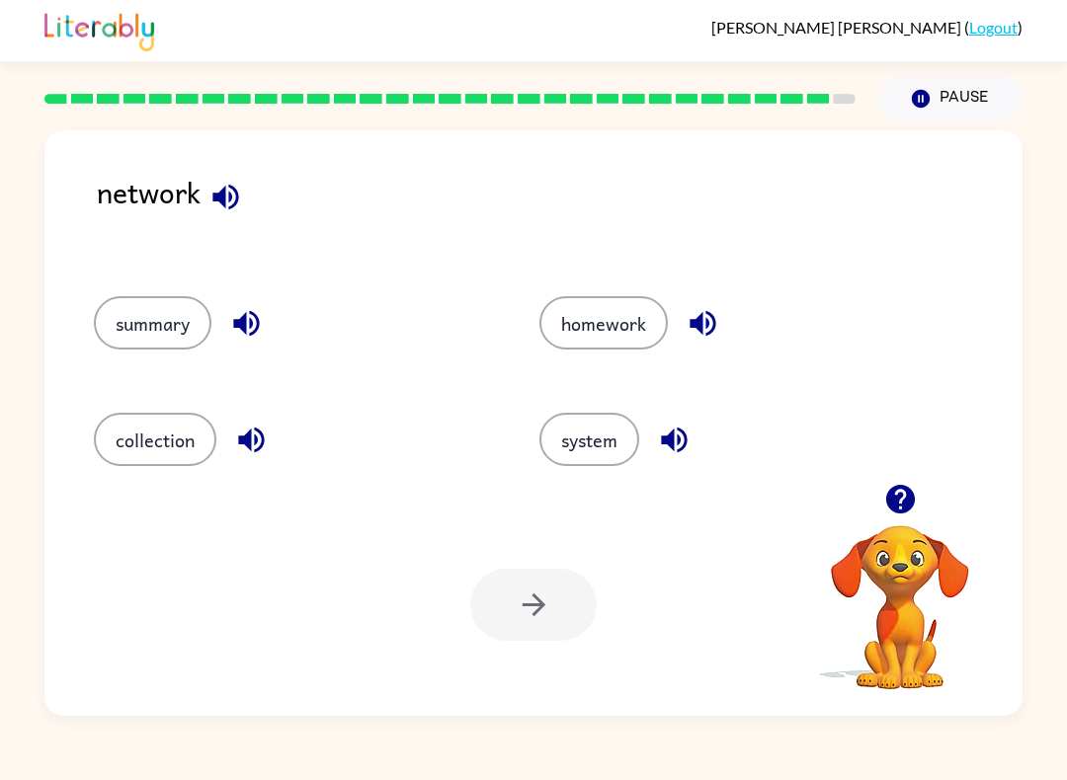
click at [590, 439] on button "system" at bounding box center [589, 439] width 100 height 53
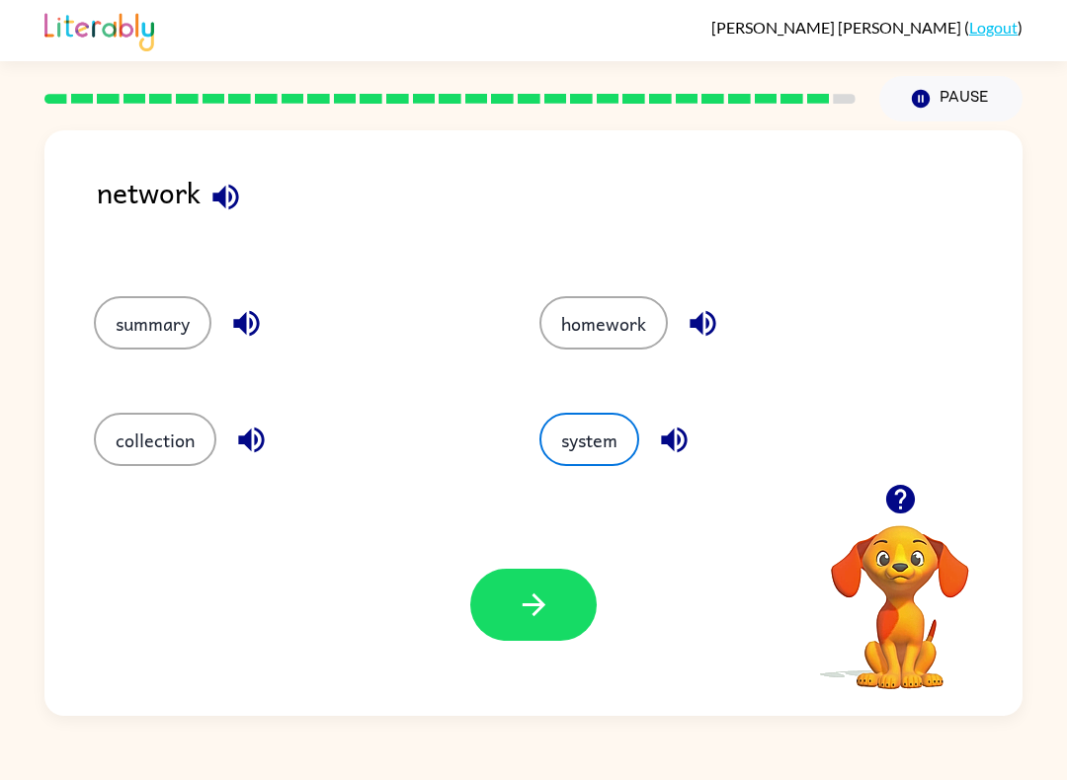
click at [542, 599] on icon "button" at bounding box center [534, 605] width 35 height 35
